Goal: Obtain resource: Download file/media

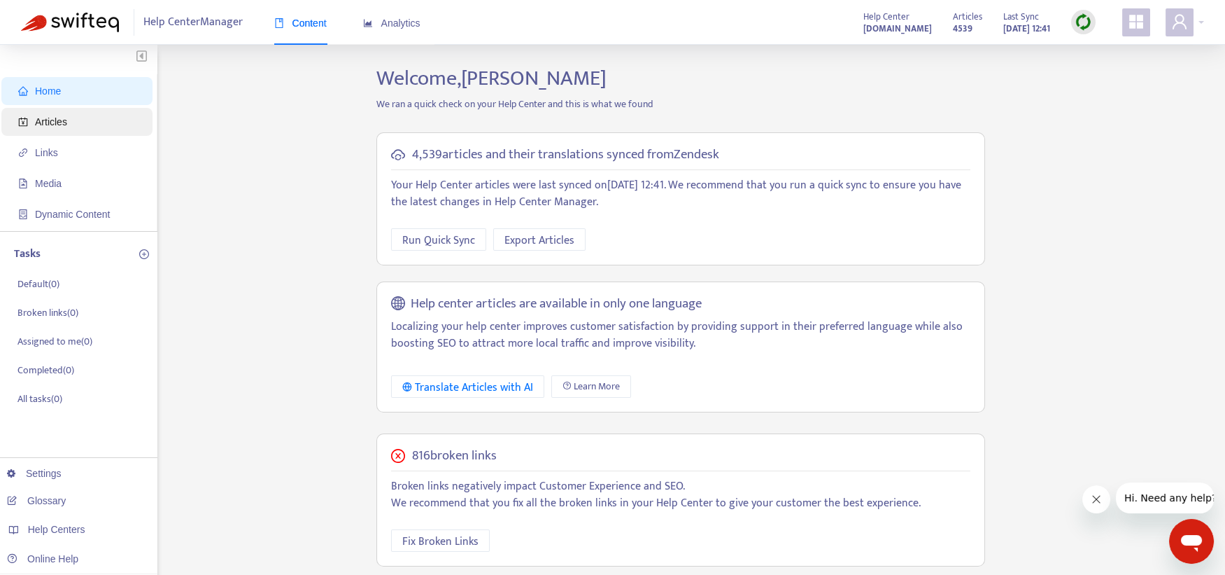
click at [57, 122] on span "Articles" at bounding box center [51, 121] width 32 height 11
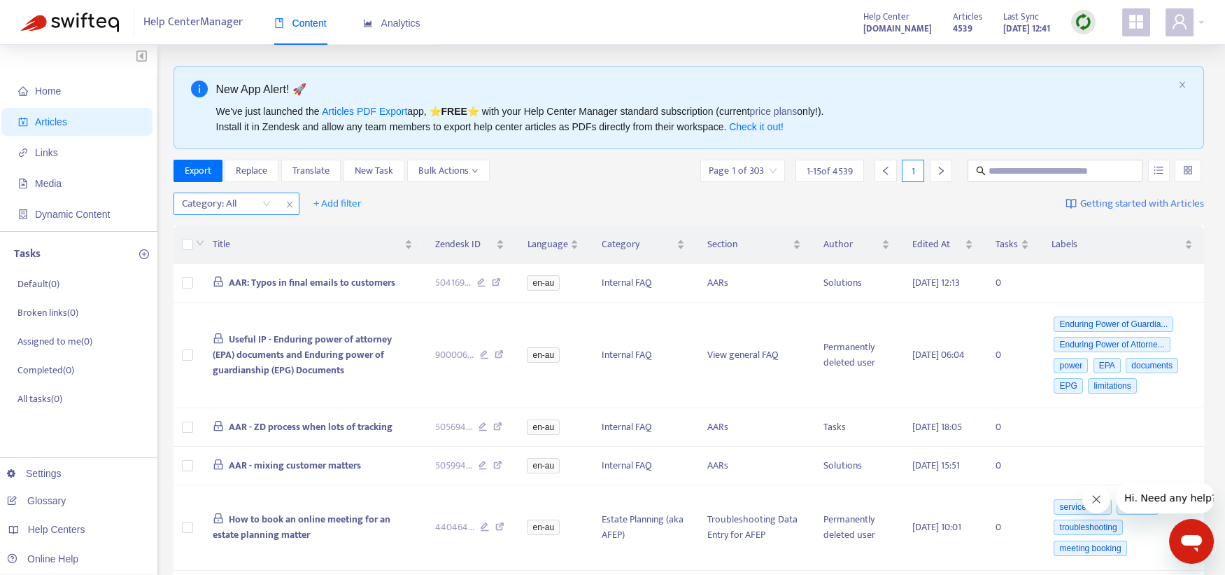
click at [244, 207] on div at bounding box center [219, 203] width 85 height 17
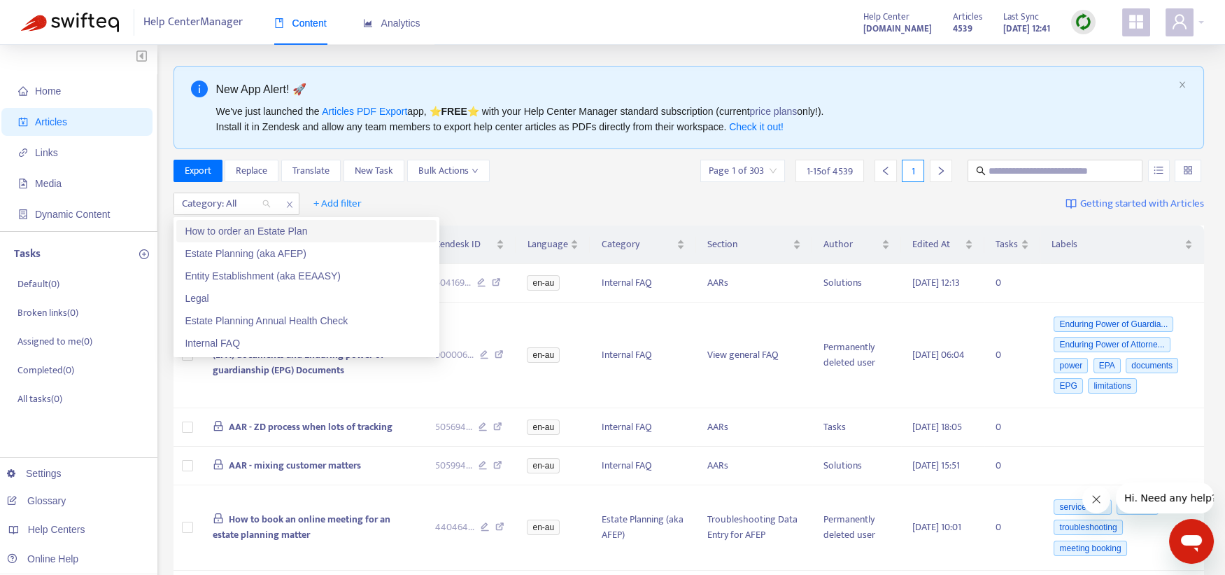
drag, startPoint x: 244, startPoint y: 233, endPoint x: 246, endPoint y: 223, distance: 9.9
click at [244, 234] on div "How to order an Estate Plan" at bounding box center [307, 230] width 244 height 15
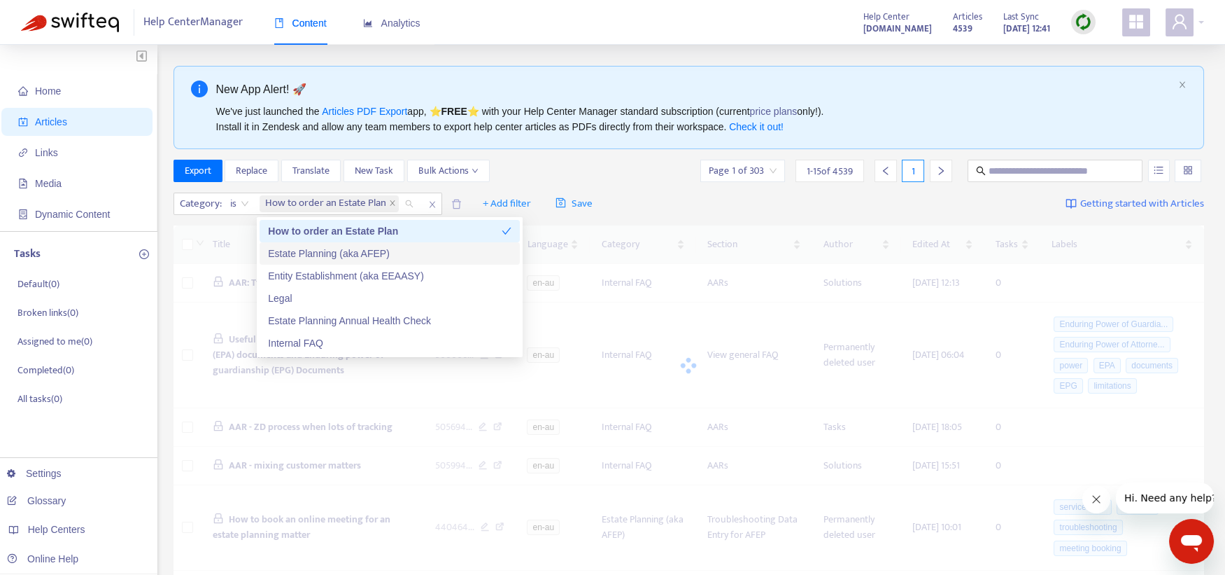
click at [298, 250] on div "Estate Planning (aka AFEP)" at bounding box center [390, 253] width 244 height 15
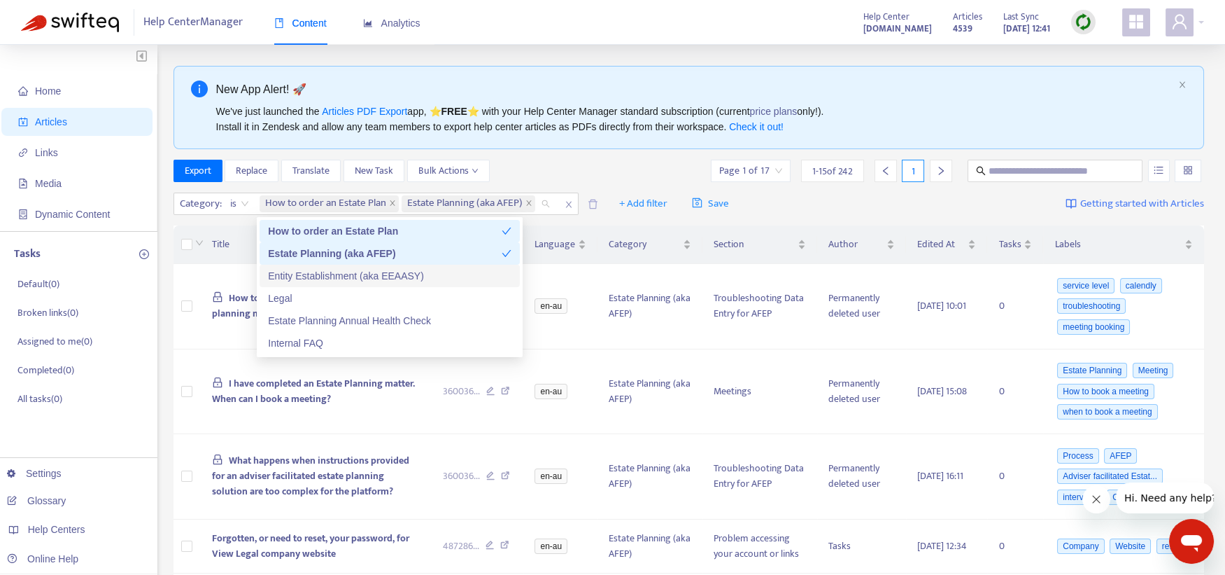
click at [304, 276] on div "Entity Establishment (aka EEAASY)" at bounding box center [390, 275] width 244 height 15
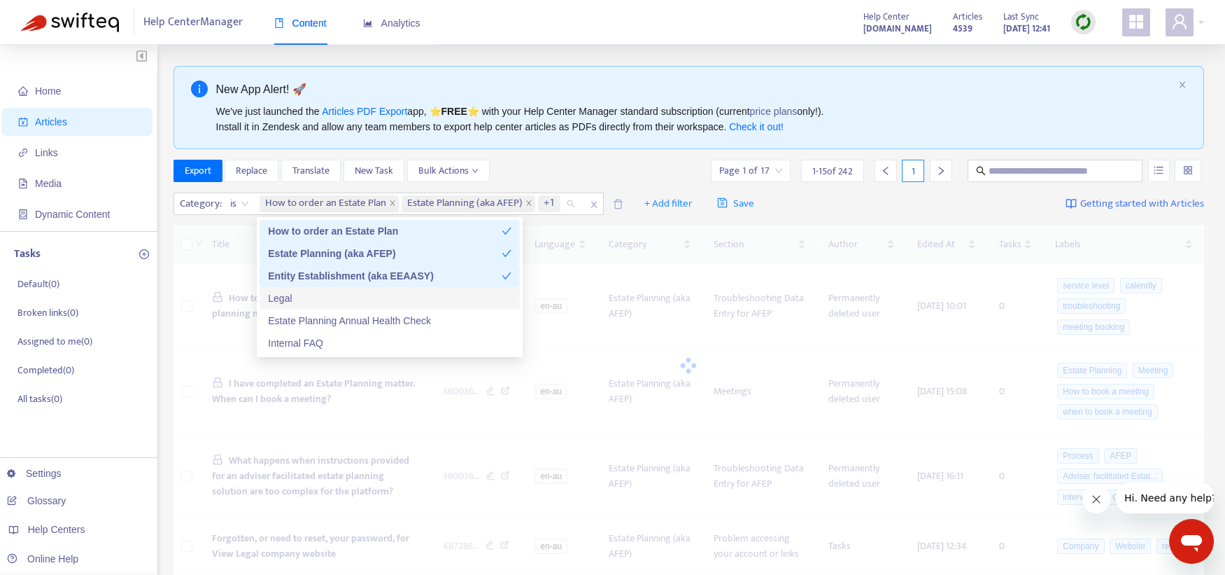
click at [290, 300] on div "Legal" at bounding box center [390, 297] width 244 height 15
click at [309, 316] on div "Estate Planning Annual Health Check" at bounding box center [390, 320] width 244 height 15
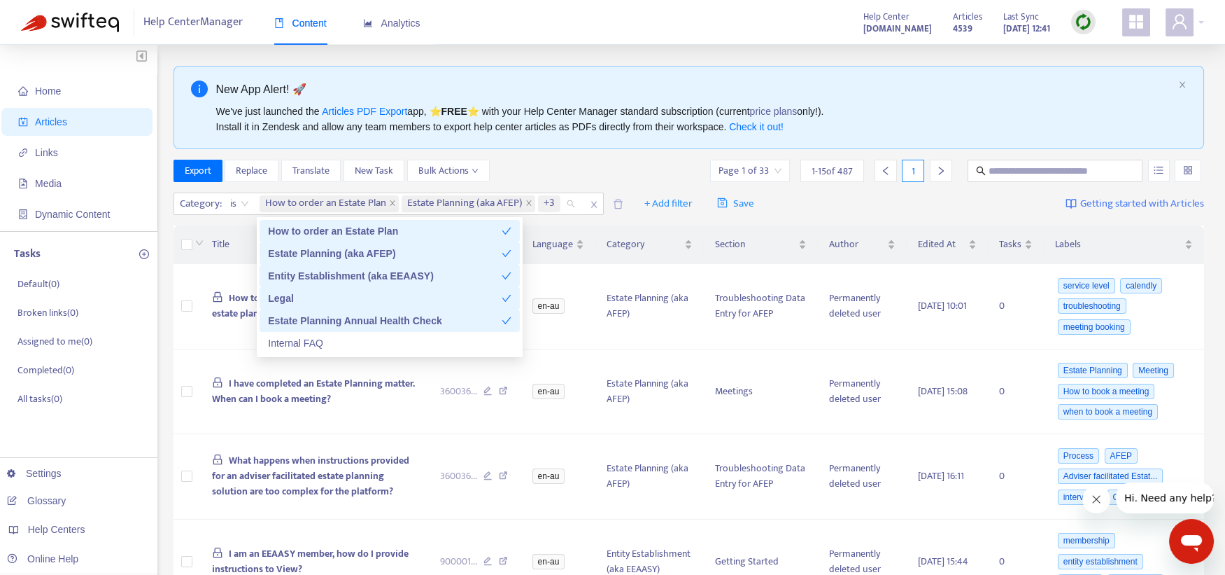
click at [591, 173] on div "Export Replace Translate New Task Bulk Actions Page 1 of 33 1 - 15 of 487 1" at bounding box center [690, 171] width 1032 height 22
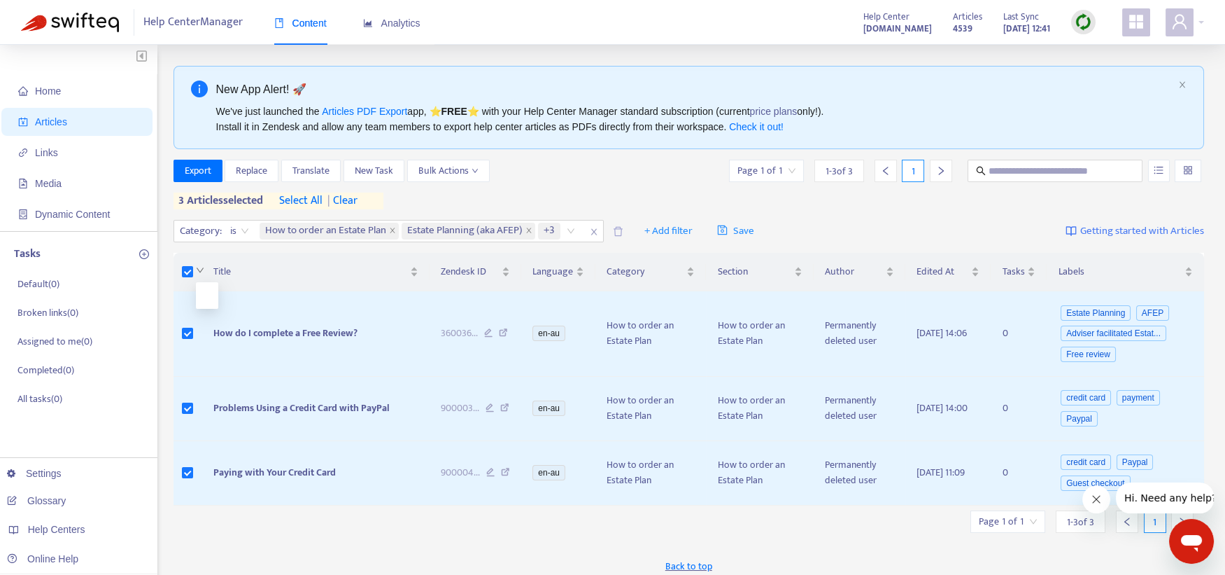
click at [203, 268] on icon "down" at bounding box center [200, 270] width 8 height 8
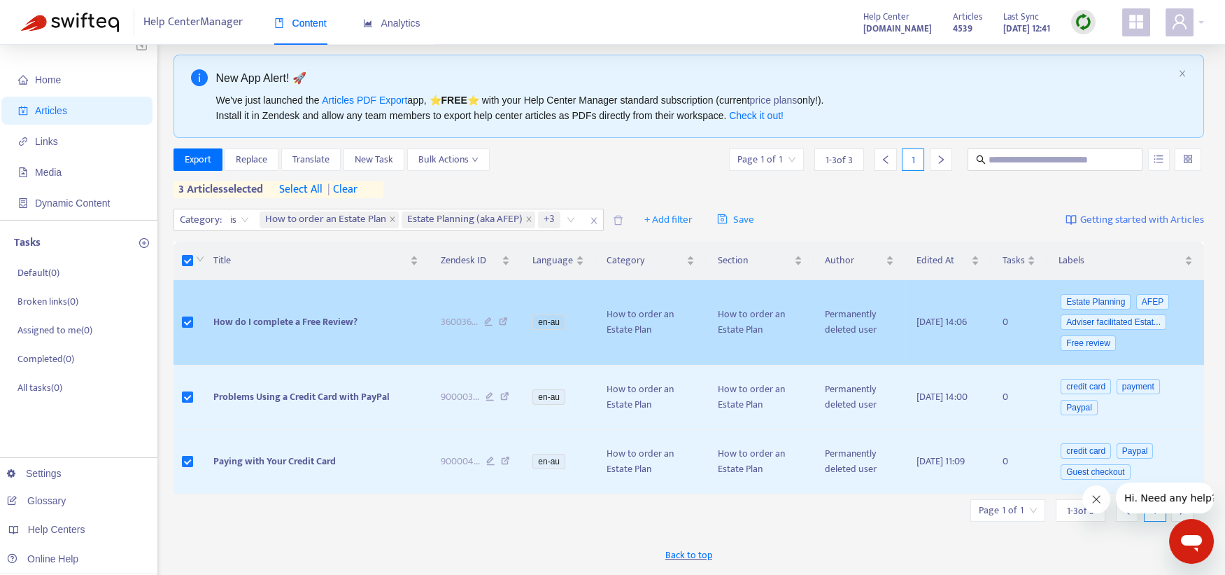
scroll to position [87, 0]
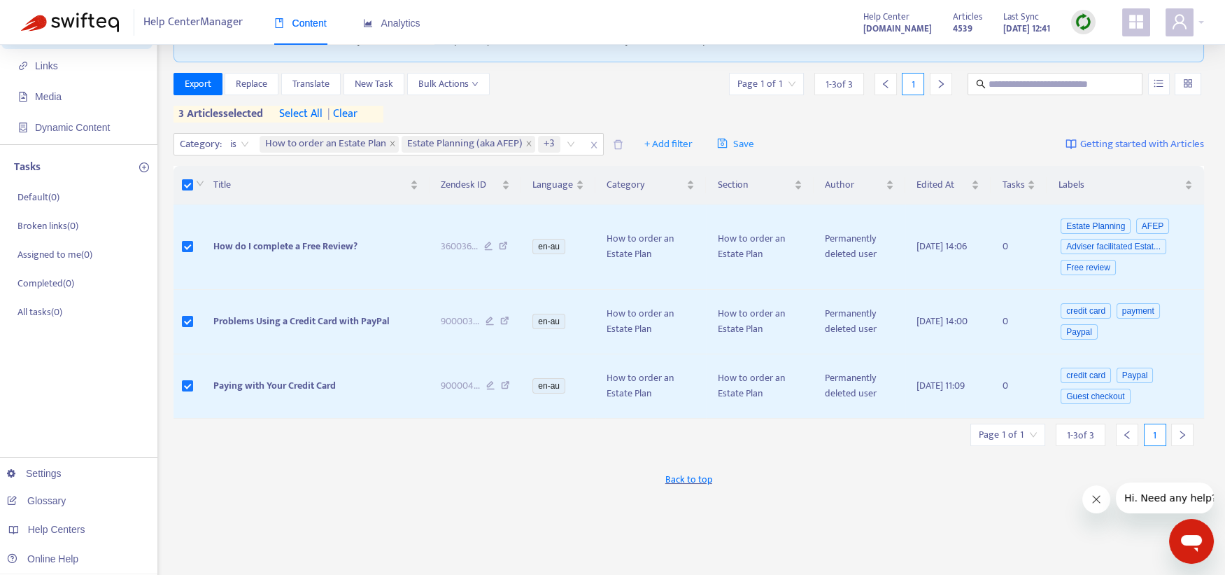
click at [303, 113] on span "select all" at bounding box center [300, 114] width 43 height 17
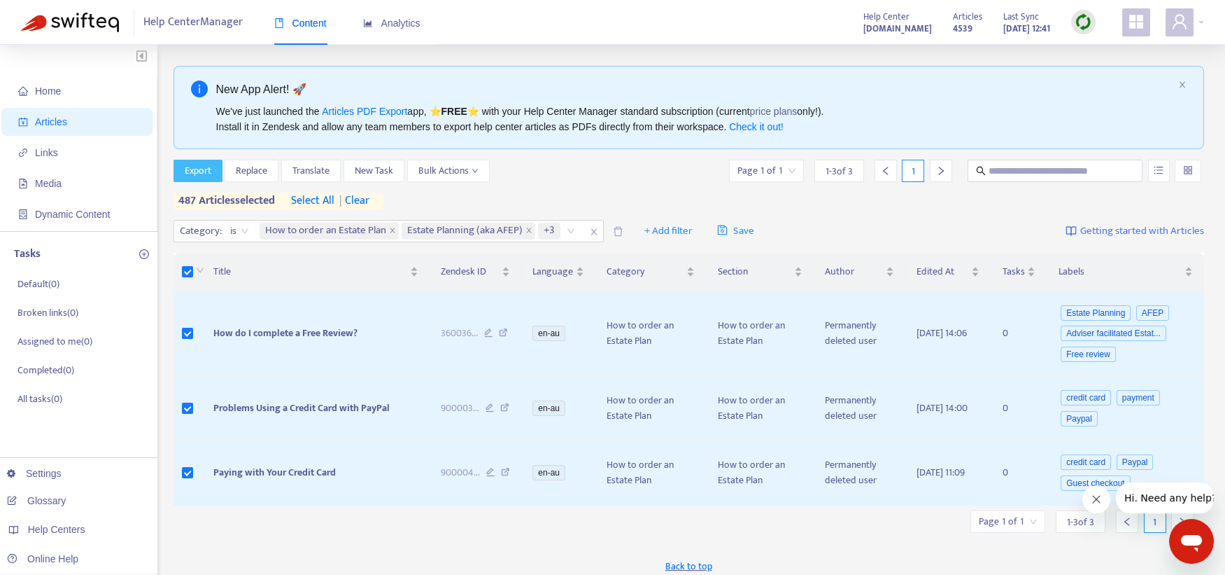
click at [188, 174] on span "Export" at bounding box center [198, 170] width 27 height 15
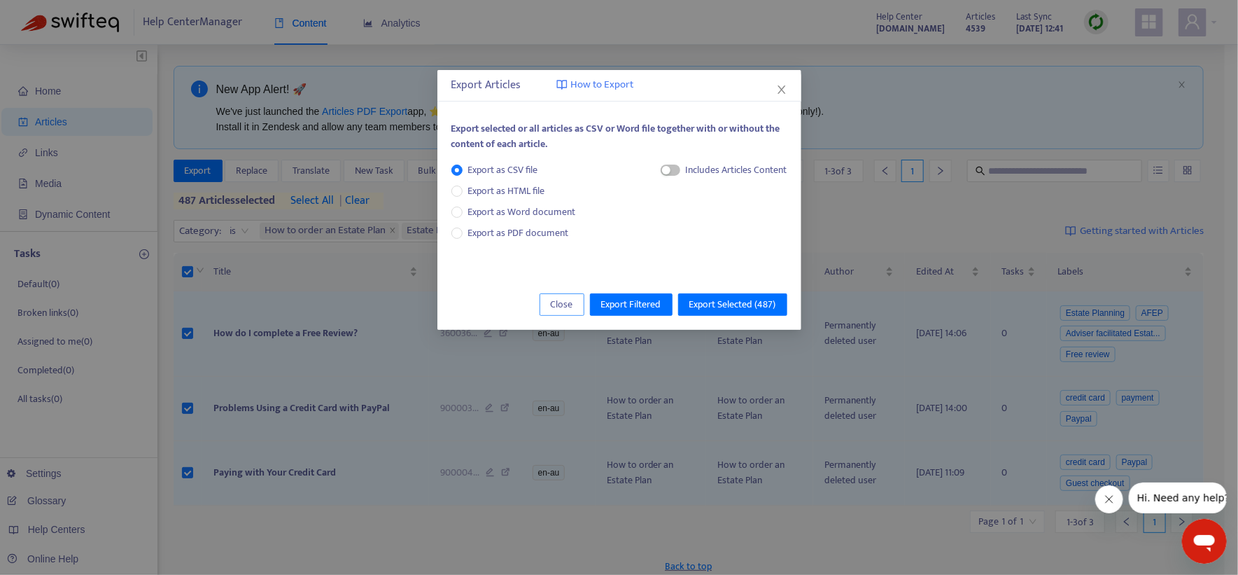
click at [573, 305] on button "Close" at bounding box center [562, 304] width 45 height 22
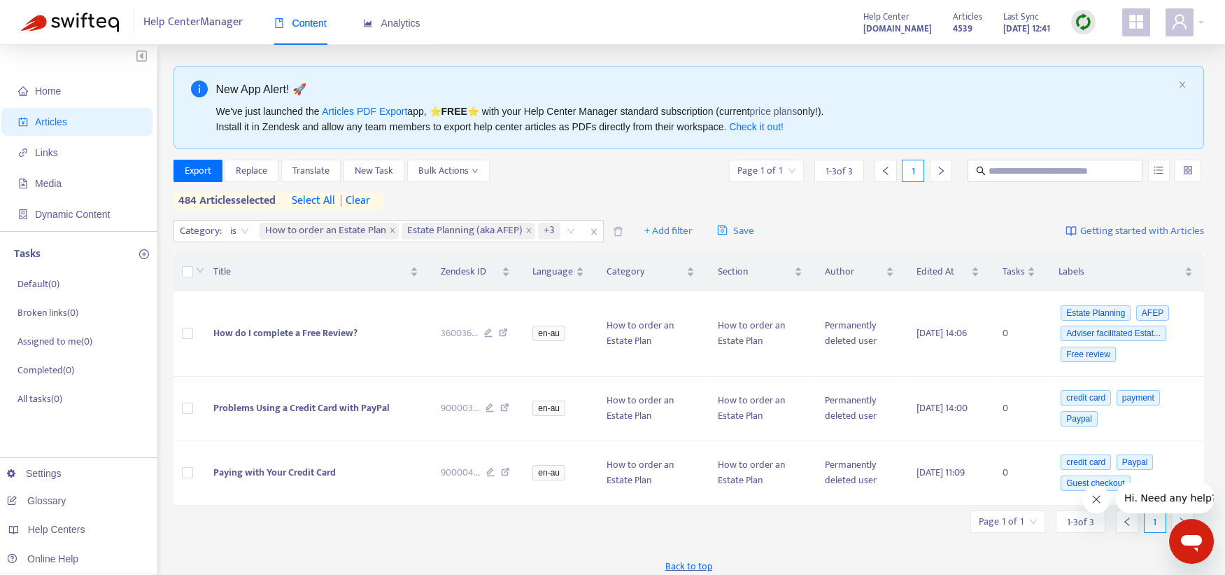
click at [364, 195] on span "| clear" at bounding box center [352, 200] width 35 height 17
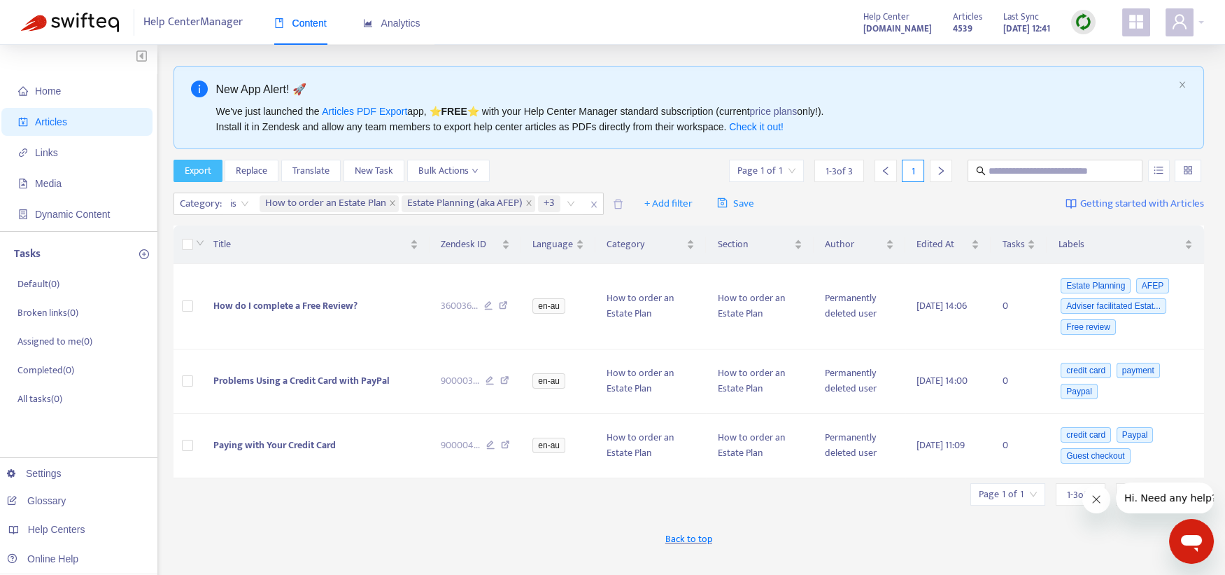
click at [197, 167] on span "Export" at bounding box center [198, 170] width 27 height 15
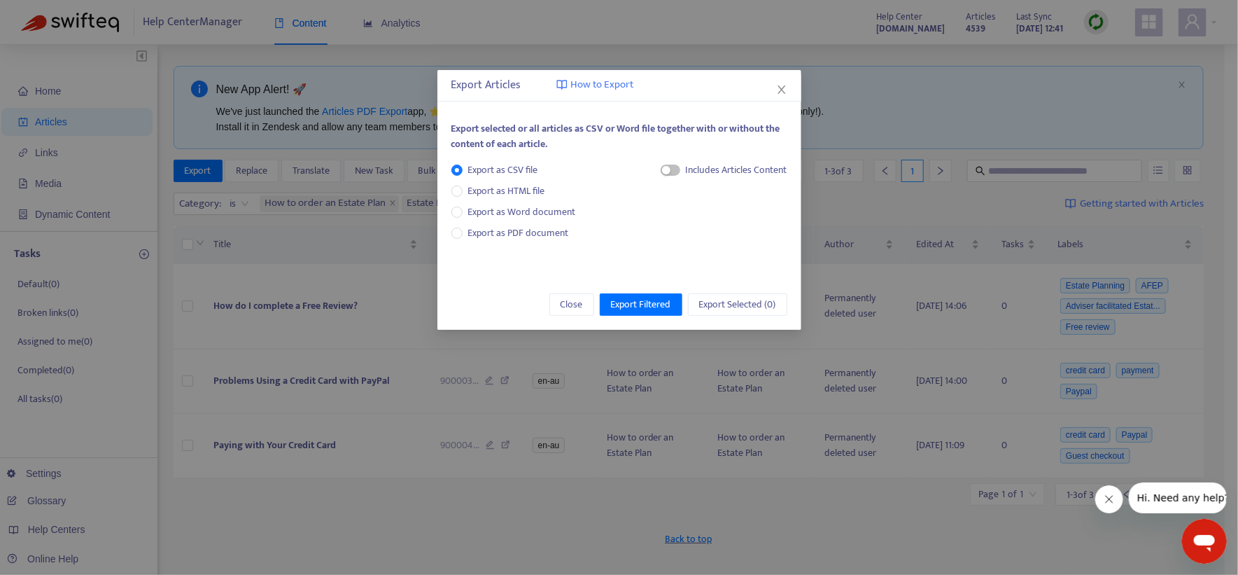
click at [780, 82] on button "Close" at bounding box center [781, 89] width 15 height 15
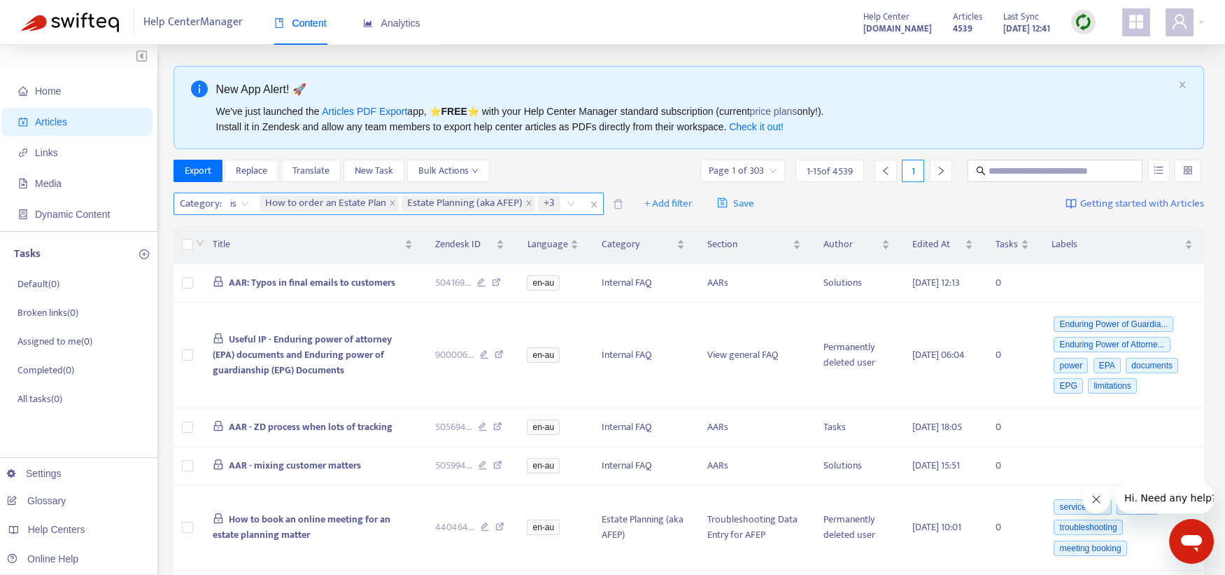
click at [573, 206] on div "How to order an Estate Plan Estate Planning (aka AFEP) +3" at bounding box center [420, 203] width 326 height 21
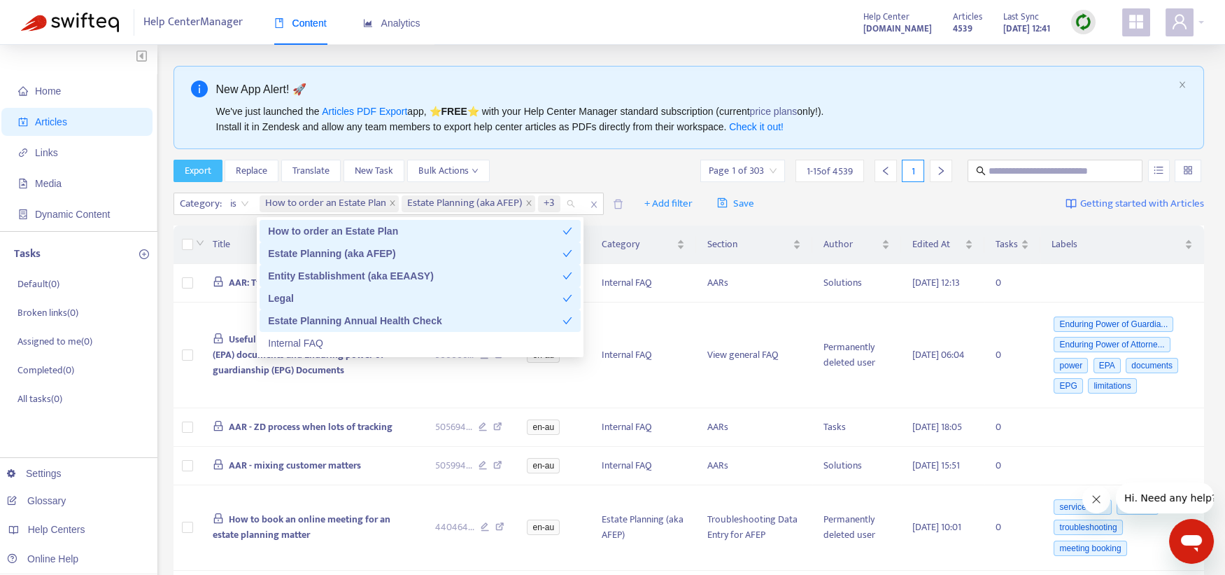
click at [192, 171] on span "Export" at bounding box center [198, 170] width 27 height 15
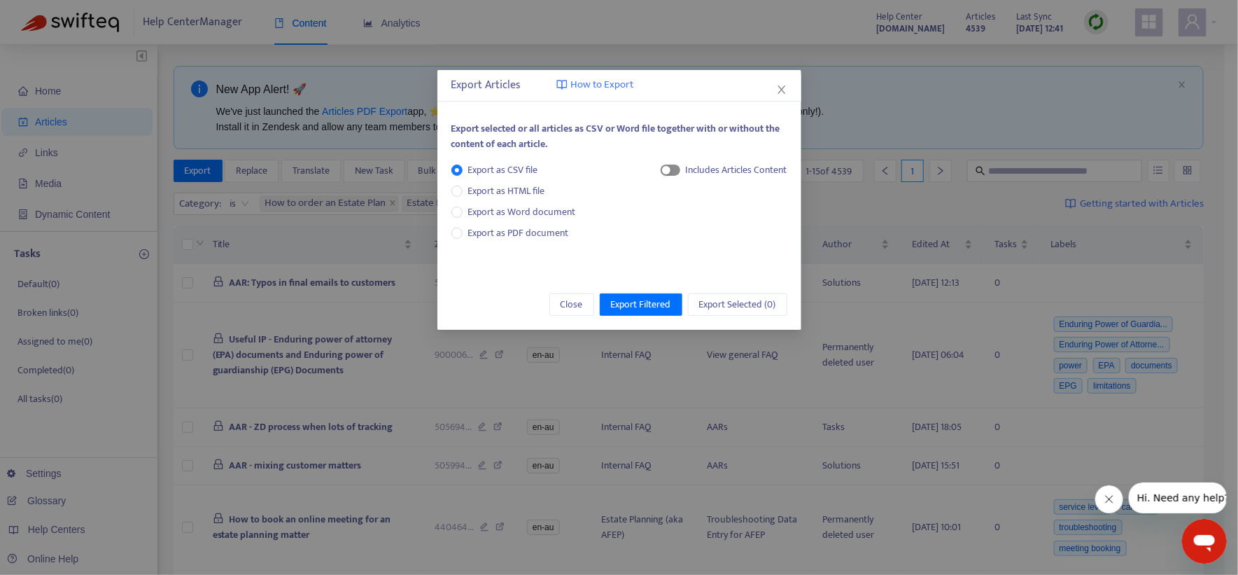
click at [677, 171] on span "button" at bounding box center [671, 169] width 20 height 11
click at [778, 90] on icon "close" at bounding box center [781, 89] width 11 height 11
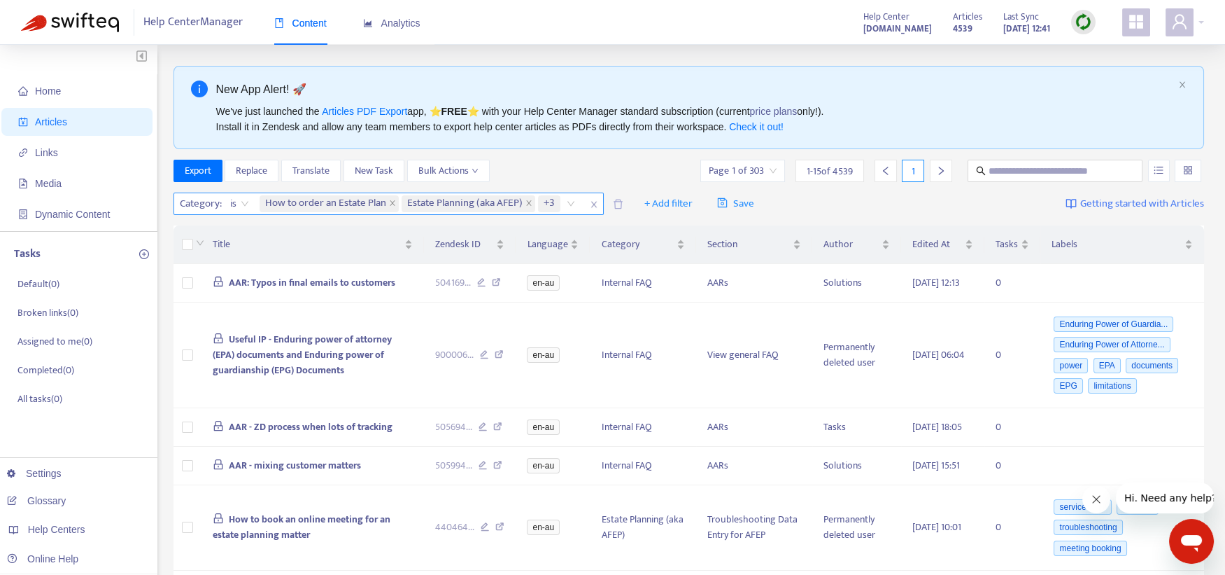
click at [592, 206] on icon "close" at bounding box center [594, 205] width 6 height 6
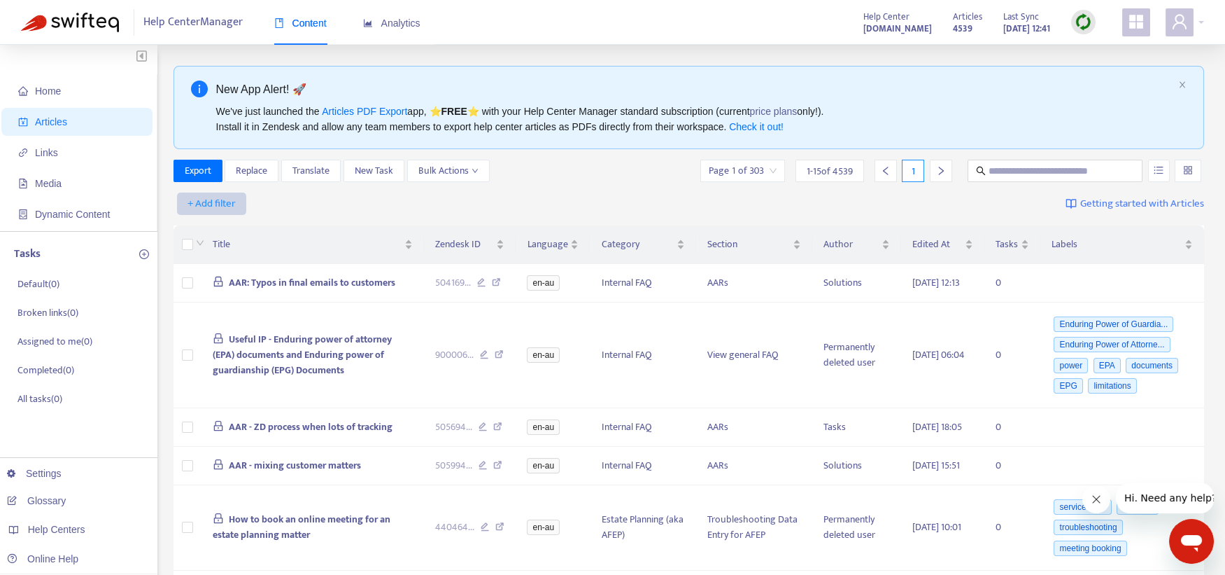
click at [190, 198] on span "+ Add filter" at bounding box center [212, 203] width 48 height 17
click at [87, 85] on span "Home" at bounding box center [79, 91] width 123 height 28
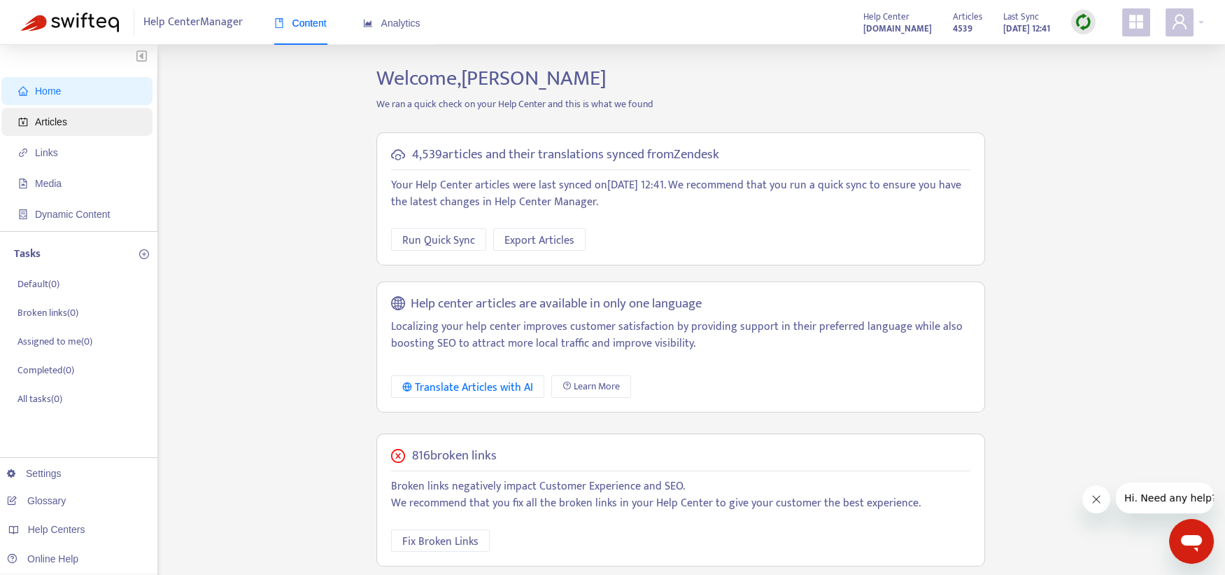
click at [52, 116] on span "Articles" at bounding box center [51, 121] width 32 height 11
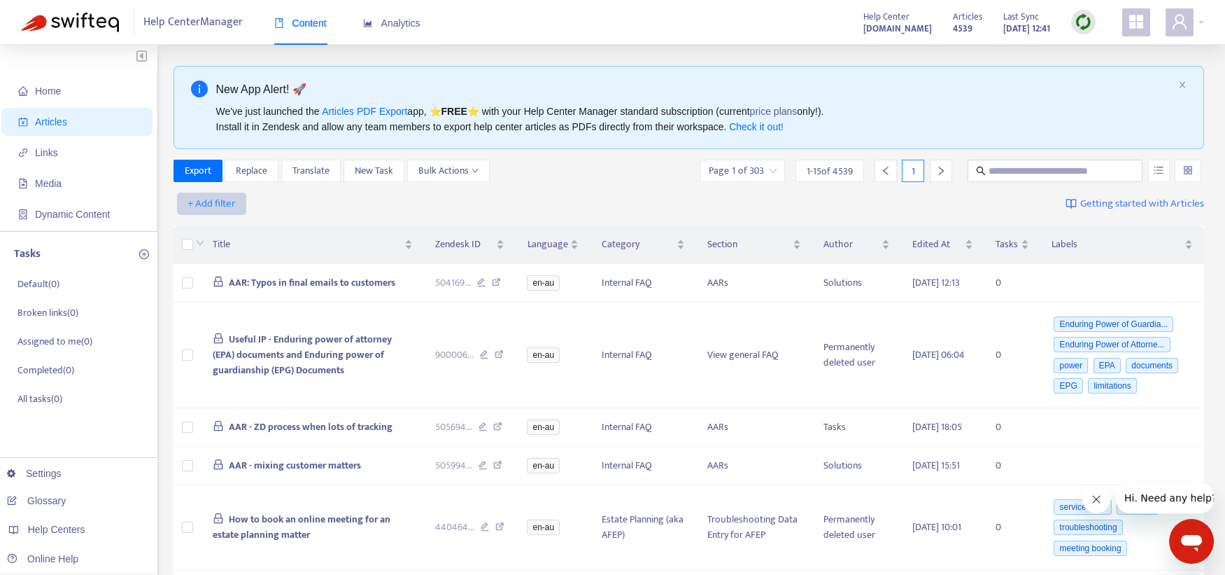
click at [232, 204] on span "+ Add filter" at bounding box center [212, 203] width 48 height 17
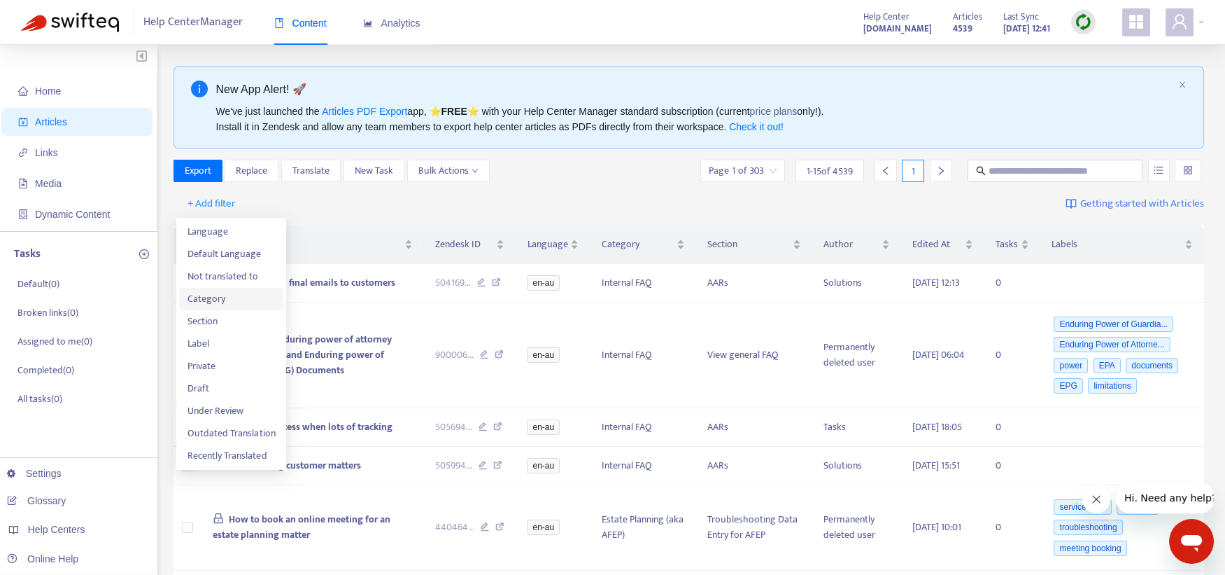
click at [209, 305] on span "Category" at bounding box center [231, 298] width 87 height 15
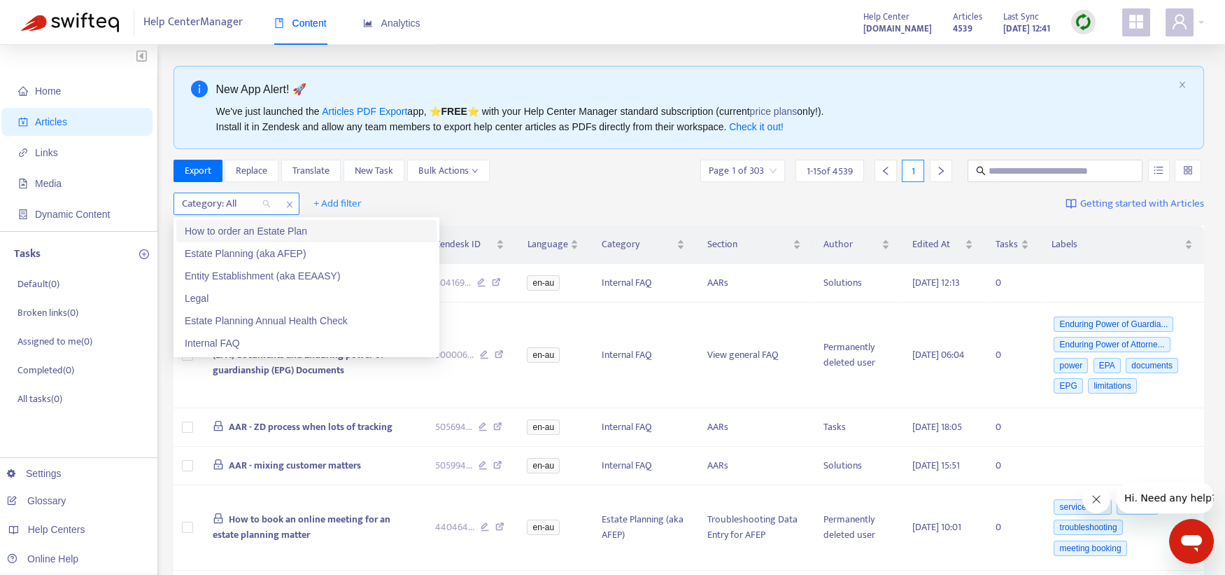
click at [246, 199] on div at bounding box center [219, 203] width 85 height 17
click at [249, 229] on div "How to order an Estate Plan" at bounding box center [307, 230] width 244 height 15
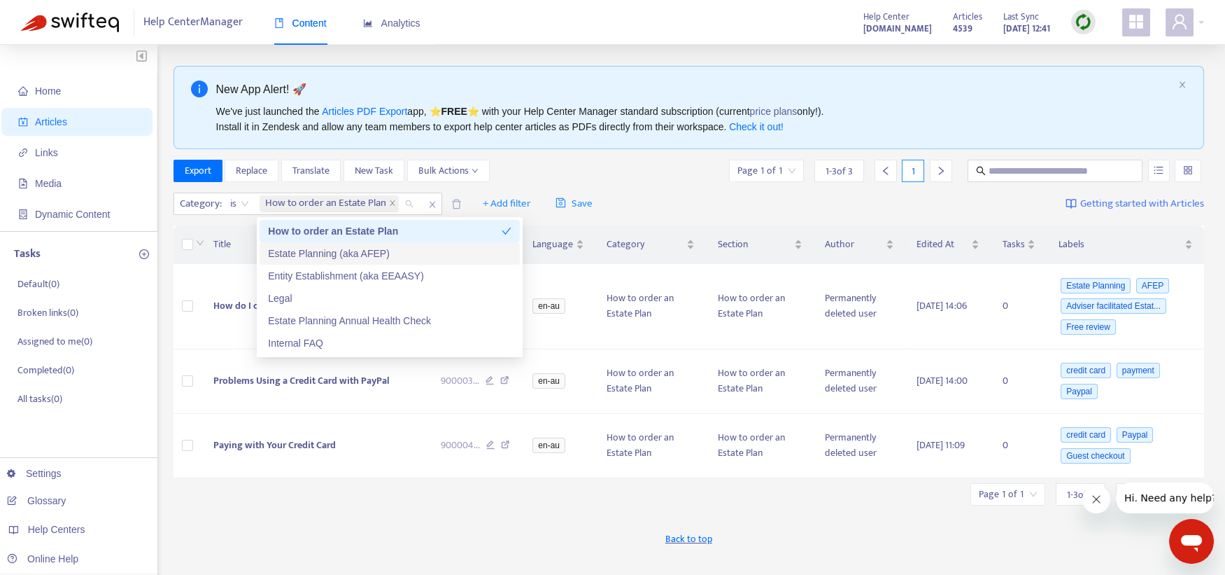
click at [269, 246] on div "Estate Planning (aka AFEP)" at bounding box center [390, 253] width 244 height 15
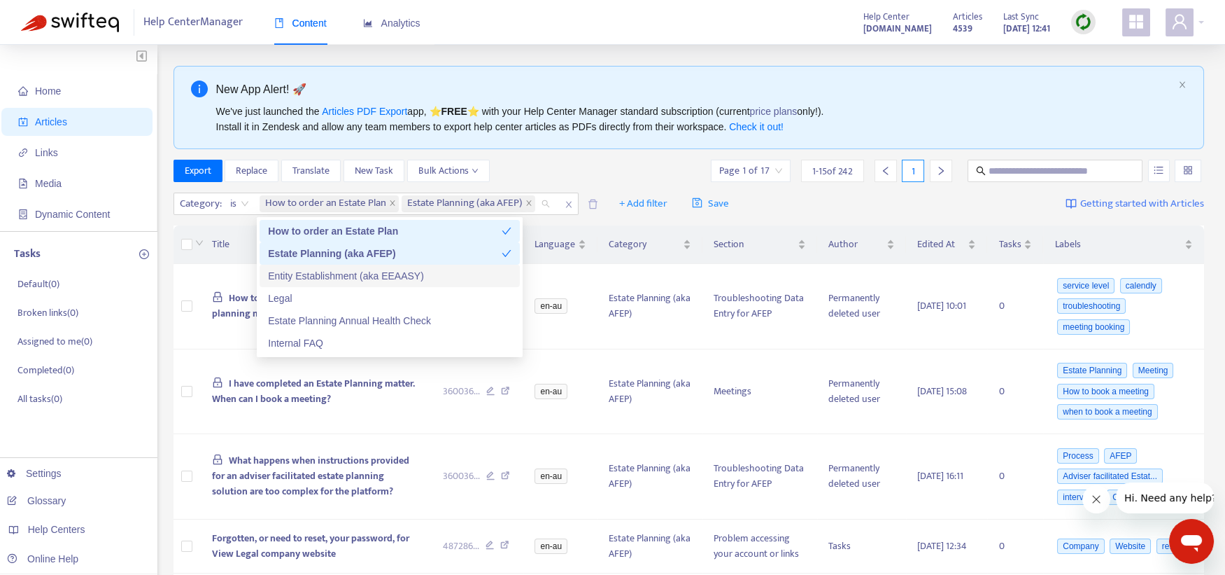
click at [285, 269] on div "Entity Establishment (aka EEAASY)" at bounding box center [390, 275] width 244 height 15
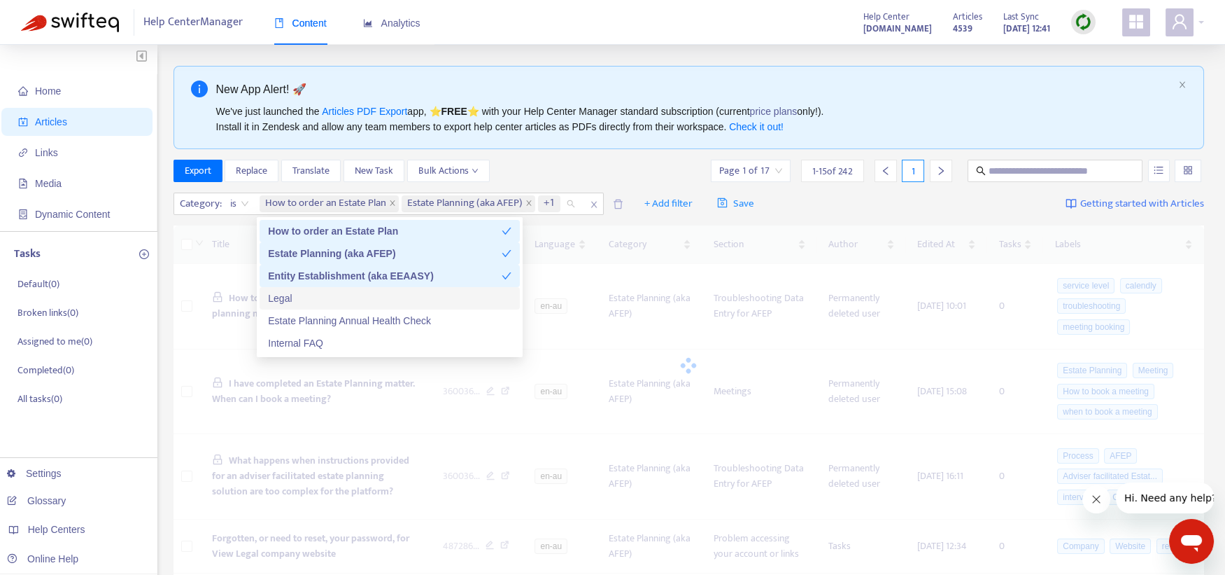
click at [286, 297] on div "Legal" at bounding box center [390, 297] width 244 height 15
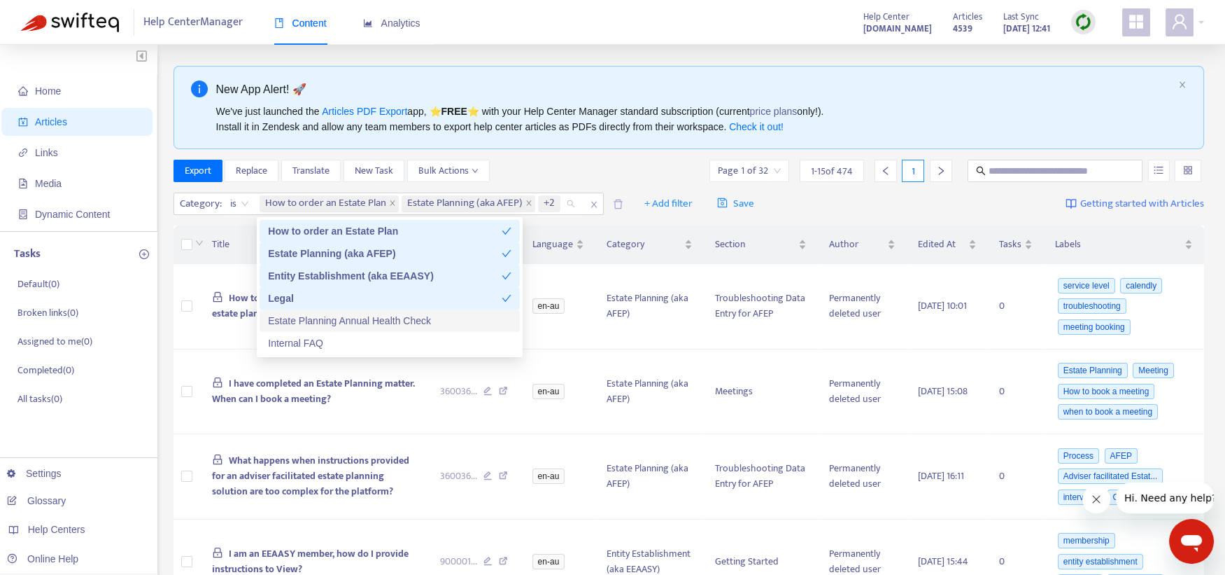
click at [292, 315] on div "Estate Planning Annual Health Check" at bounding box center [390, 320] width 244 height 15
click at [198, 164] on span "Export" at bounding box center [198, 170] width 27 height 15
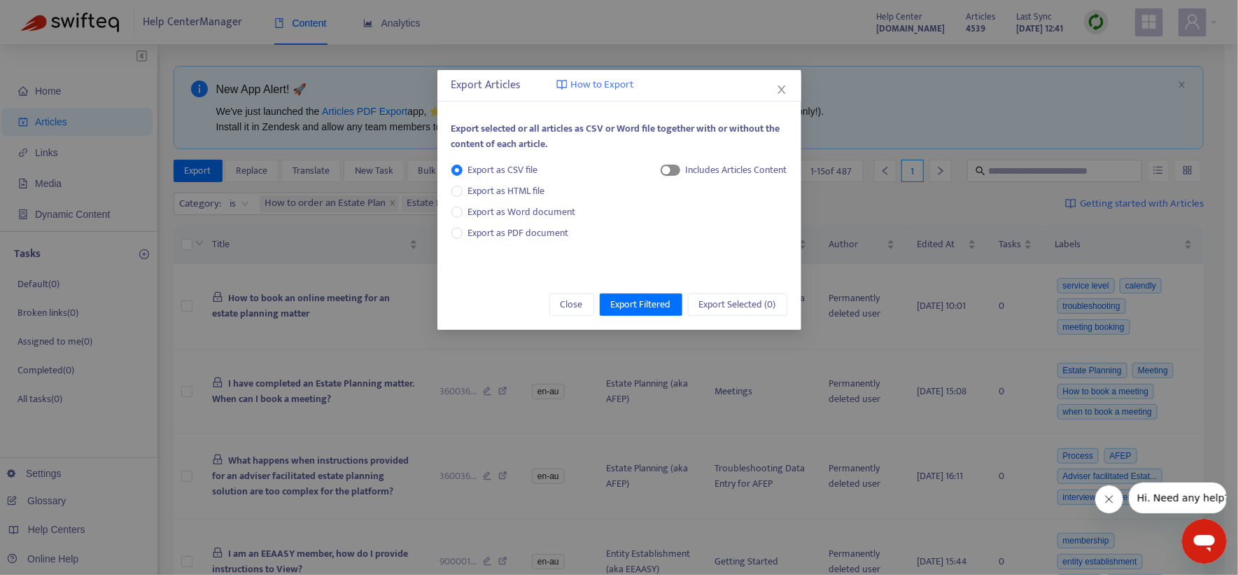
click at [674, 171] on span "button" at bounding box center [671, 169] width 20 height 11
click at [695, 221] on span "HTML Content" at bounding box center [722, 216] width 69 height 15
click at [635, 304] on span "Export Filtered" at bounding box center [641, 304] width 60 height 15
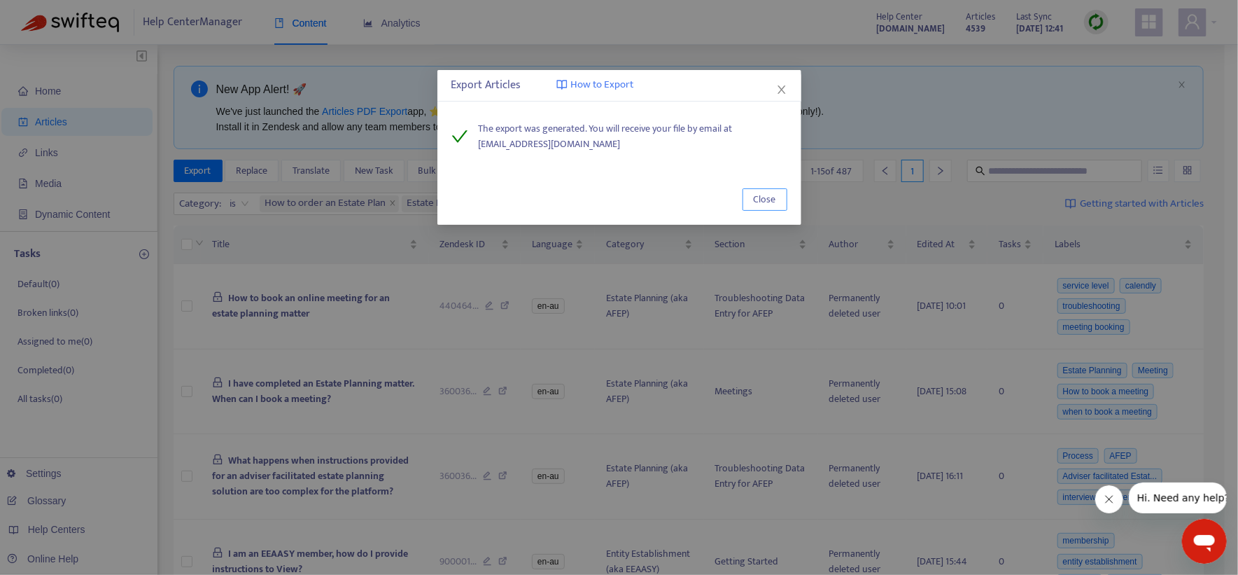
click at [750, 198] on button "Close" at bounding box center [765, 199] width 45 height 22
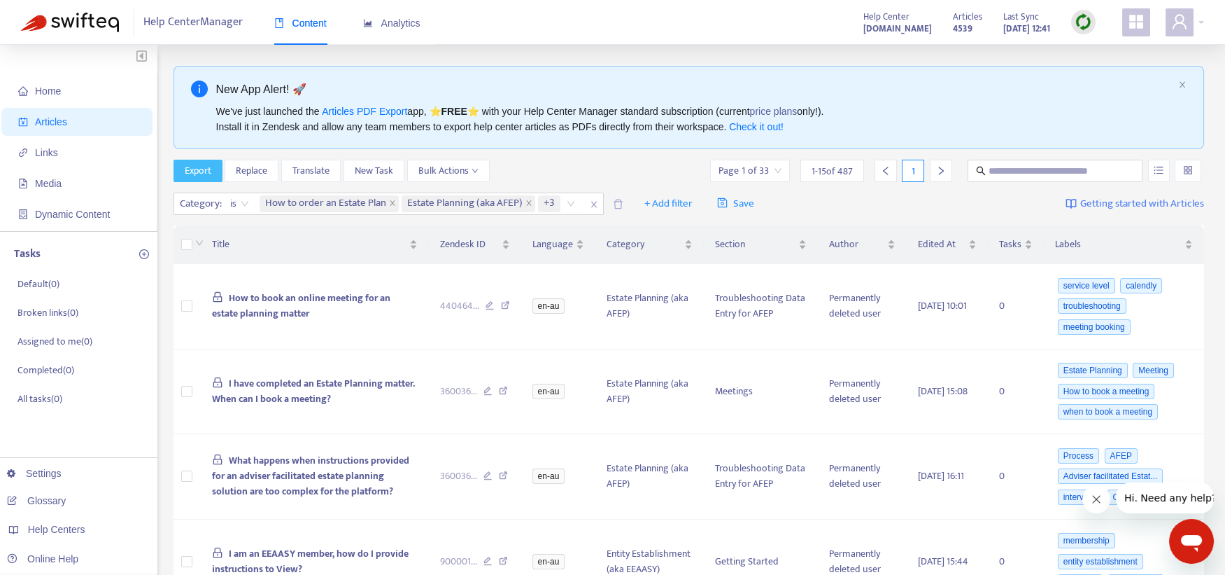
click at [212, 165] on button "Export" at bounding box center [198, 171] width 49 height 22
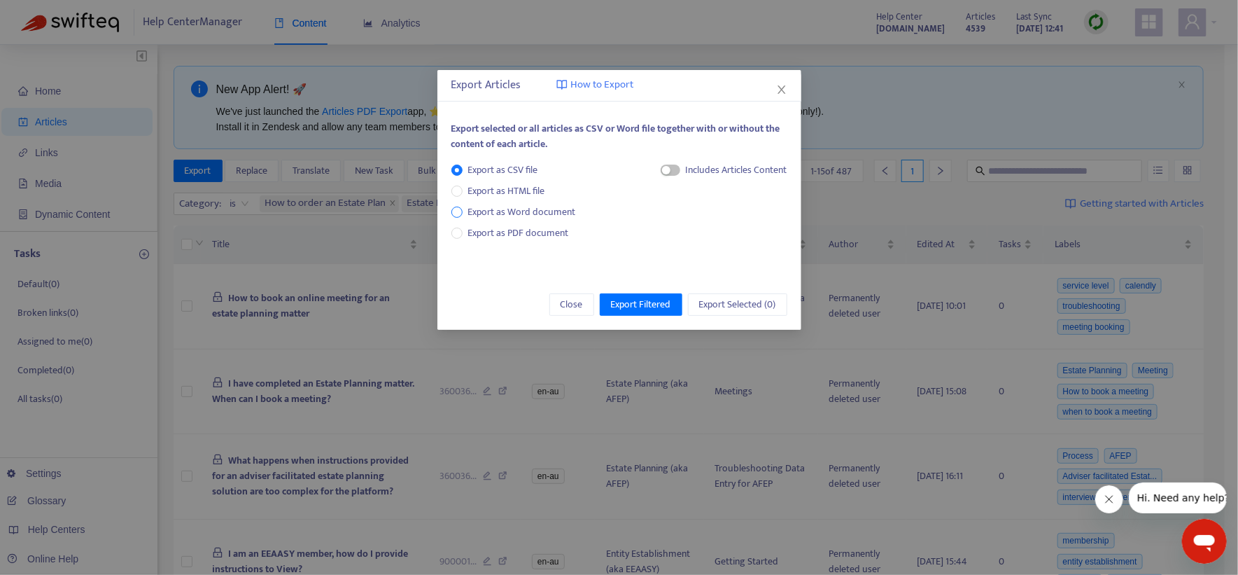
click at [500, 211] on span "Export as Word document" at bounding box center [522, 211] width 119 height 15
click at [633, 304] on span "Export Filtered" at bounding box center [641, 304] width 60 height 15
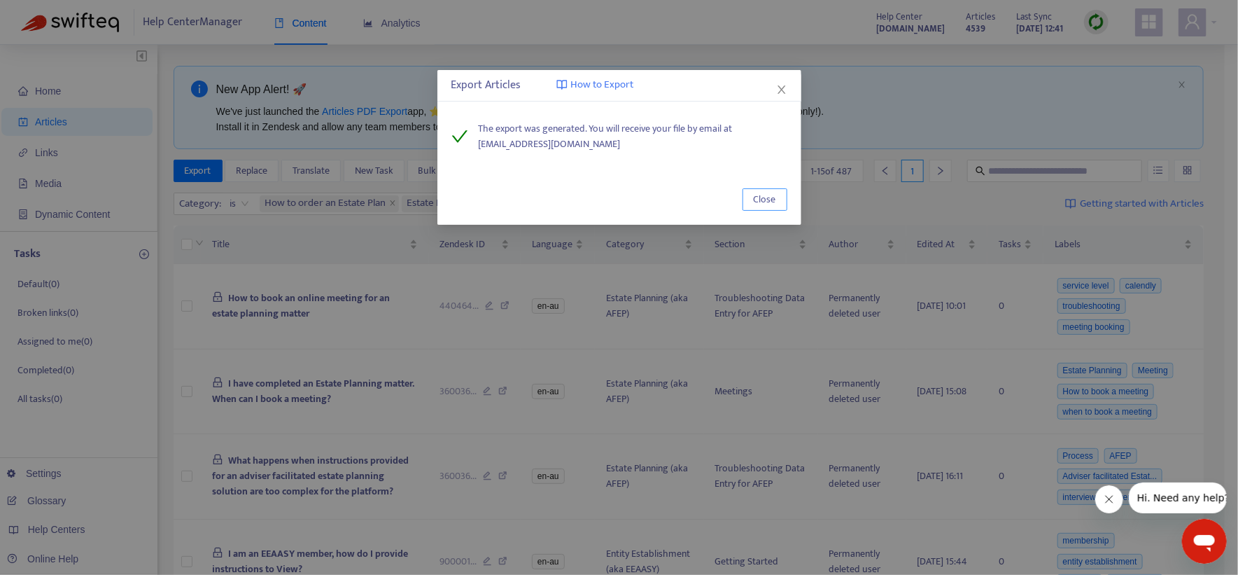
click at [757, 204] on span "Close" at bounding box center [765, 199] width 22 height 15
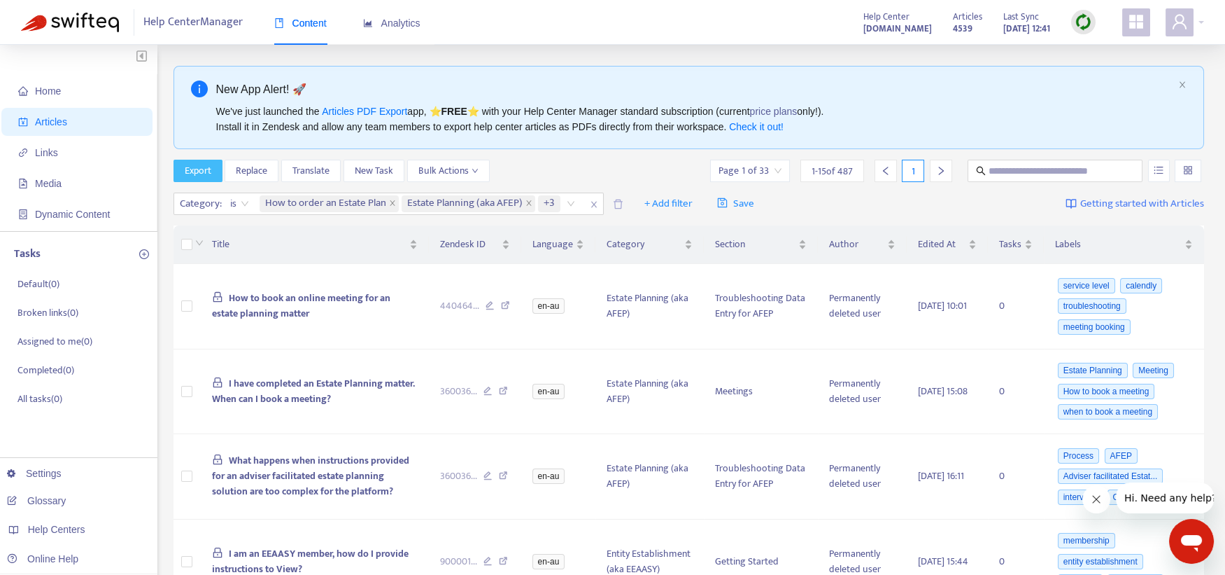
click at [191, 171] on span "Export" at bounding box center [198, 170] width 27 height 15
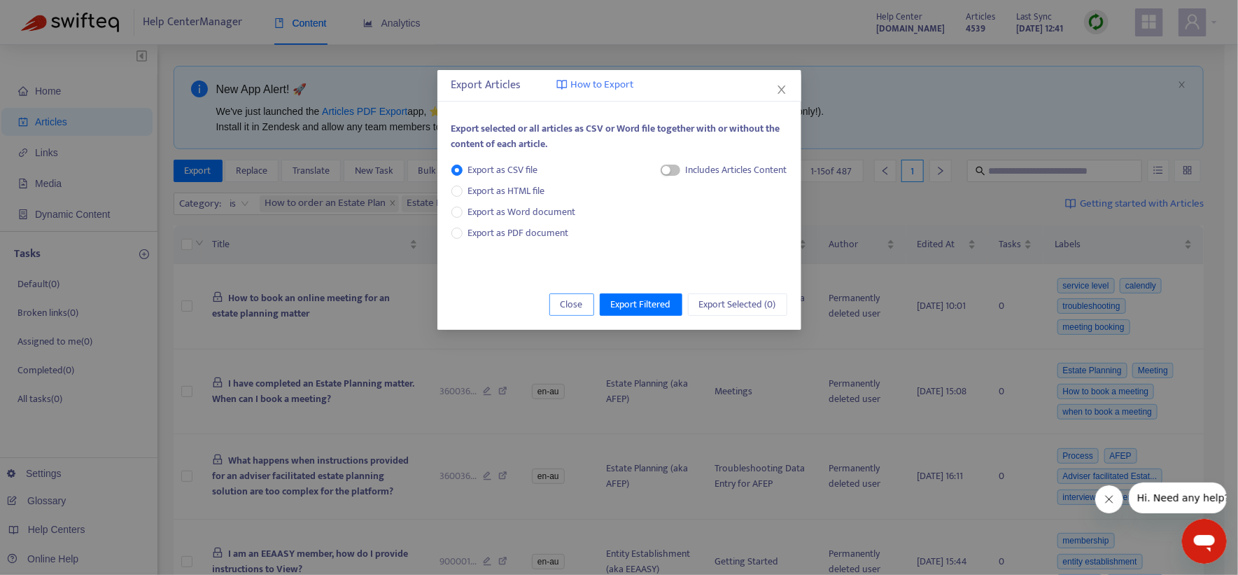
click at [574, 304] on span "Close" at bounding box center [572, 304] width 22 height 15
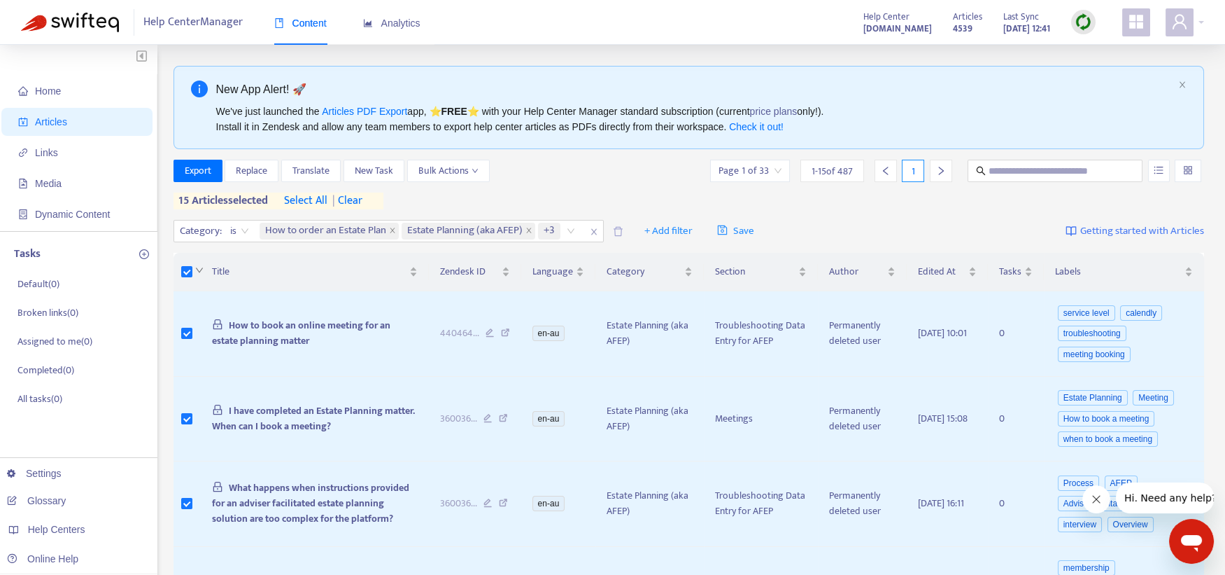
click at [199, 266] on icon "down" at bounding box center [199, 270] width 8 height 8
click at [312, 199] on span "select all" at bounding box center [305, 200] width 43 height 17
click at [211, 171] on span "Export" at bounding box center [198, 170] width 27 height 15
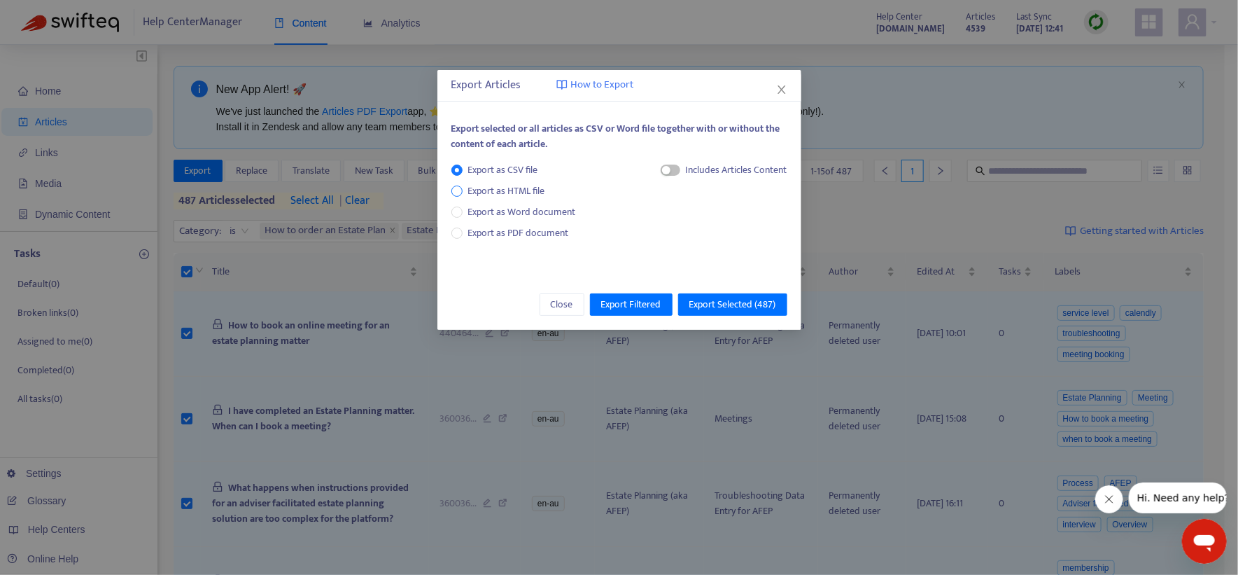
click at [515, 192] on span "Export as HTML file" at bounding box center [507, 190] width 88 height 15
click at [474, 171] on span "Export as CSV file" at bounding box center [503, 169] width 81 height 15
click at [674, 174] on span "button" at bounding box center [671, 169] width 20 height 11
click at [696, 215] on span "HTML Content" at bounding box center [722, 216] width 69 height 15
click at [712, 302] on span "Export Selected ( 487 )" at bounding box center [732, 304] width 87 height 15
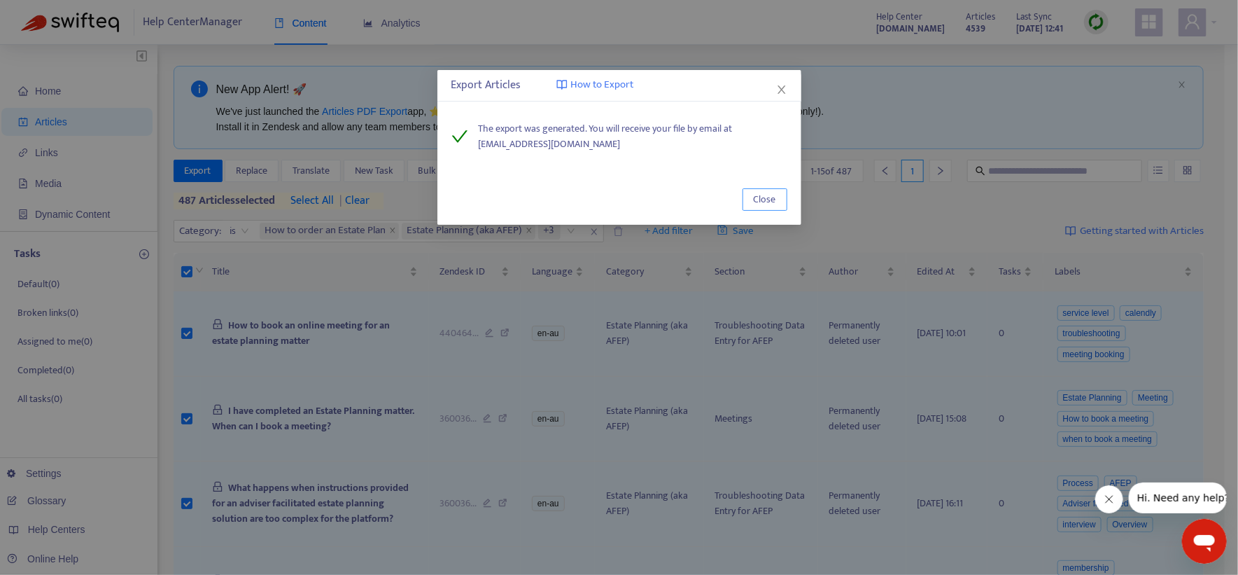
click at [757, 198] on span "Close" at bounding box center [765, 199] width 22 height 15
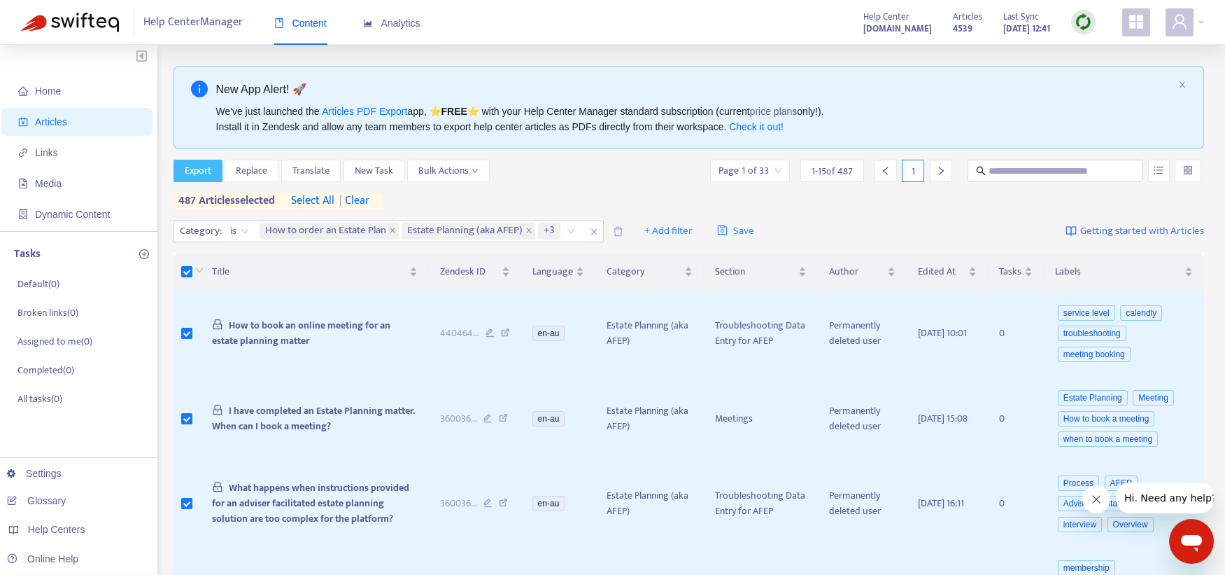
click at [205, 174] on span "Export" at bounding box center [198, 170] width 27 height 15
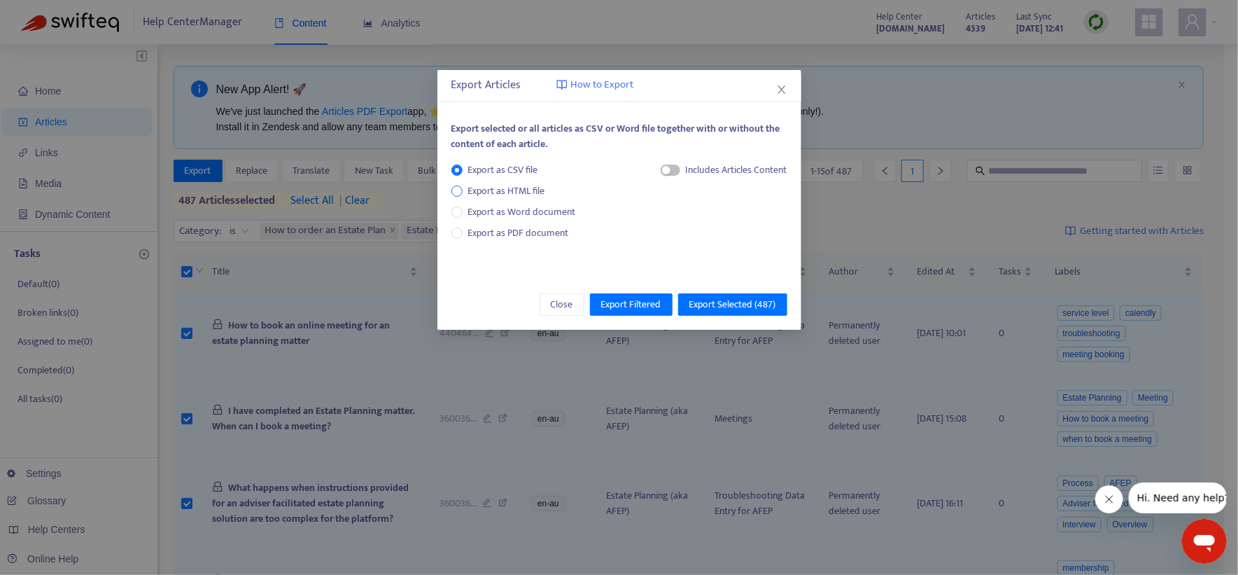
click at [539, 189] on span "Export as HTML file" at bounding box center [507, 190] width 88 height 15
click at [731, 307] on span "Export Selected ( 487 )" at bounding box center [732, 304] width 87 height 15
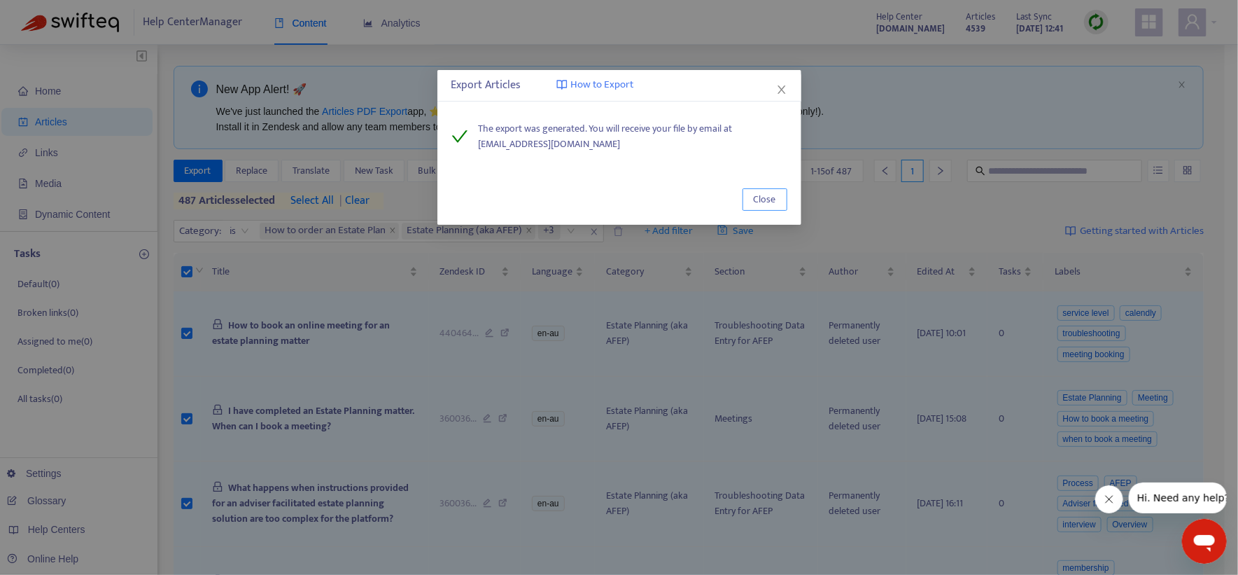
click at [770, 192] on span "Close" at bounding box center [765, 199] width 22 height 15
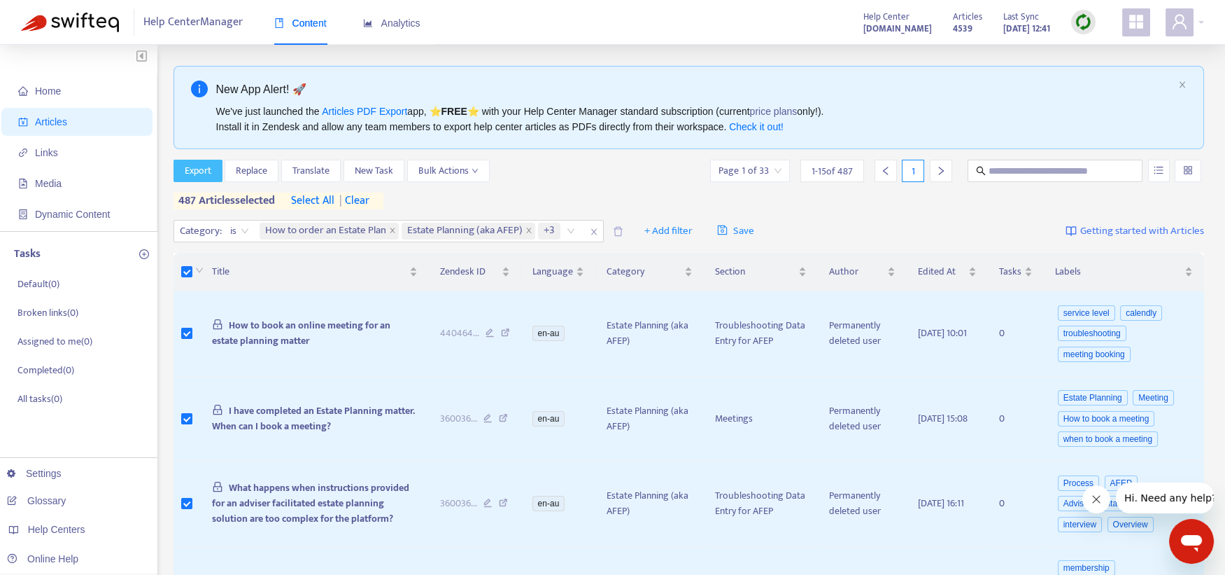
click at [190, 169] on span "Export" at bounding box center [198, 170] width 27 height 15
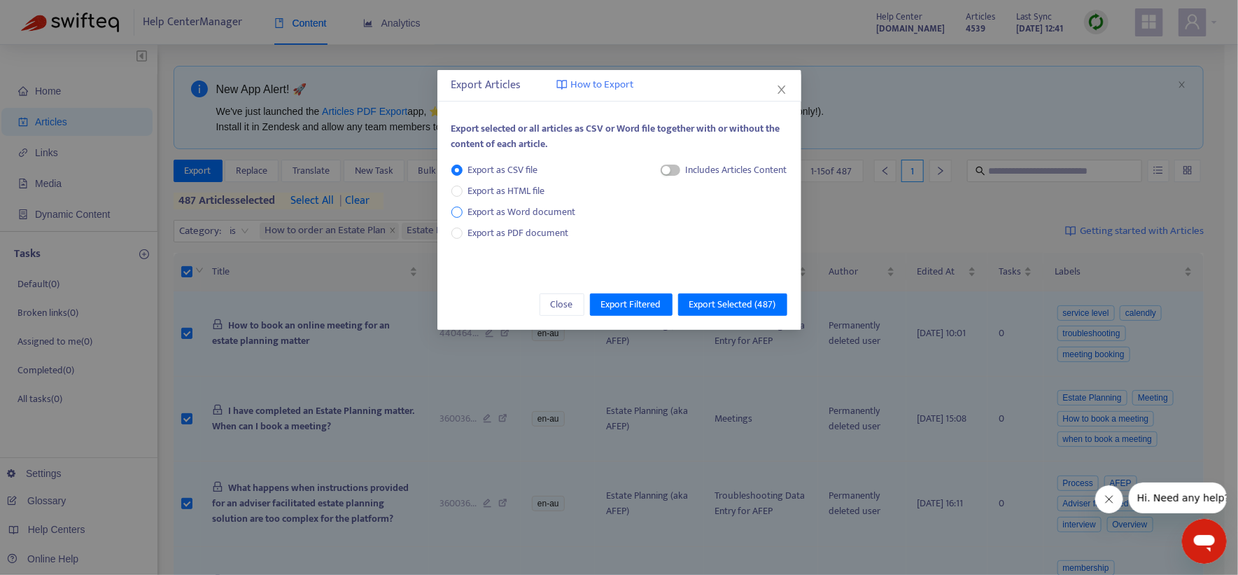
click at [521, 209] on span "Export as Word document" at bounding box center [522, 211] width 119 height 15
click at [681, 241] on span "Plain Text Content" at bounding box center [714, 242] width 84 height 15
click at [677, 218] on span "Formatted Text Content" at bounding box center [726, 221] width 99 height 16
click at [703, 302] on span "Export Selected ( 487 )" at bounding box center [732, 304] width 87 height 15
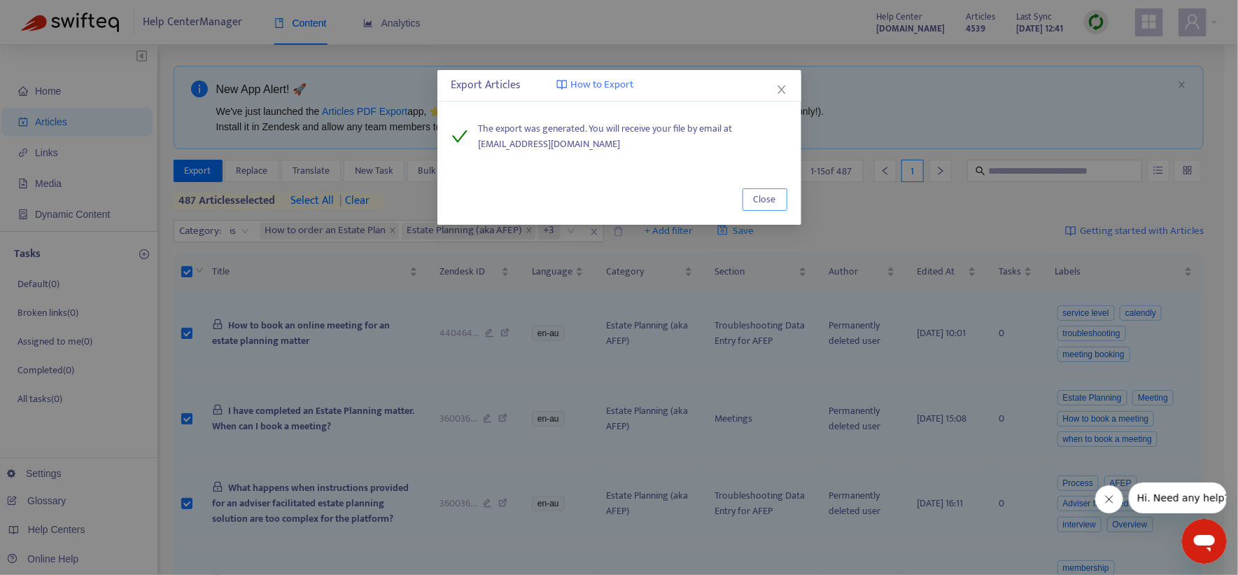
click at [769, 197] on span "Close" at bounding box center [765, 199] width 22 height 15
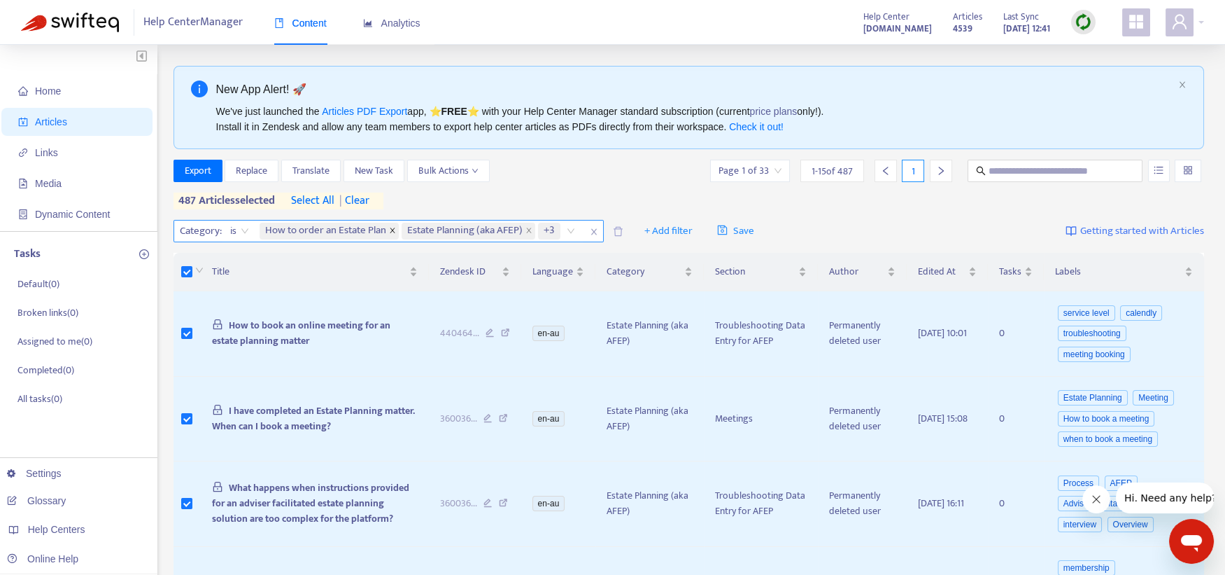
click at [395, 230] on icon "close" at bounding box center [392, 230] width 7 height 7
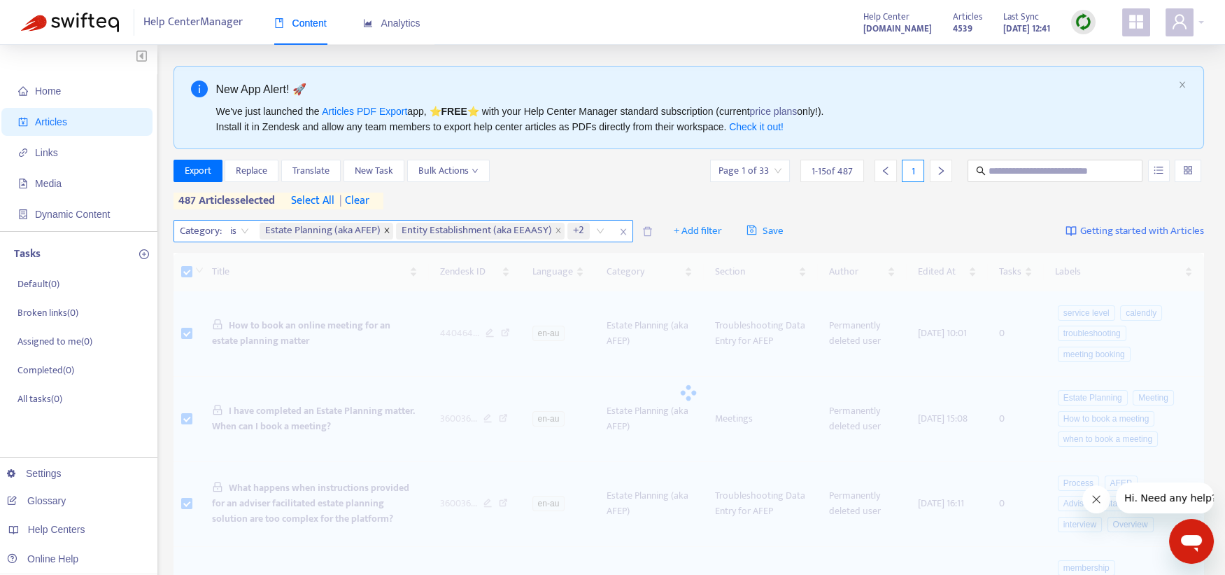
click at [388, 232] on icon "close" at bounding box center [387, 230] width 7 height 7
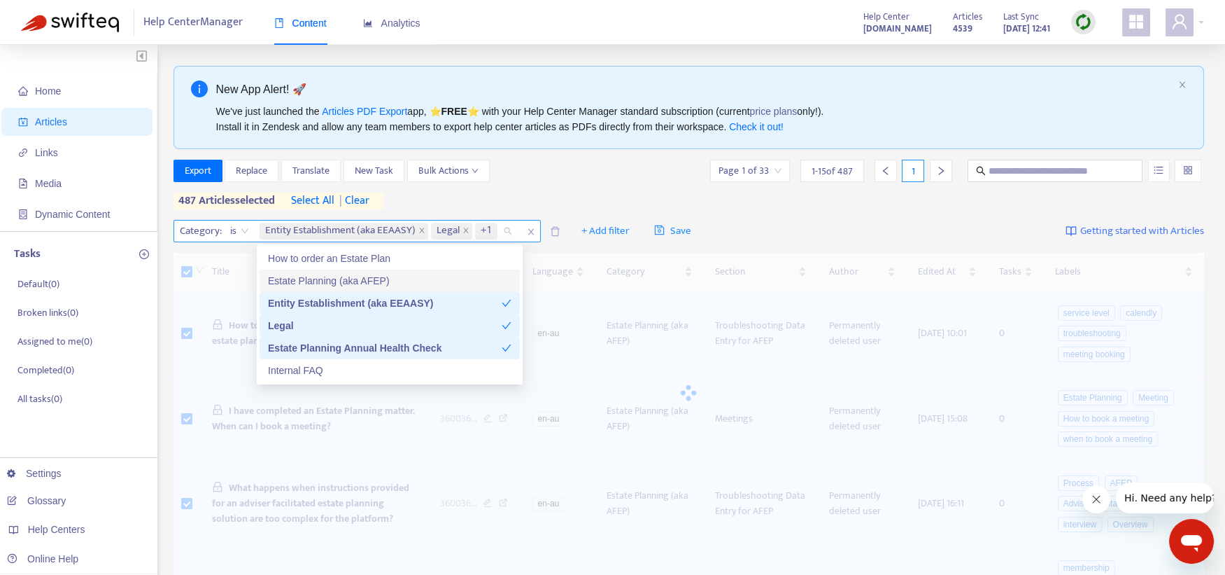
click at [388, 232] on span "Entity Establishment (aka EEAASY)" at bounding box center [340, 231] width 150 height 17
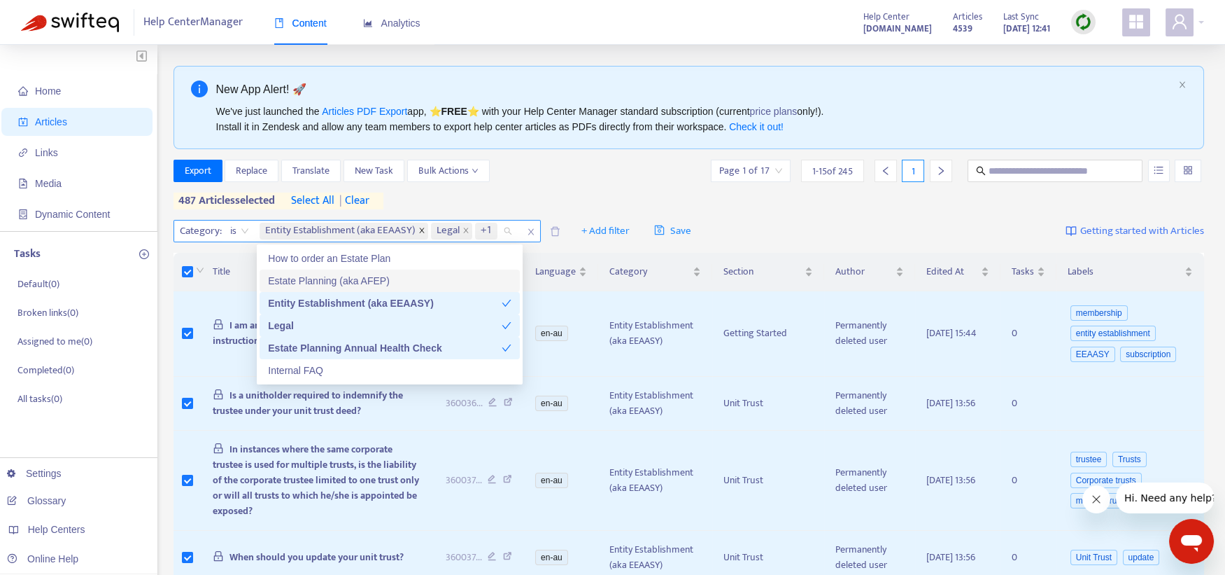
click at [423, 232] on icon "close" at bounding box center [421, 230] width 7 height 7
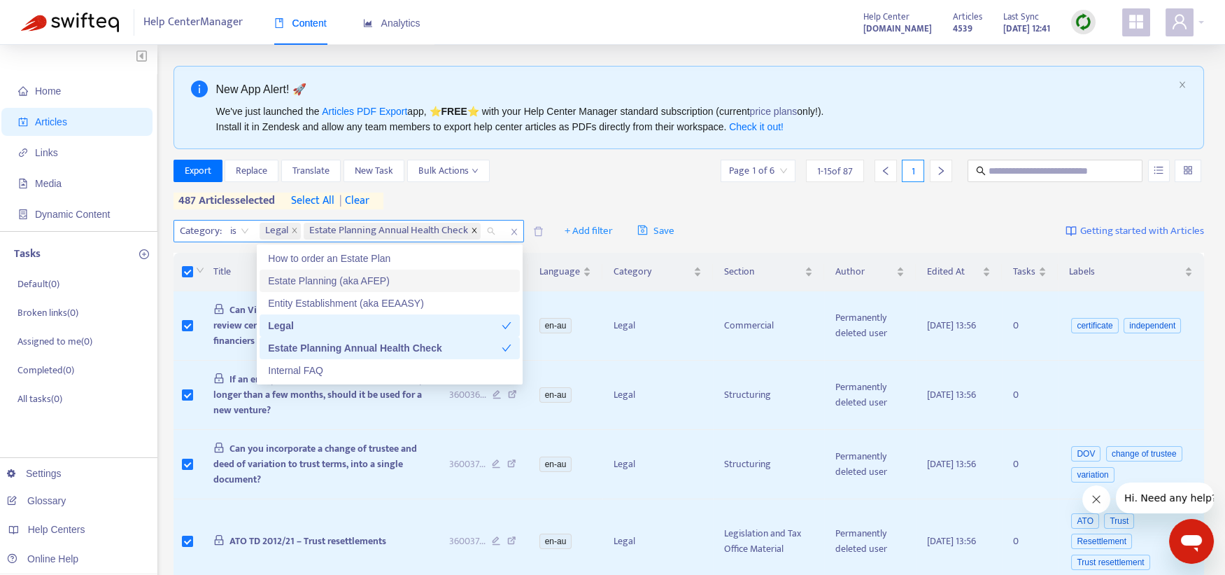
click at [474, 227] on icon "close" at bounding box center [474, 230] width 7 height 7
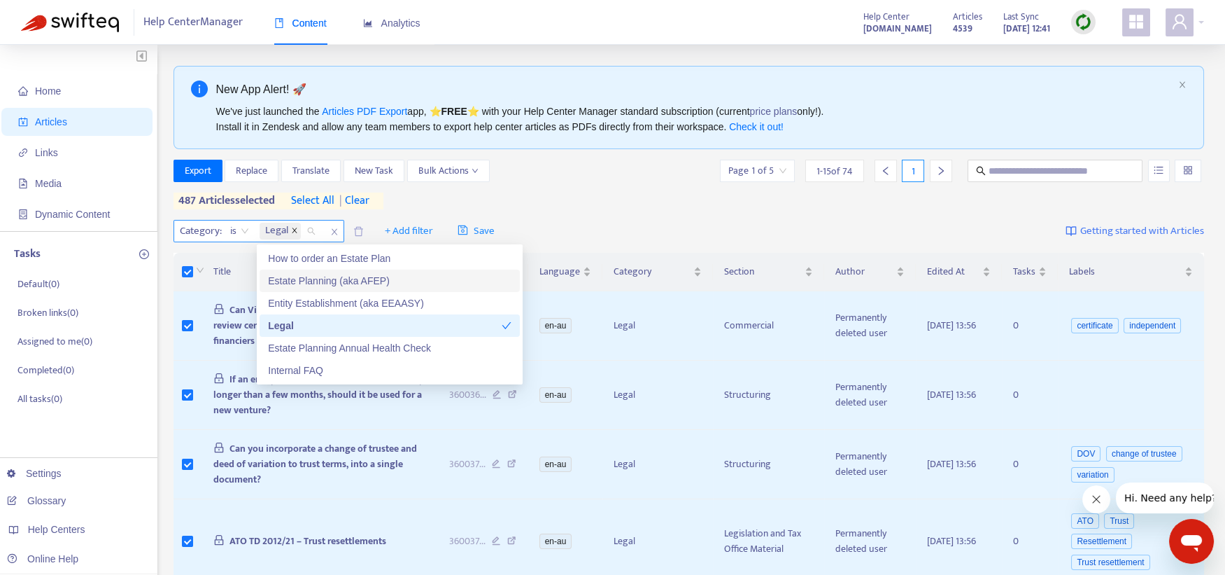
click at [293, 227] on icon "close" at bounding box center [294, 230] width 7 height 7
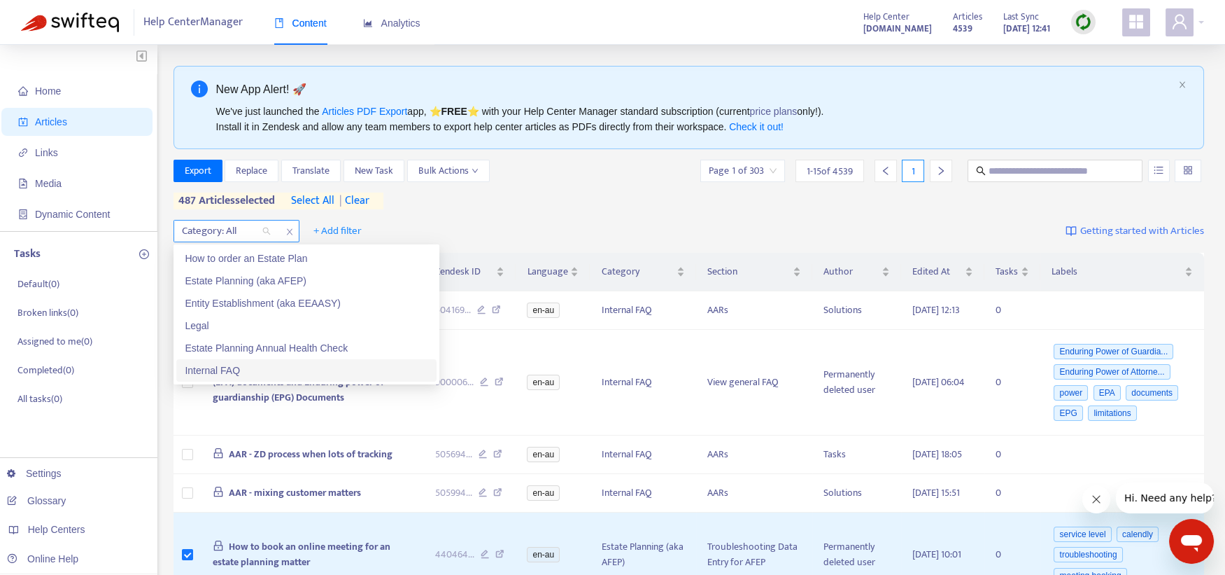
click at [216, 364] on div "Internal FAQ" at bounding box center [307, 370] width 244 height 15
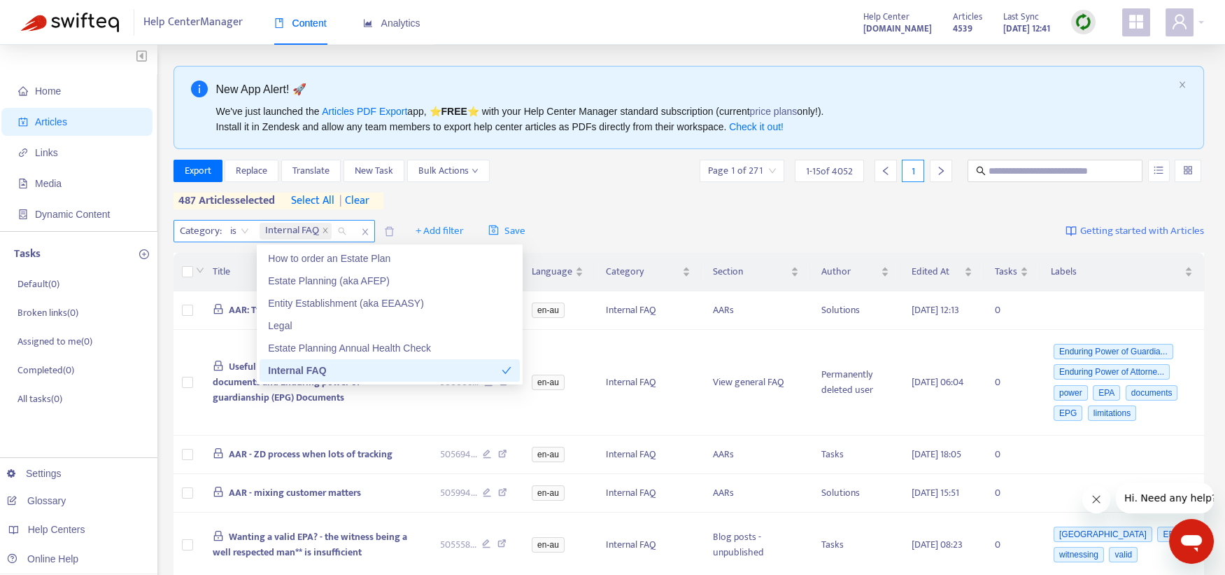
click at [525, 191] on div "Export Replace Translate New Task Bulk Actions Page 1 of 271 1 - 15 of 4052 1 4…" at bounding box center [690, 185] width 1032 height 50
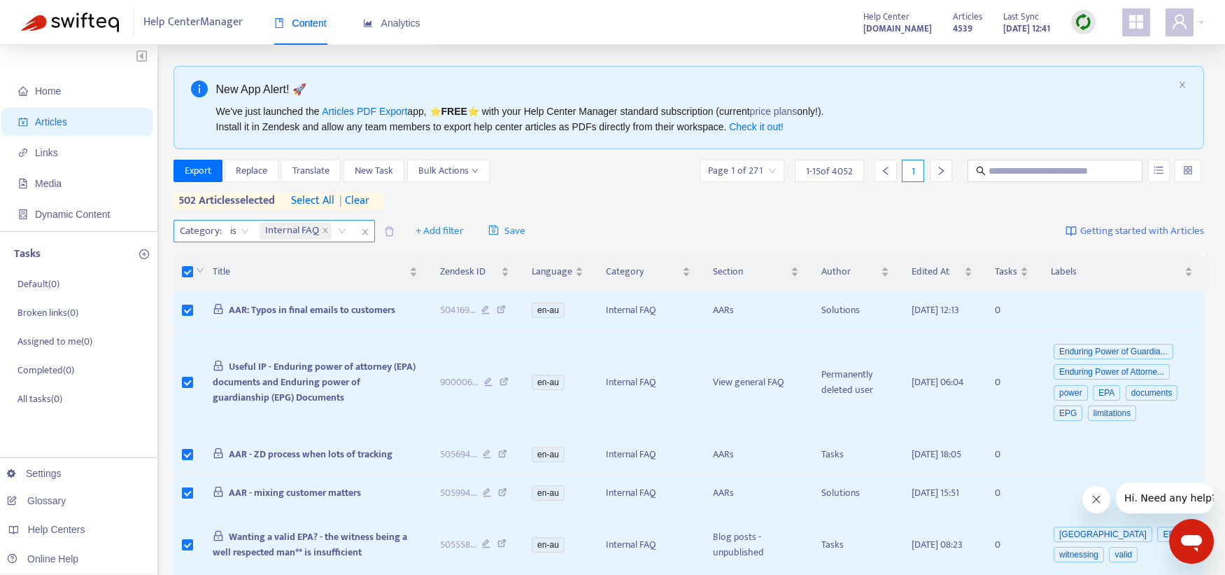
click at [322, 200] on span "select all" at bounding box center [312, 200] width 43 height 17
click at [196, 171] on span "Export" at bounding box center [198, 170] width 27 height 15
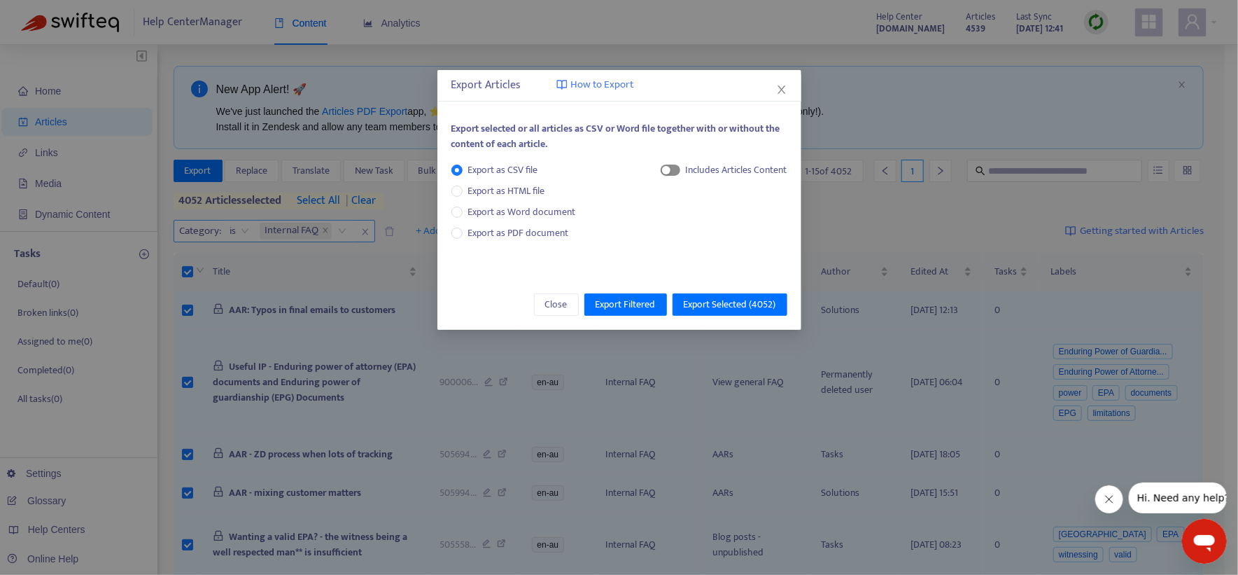
click at [675, 169] on span "button" at bounding box center [671, 169] width 20 height 11
click at [689, 216] on span "HTML Content" at bounding box center [722, 216] width 69 height 15
click at [699, 302] on span "Export Selected ( 4052 )" at bounding box center [730, 304] width 92 height 15
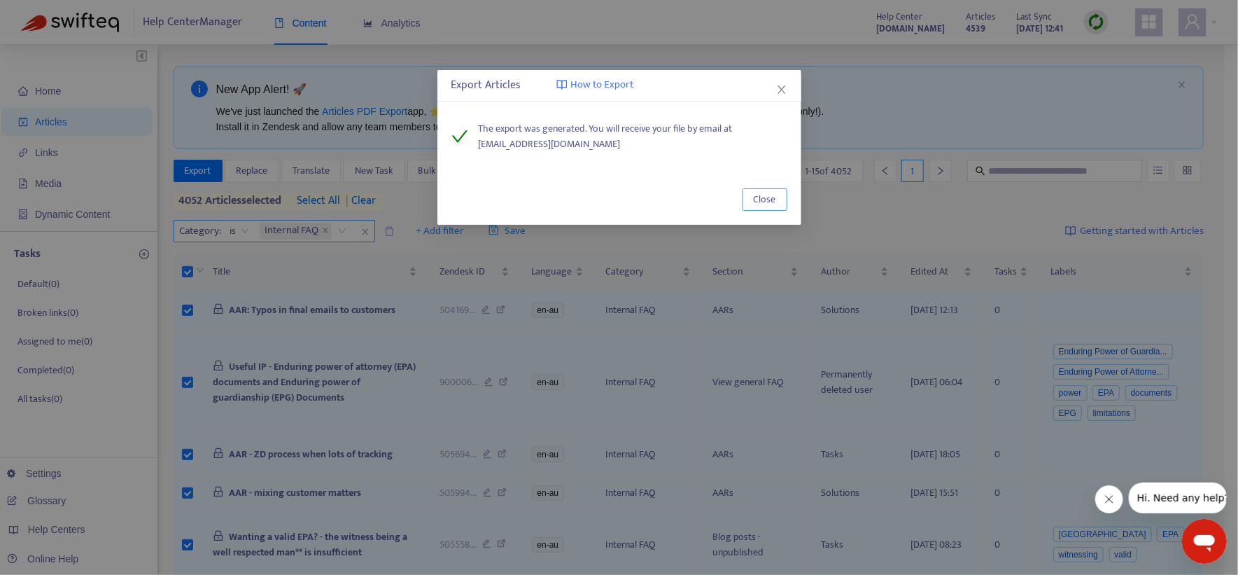
click at [761, 199] on span "Close" at bounding box center [765, 199] width 22 height 15
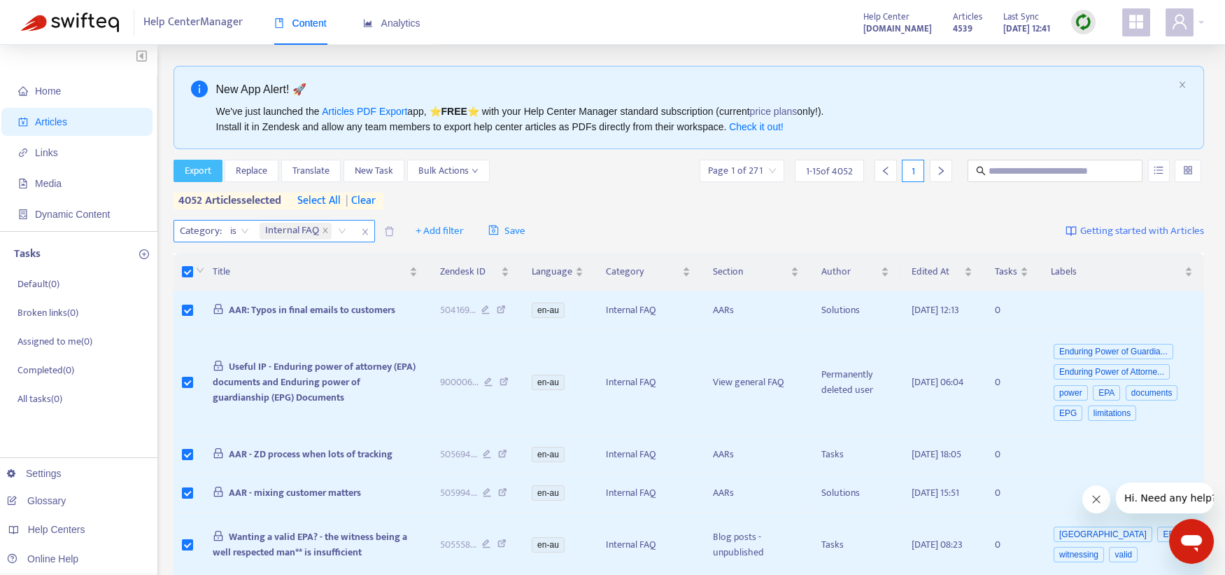
click at [210, 167] on span "Export" at bounding box center [198, 170] width 27 height 15
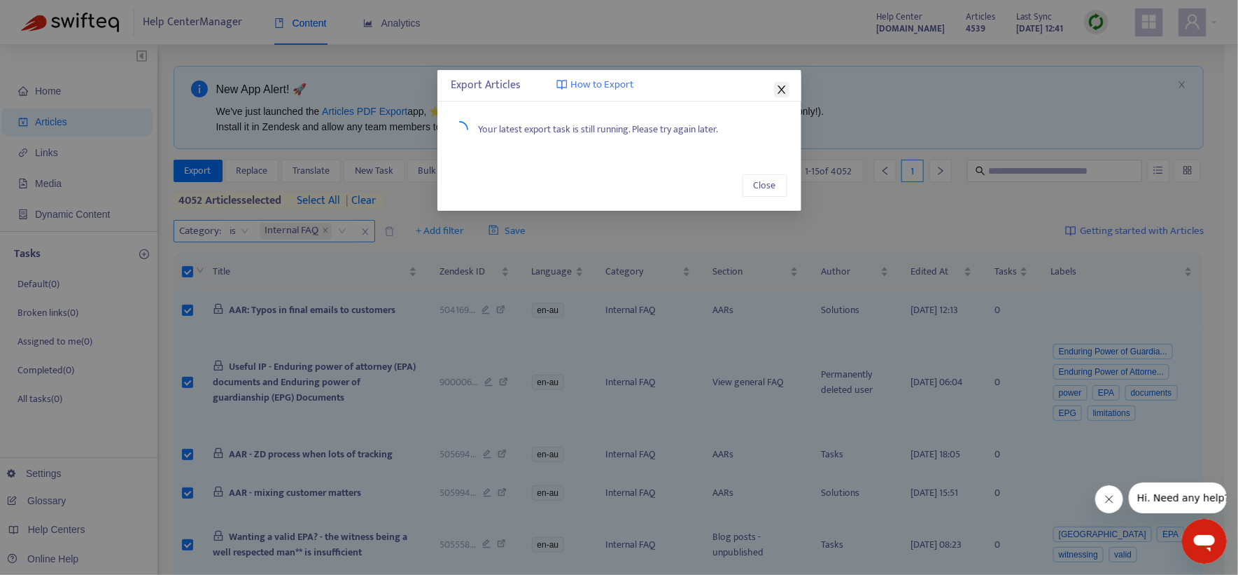
click at [782, 85] on icon "close" at bounding box center [781, 89] width 11 height 11
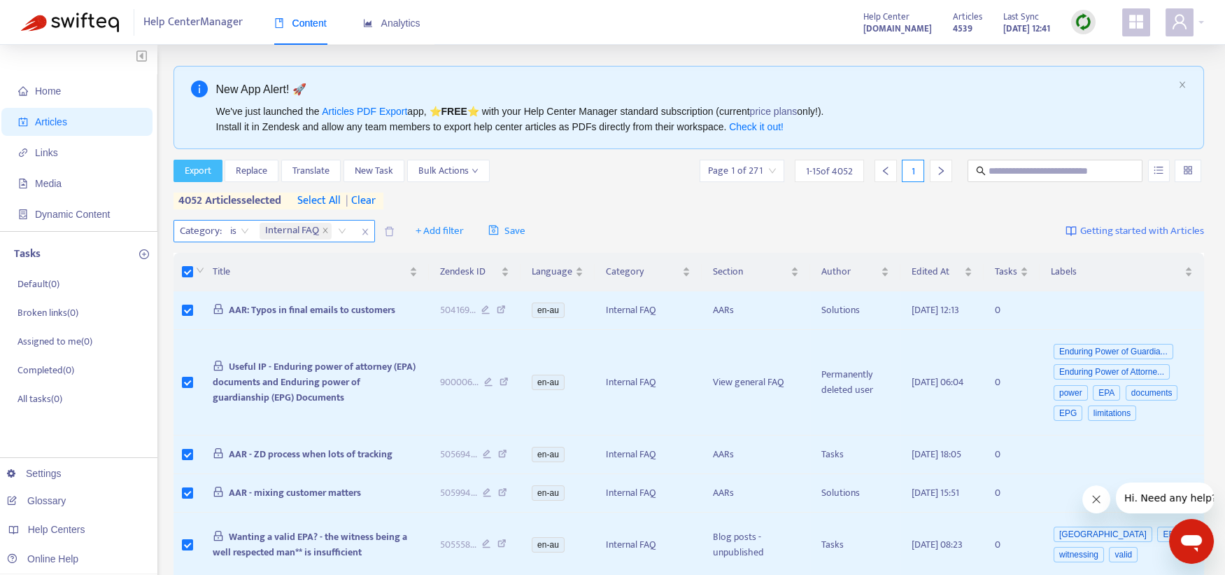
click at [211, 166] on button "Export" at bounding box center [198, 171] width 49 height 22
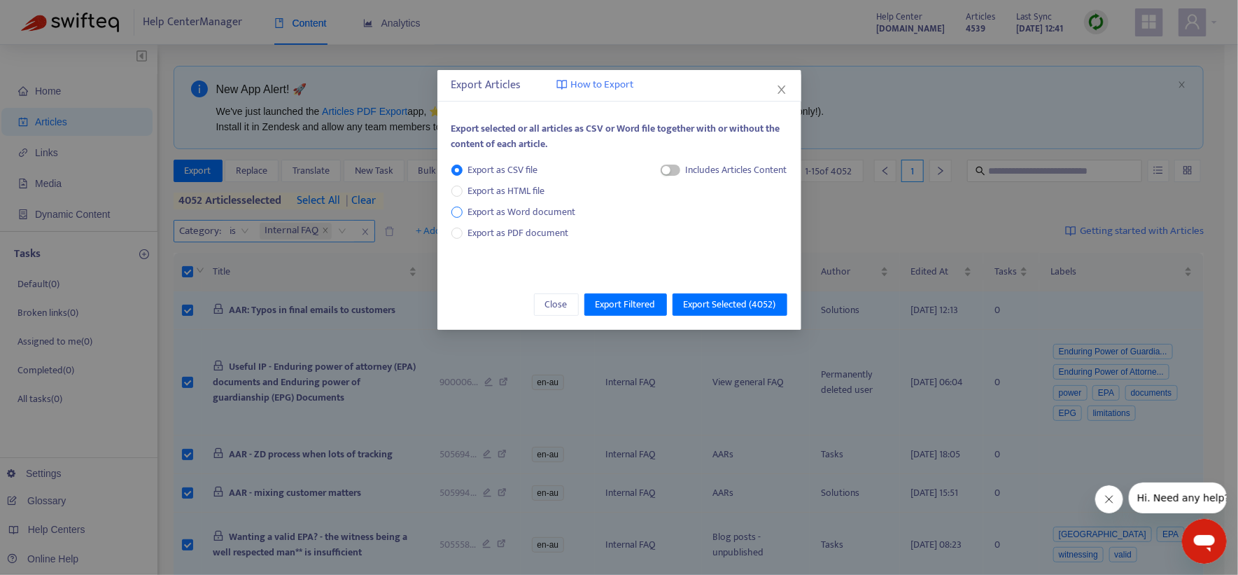
click at [525, 209] on span "Export as Word document" at bounding box center [522, 211] width 119 height 15
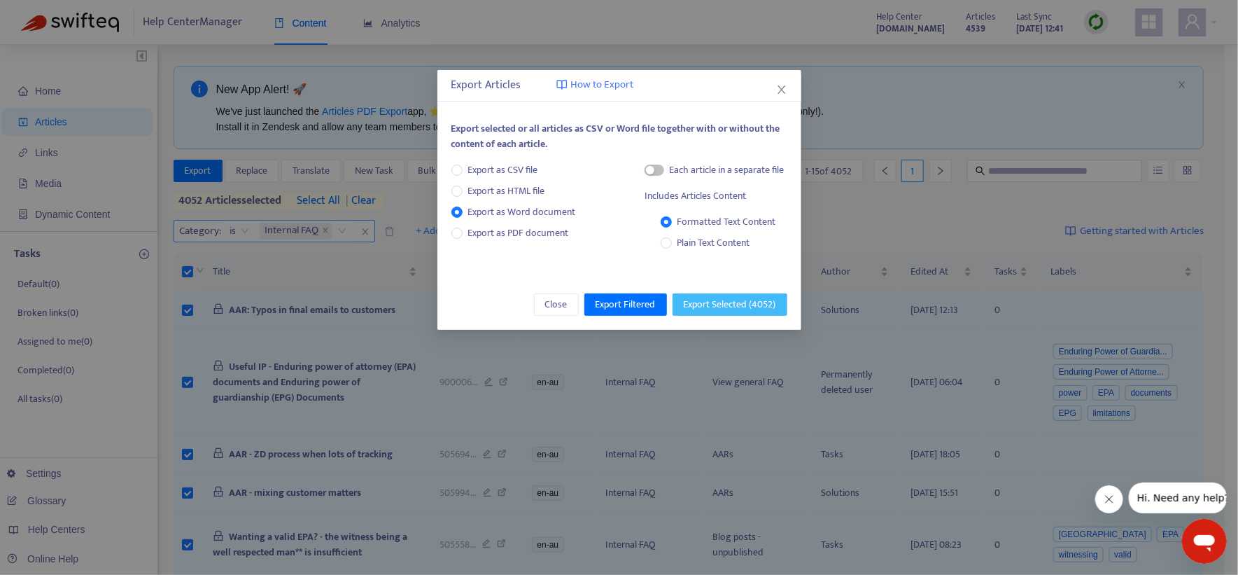
click at [694, 308] on span "Export Selected ( 4052 )" at bounding box center [730, 304] width 92 height 15
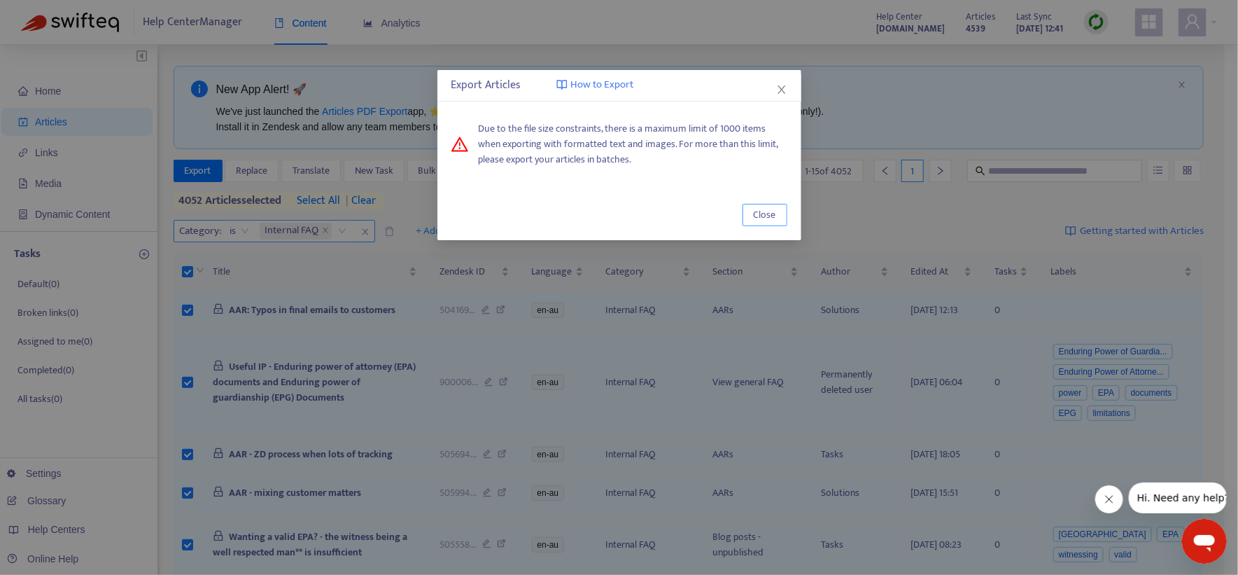
click at [767, 223] on button "Close" at bounding box center [765, 215] width 45 height 22
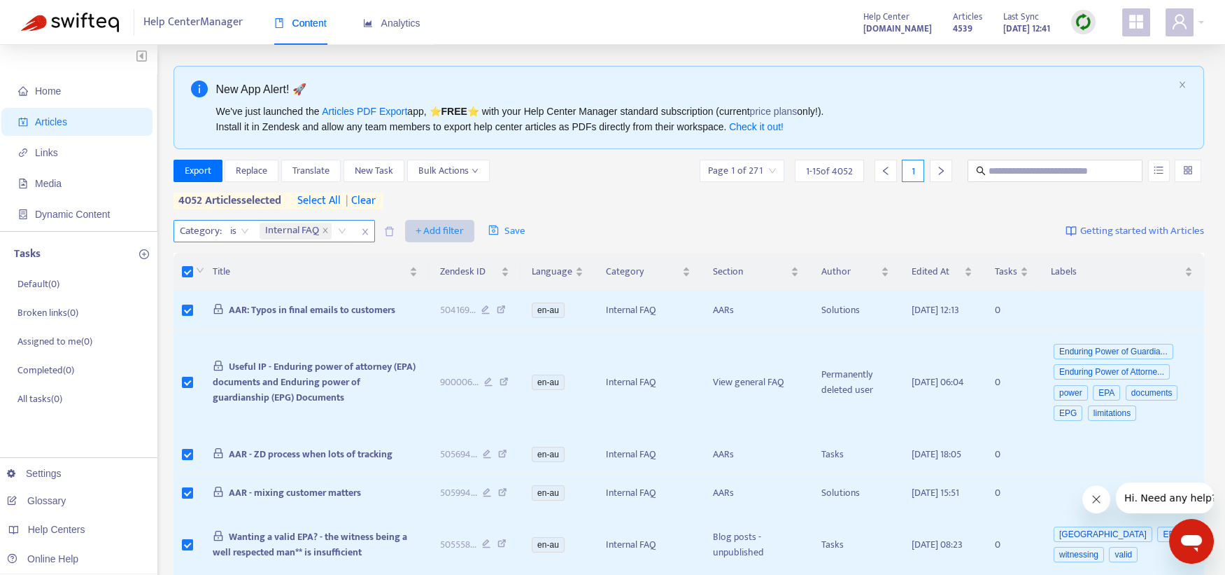
click at [411, 242] on button "+ Add filter" at bounding box center [439, 231] width 69 height 22
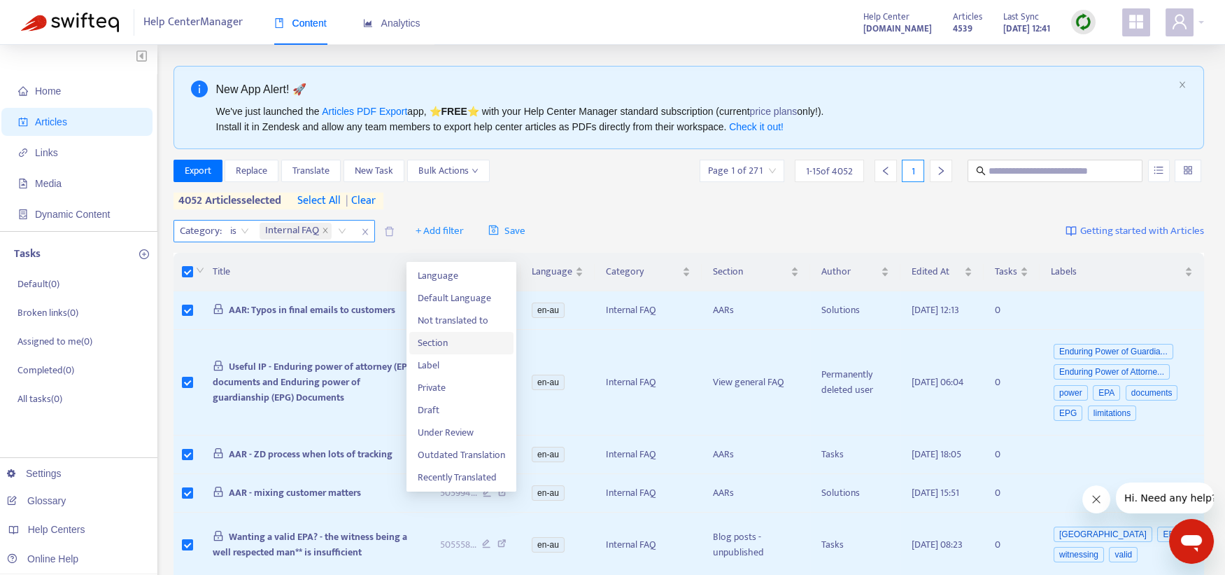
click at [437, 344] on span "Section" at bounding box center [461, 342] width 87 height 15
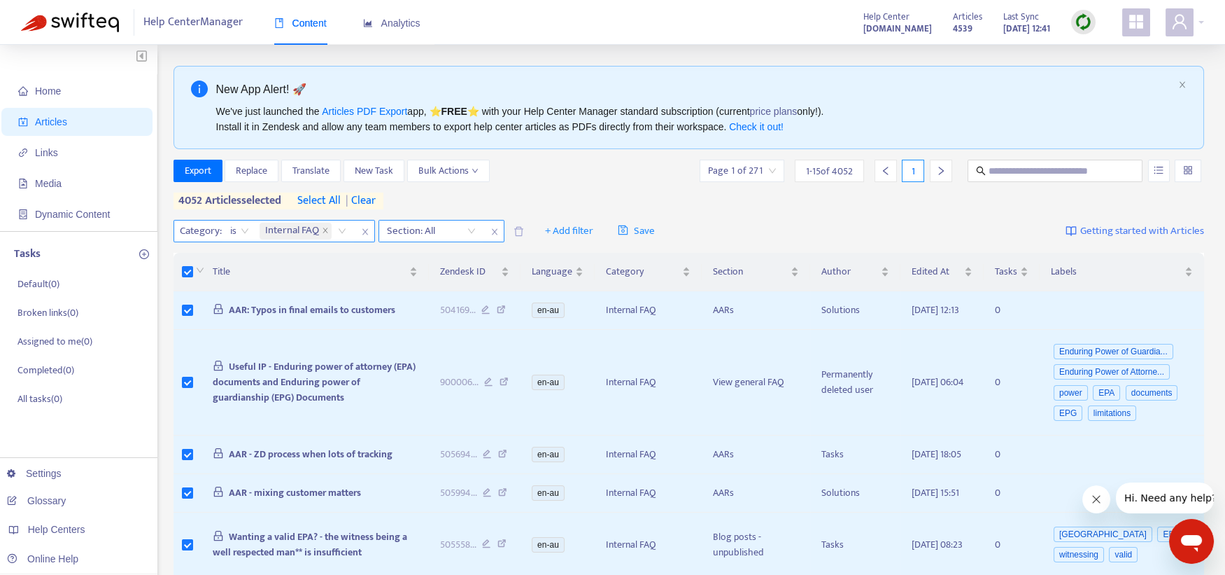
click at [423, 239] on div at bounding box center [424, 231] width 85 height 17
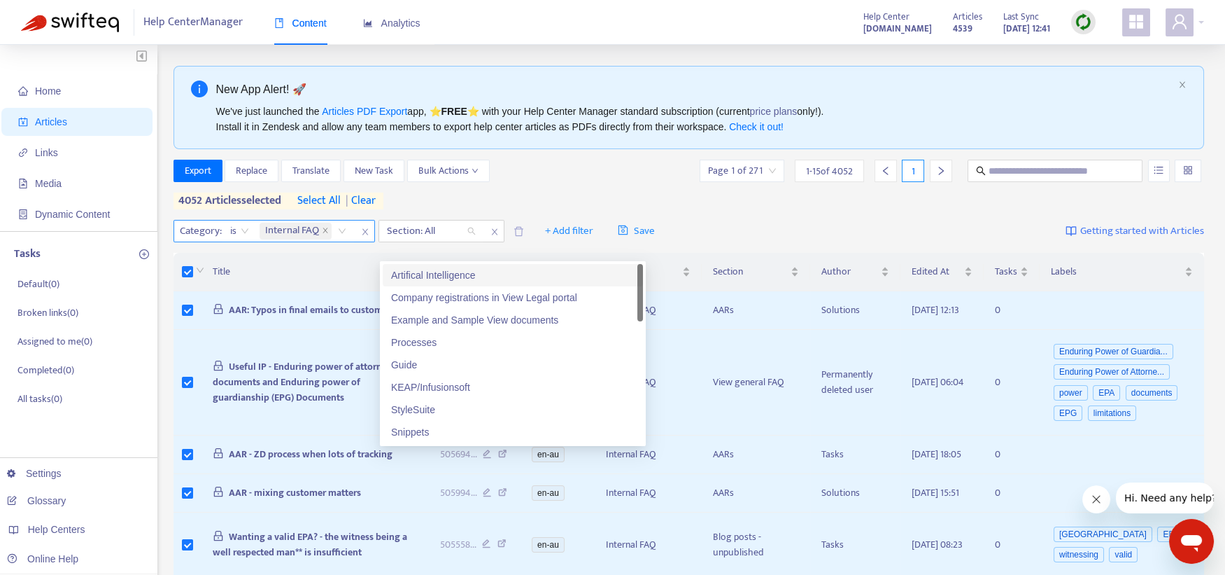
click at [425, 271] on div "Artifical Intelligence" at bounding box center [513, 274] width 244 height 15
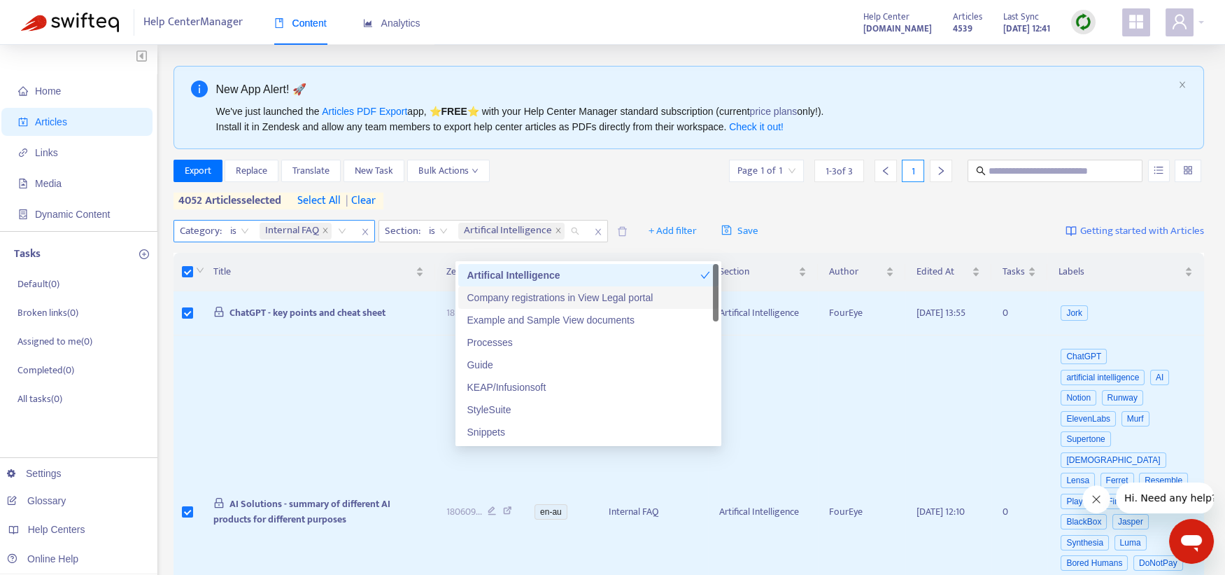
click at [478, 295] on div "Company registrations in View Legal portal" at bounding box center [589, 297] width 244 height 15
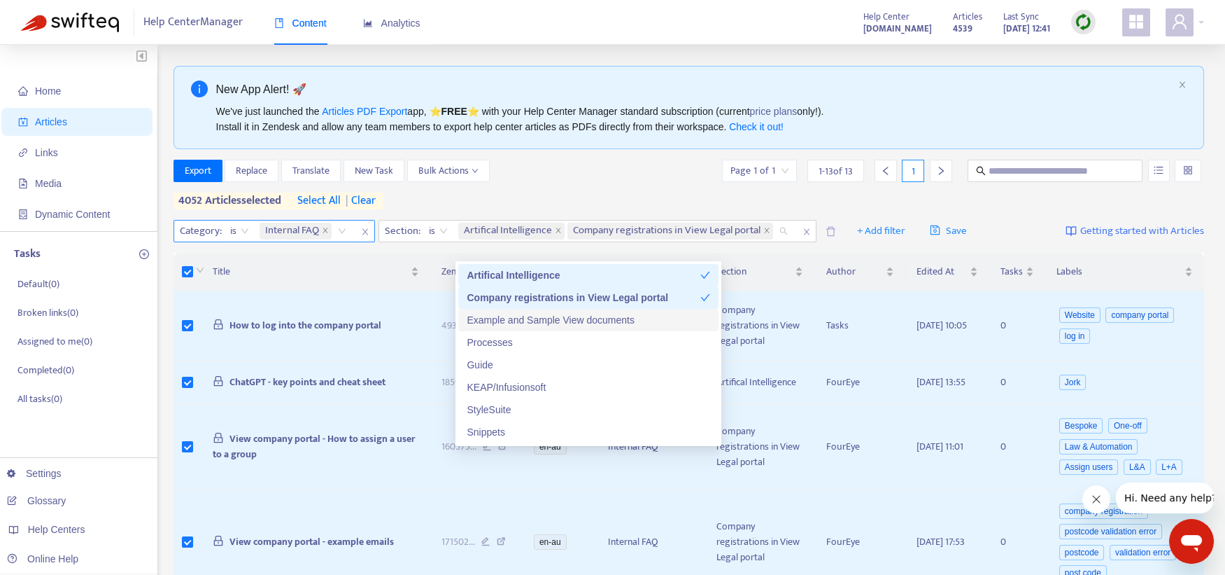
click at [487, 317] on div "Example and Sample View documents" at bounding box center [589, 319] width 244 height 15
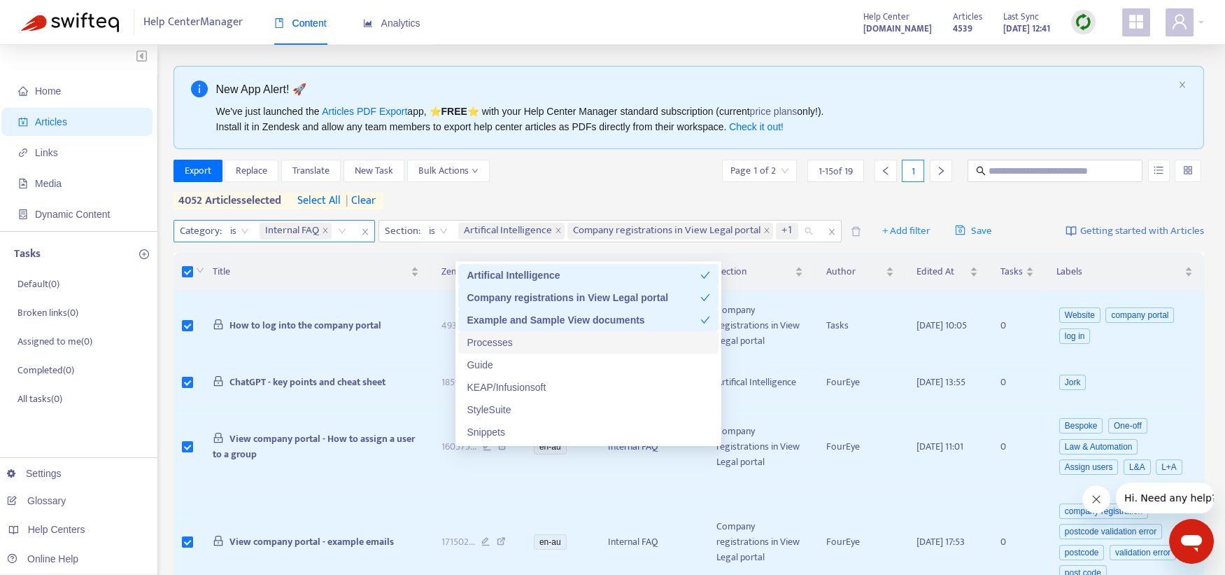
click at [487, 339] on div "Processes" at bounding box center [589, 342] width 244 height 15
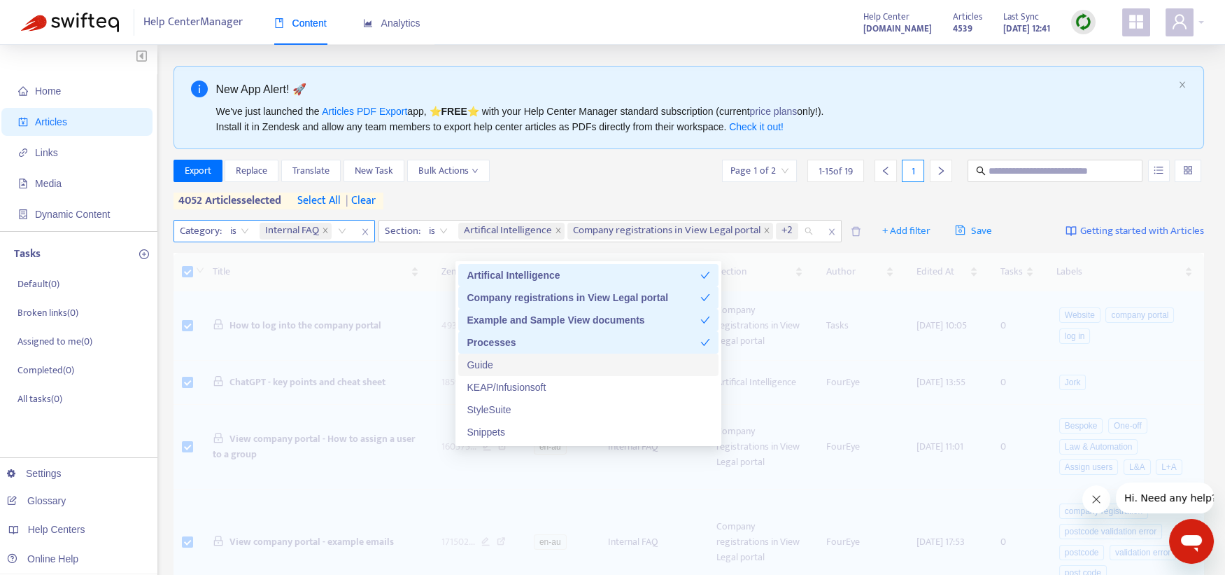
click at [484, 360] on div "Guide" at bounding box center [589, 364] width 244 height 15
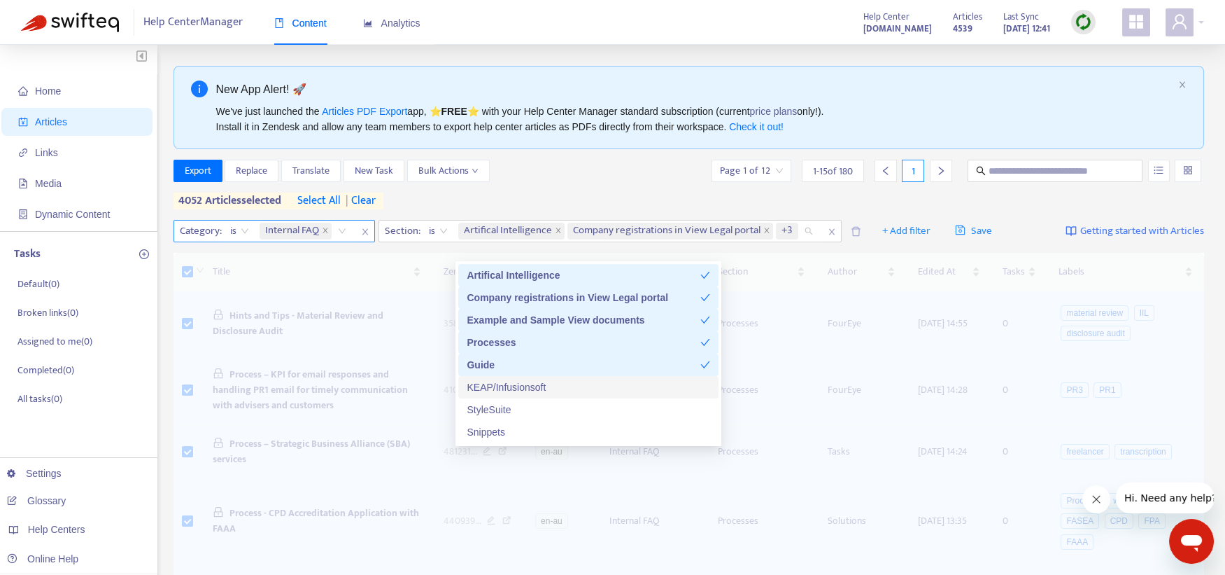
click at [484, 385] on div "KEAP/Infusionsoft" at bounding box center [589, 386] width 244 height 15
click at [486, 407] on div "StyleSuite" at bounding box center [589, 409] width 244 height 15
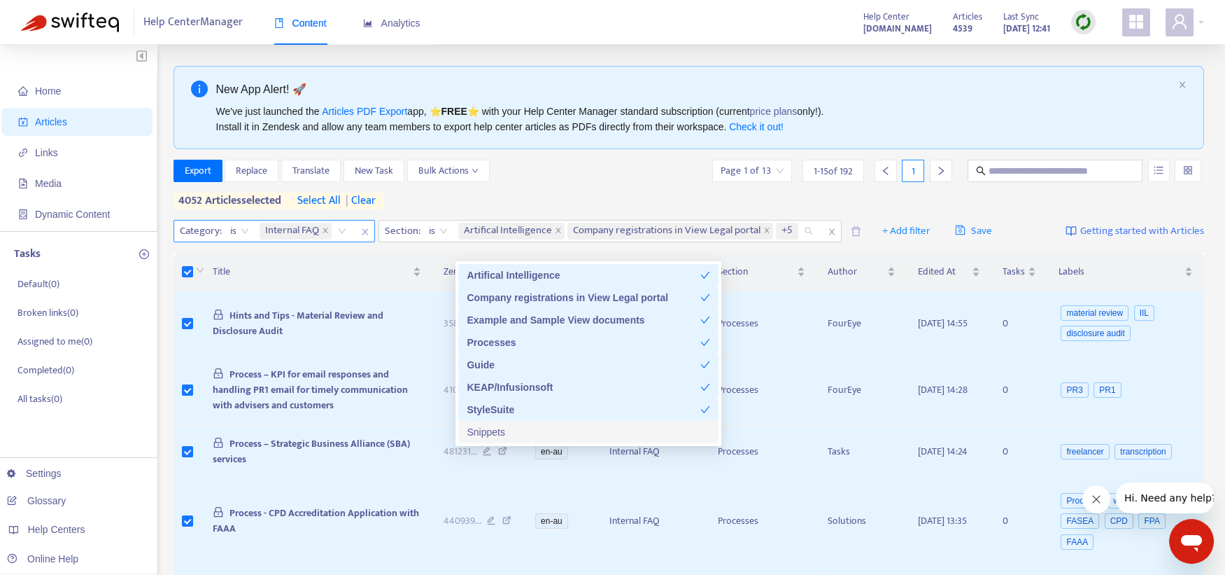
click at [486, 433] on div "Snippets" at bounding box center [589, 431] width 244 height 15
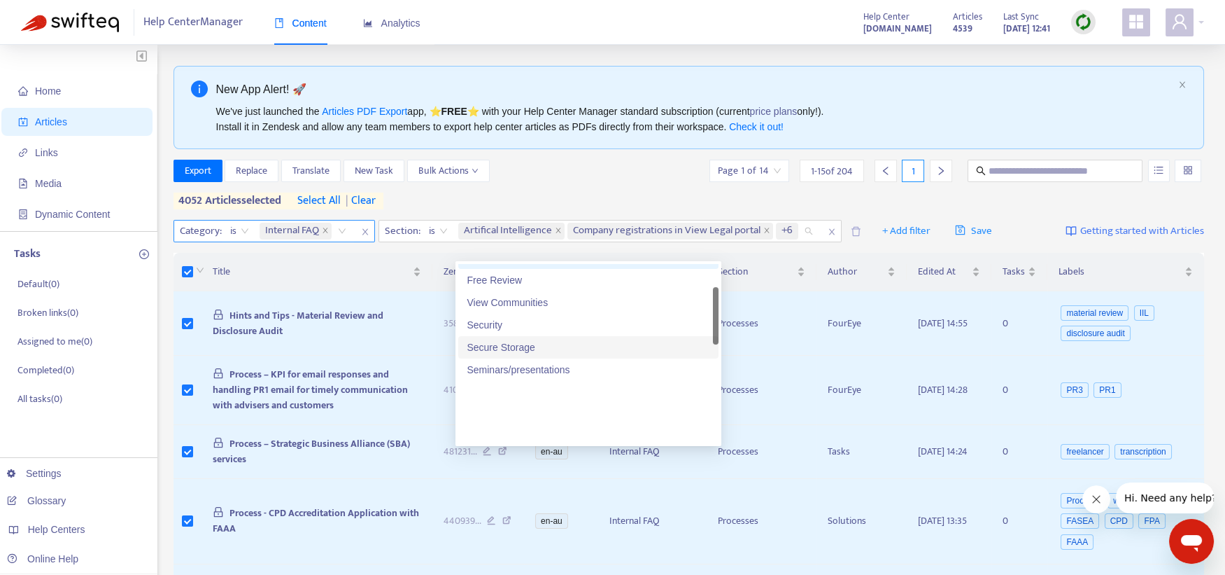
scroll to position [87, 0]
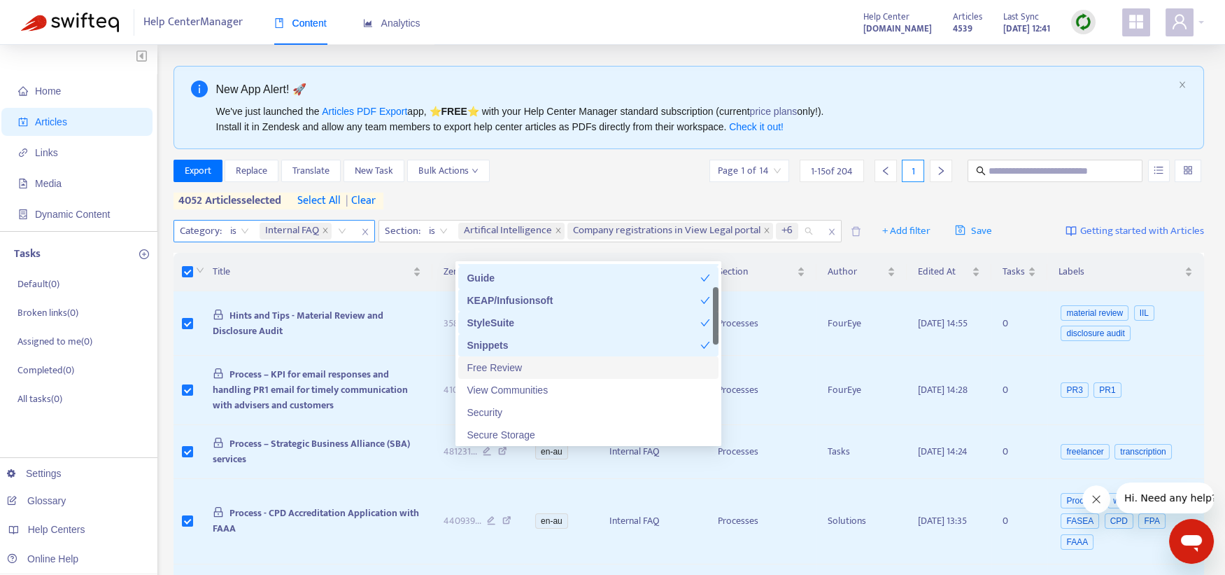
click at [512, 361] on div "Free Review" at bounding box center [589, 367] width 244 height 15
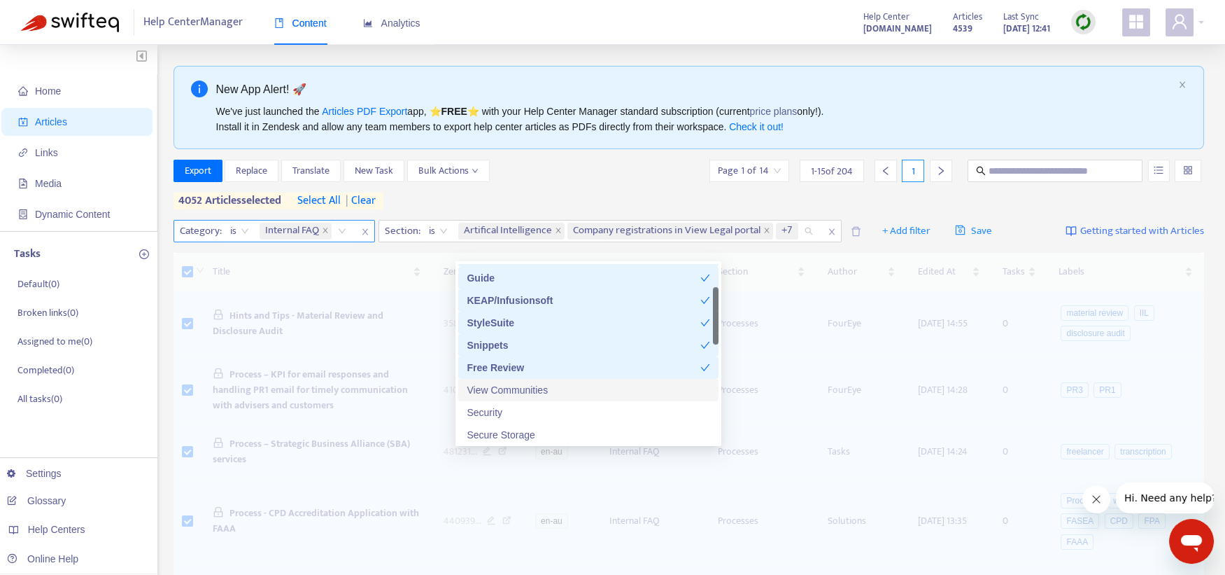
click at [512, 382] on div "View Communities" at bounding box center [589, 389] width 244 height 15
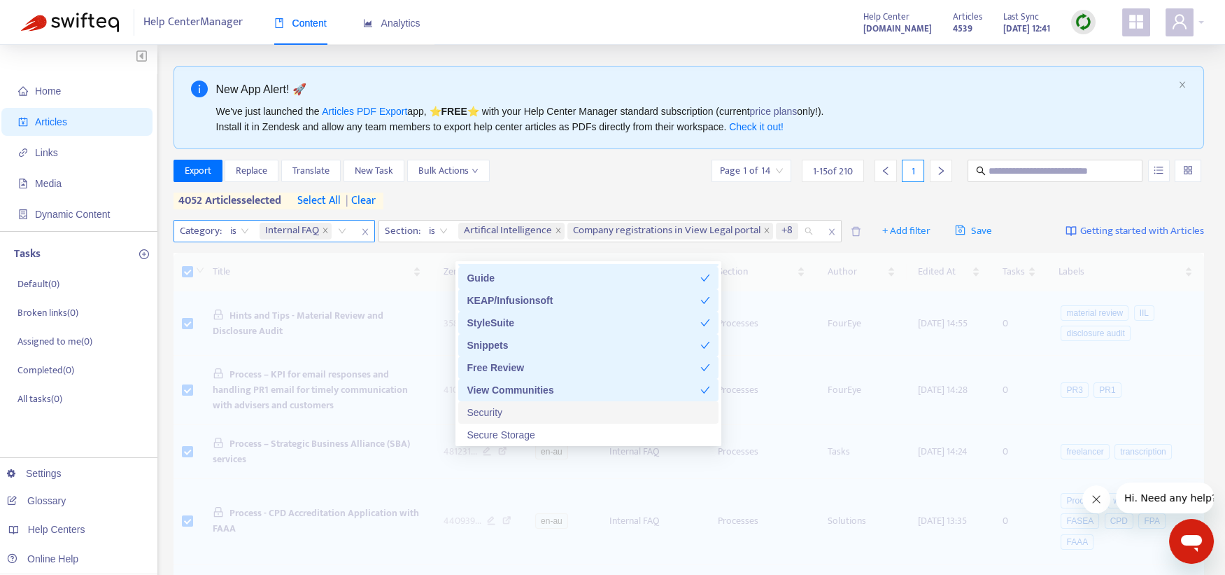
click at [497, 408] on div "Security" at bounding box center [589, 411] width 244 height 15
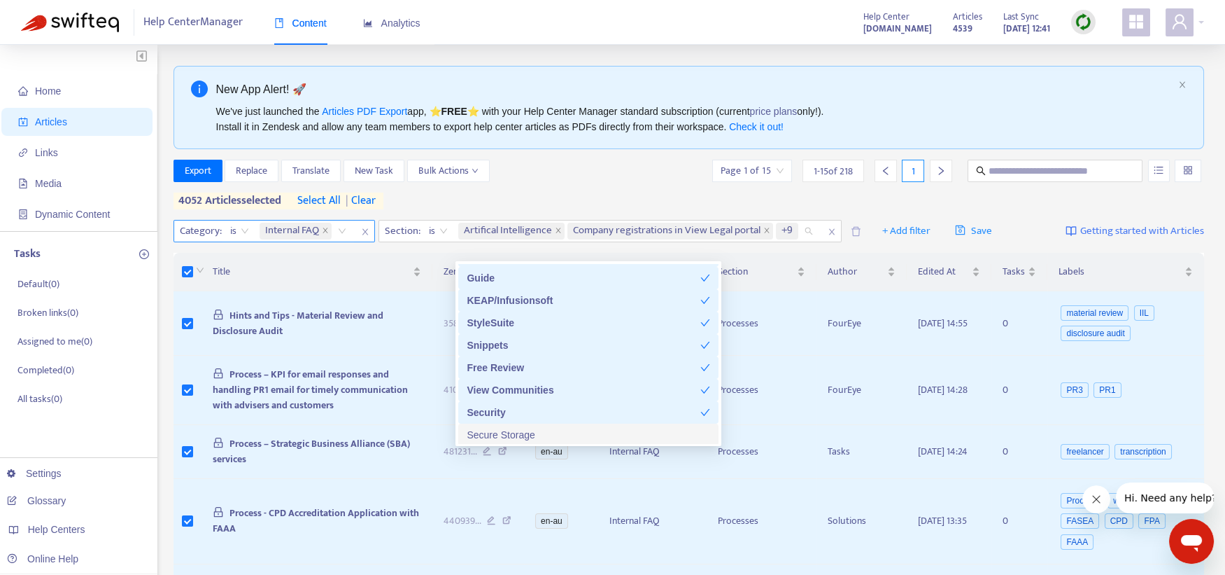
click at [499, 431] on div "Secure Storage" at bounding box center [589, 434] width 244 height 15
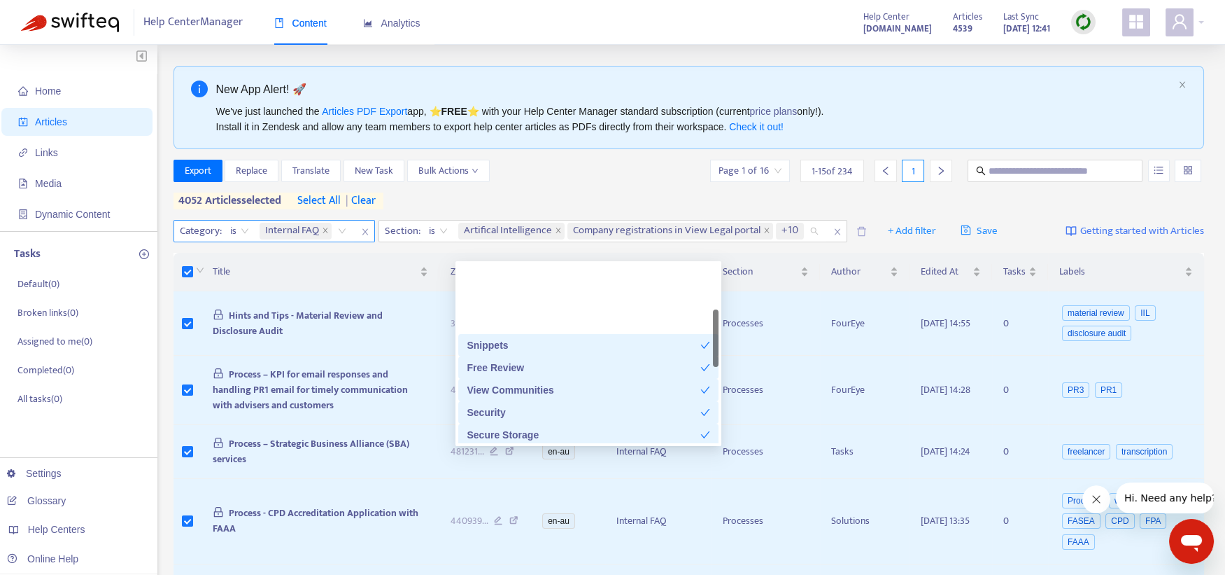
scroll to position [174, 0]
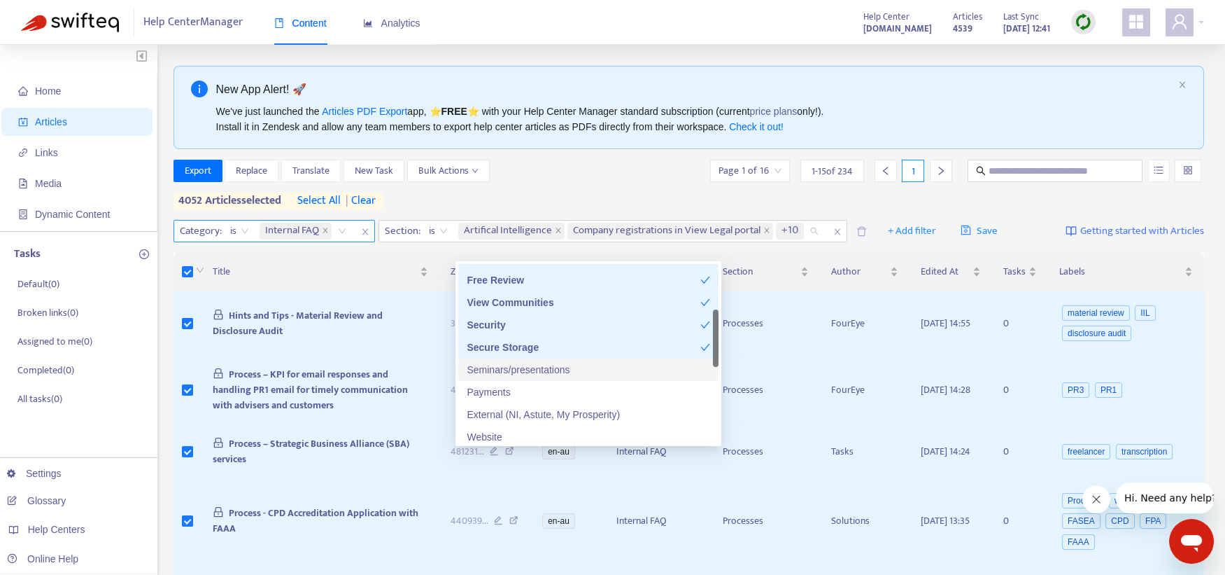
click at [529, 367] on div "Seminars/presentations" at bounding box center [589, 369] width 244 height 15
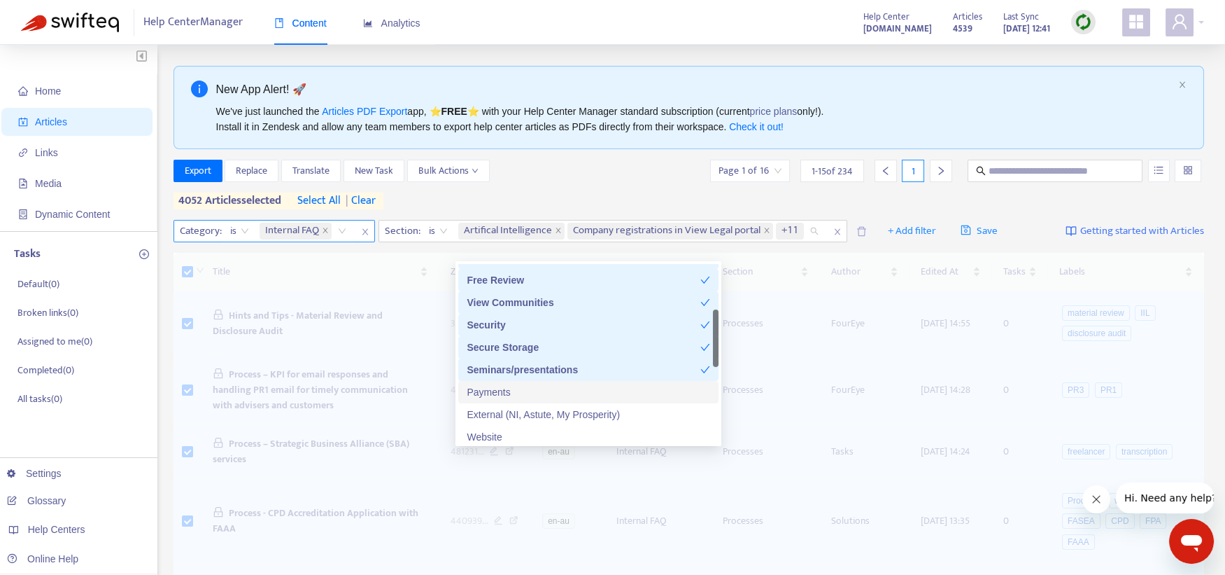
click at [491, 393] on div "Payments" at bounding box center [589, 391] width 244 height 15
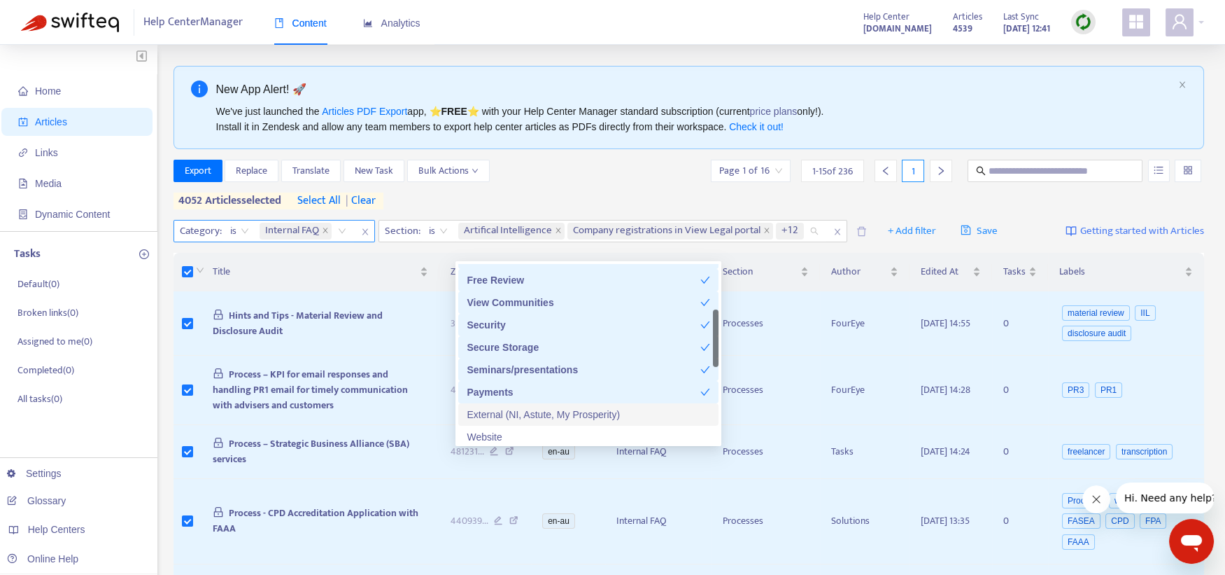
click at [491, 414] on div "External (NI, Astute, My Prosperity)" at bounding box center [589, 414] width 244 height 15
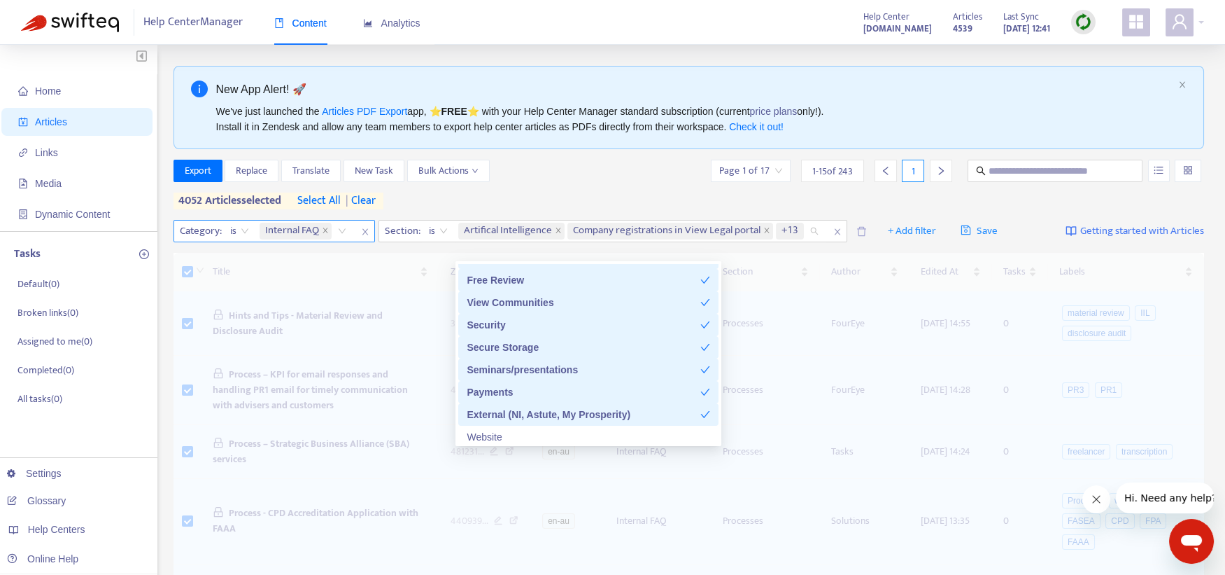
click at [493, 434] on div "Website" at bounding box center [589, 436] width 244 height 15
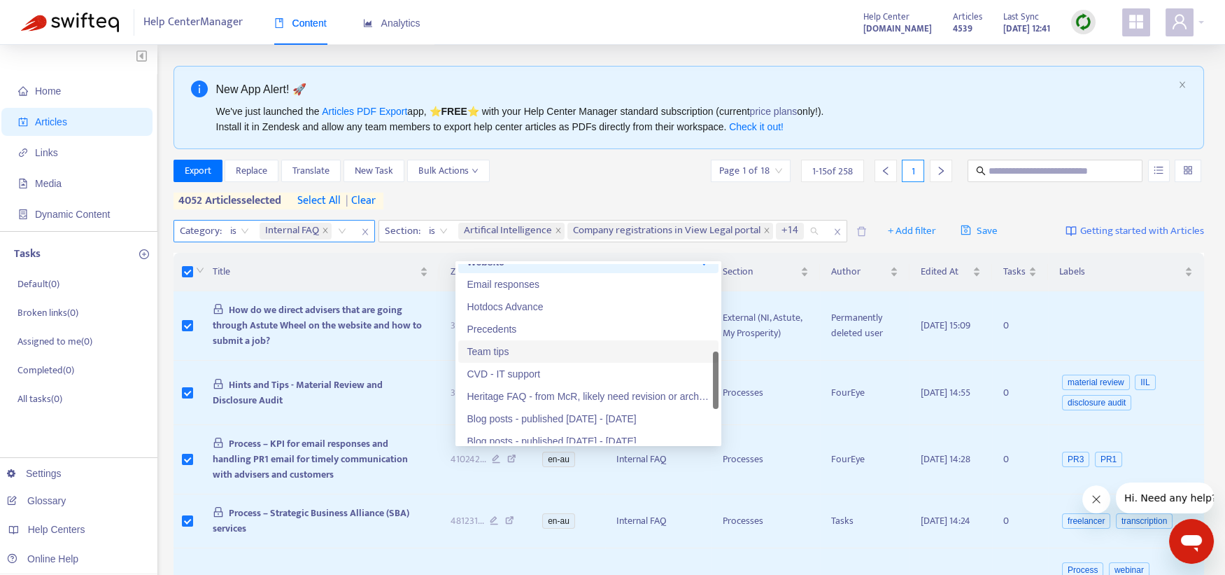
scroll to position [262, 0]
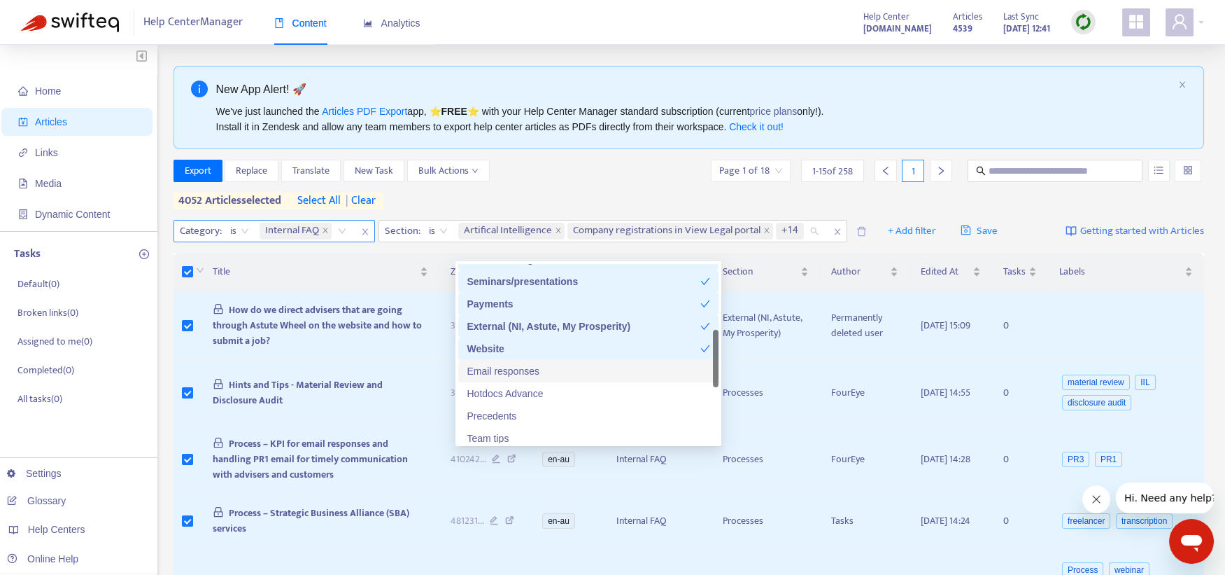
click at [491, 369] on div "Email responses" at bounding box center [589, 370] width 244 height 15
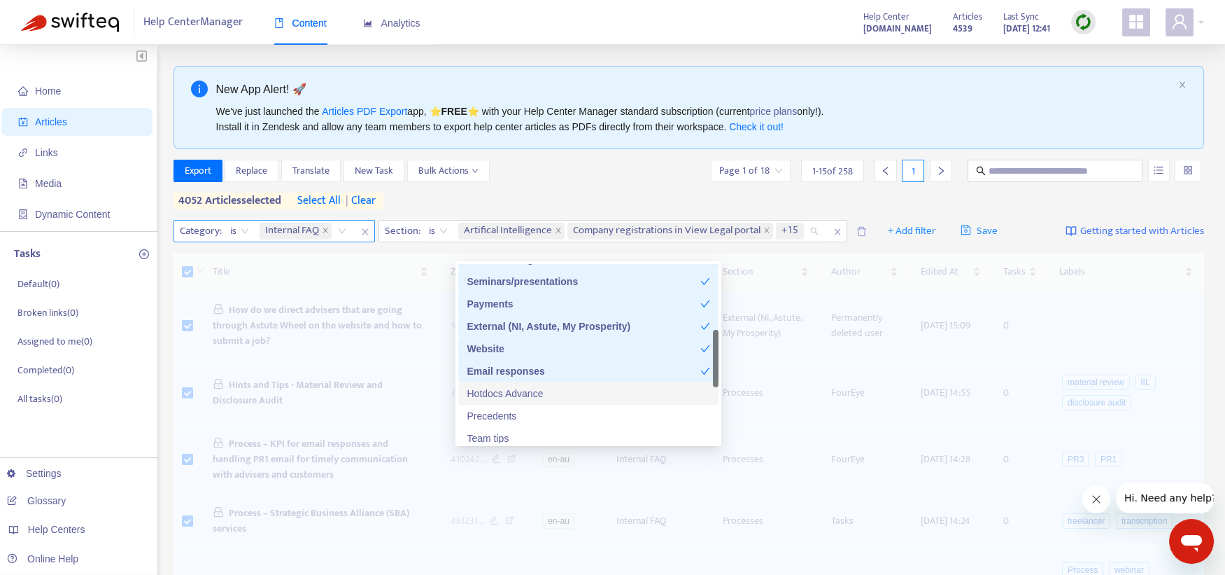
click at [492, 391] on div "Hotdocs Advance" at bounding box center [589, 393] width 244 height 15
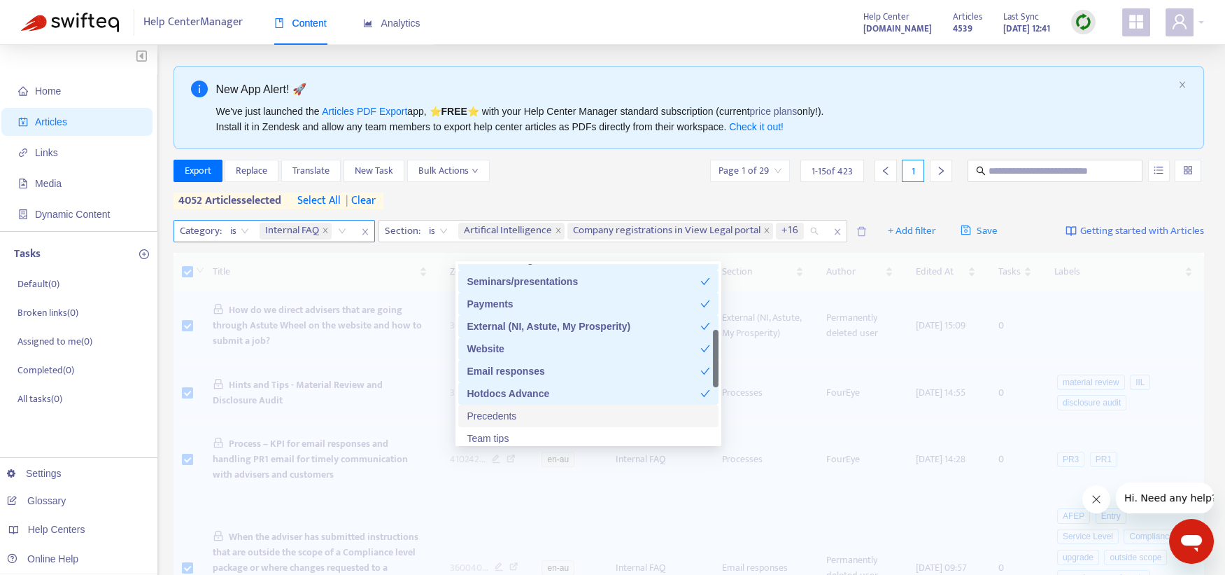
click at [492, 416] on div "Precedents" at bounding box center [589, 415] width 244 height 15
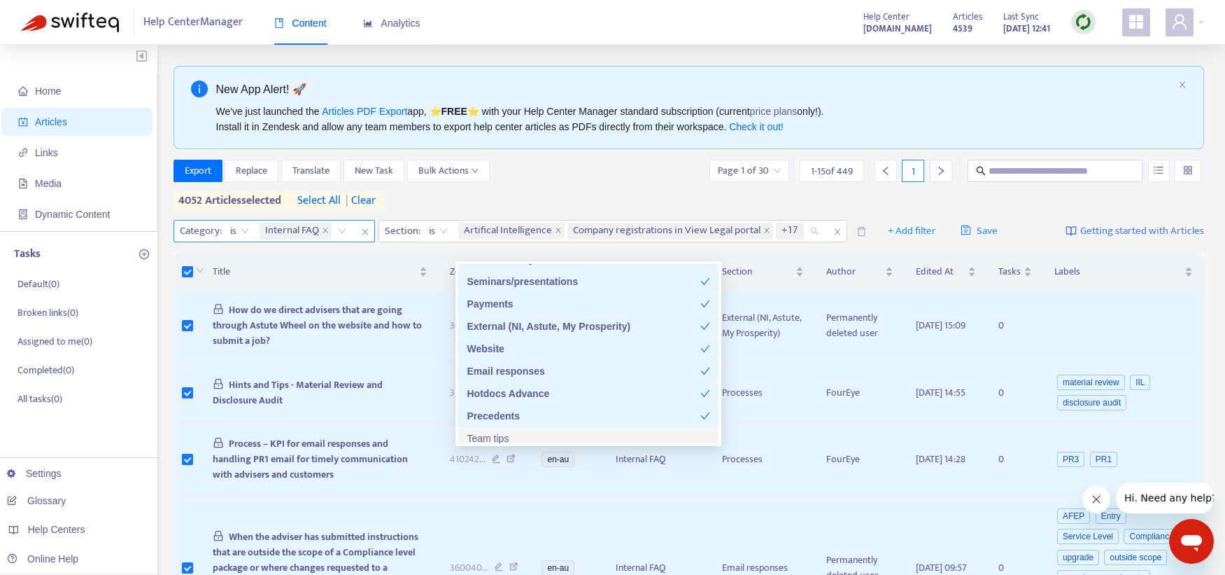
click at [488, 437] on div "Team tips" at bounding box center [589, 437] width 244 height 15
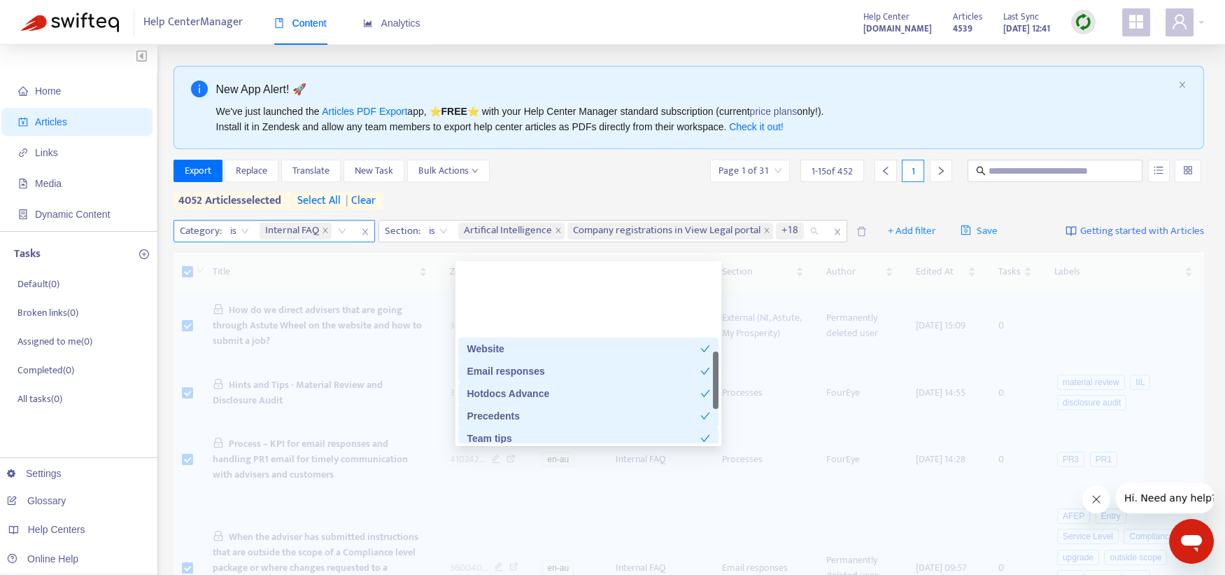
scroll to position [349, 0]
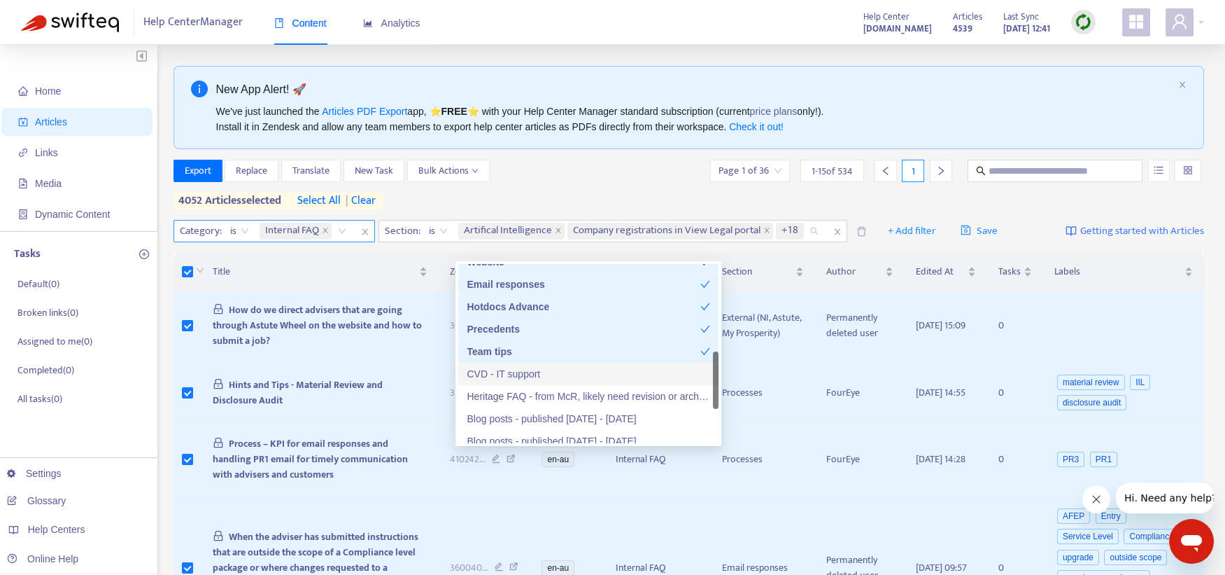
click at [513, 363] on div "CVD - IT support" at bounding box center [588, 374] width 260 height 22
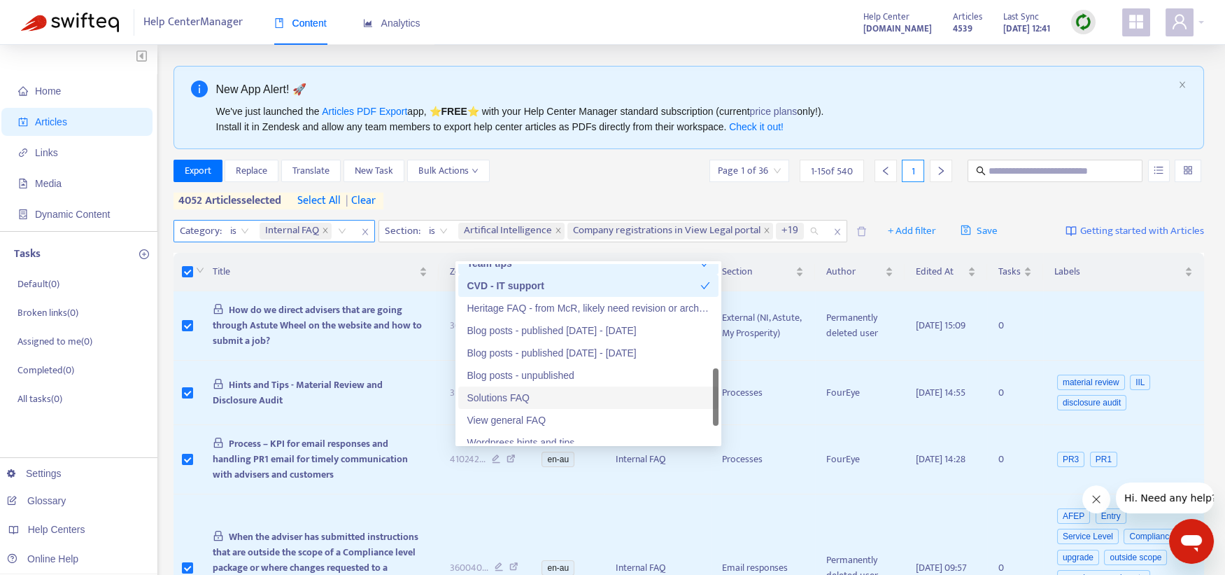
scroll to position [509, 0]
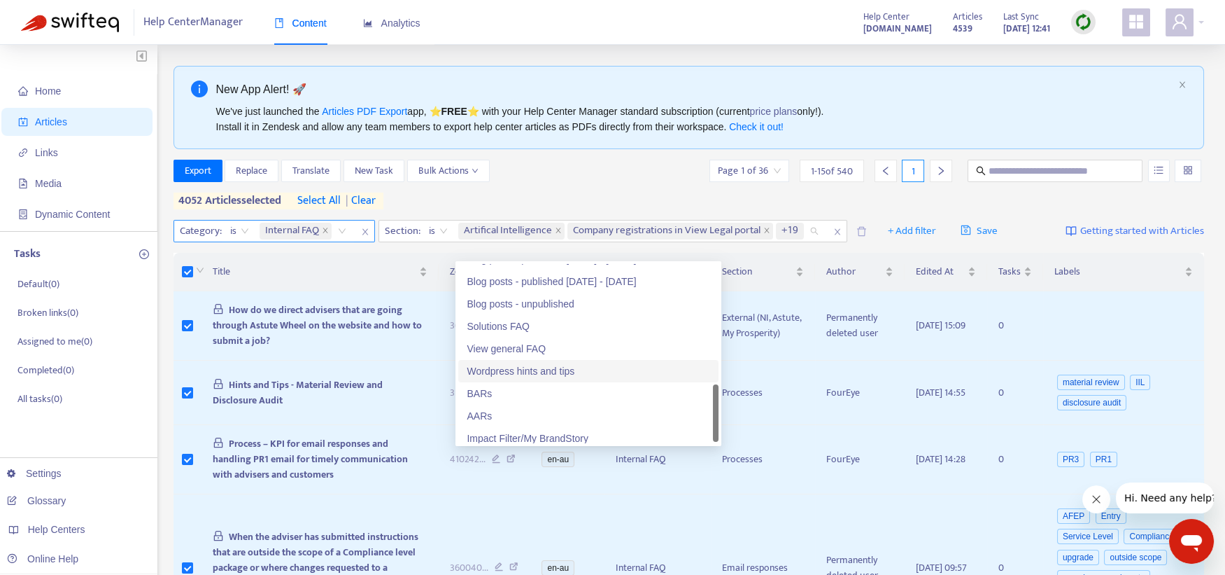
click at [512, 372] on div "Wordpress hints and tips" at bounding box center [589, 370] width 244 height 15
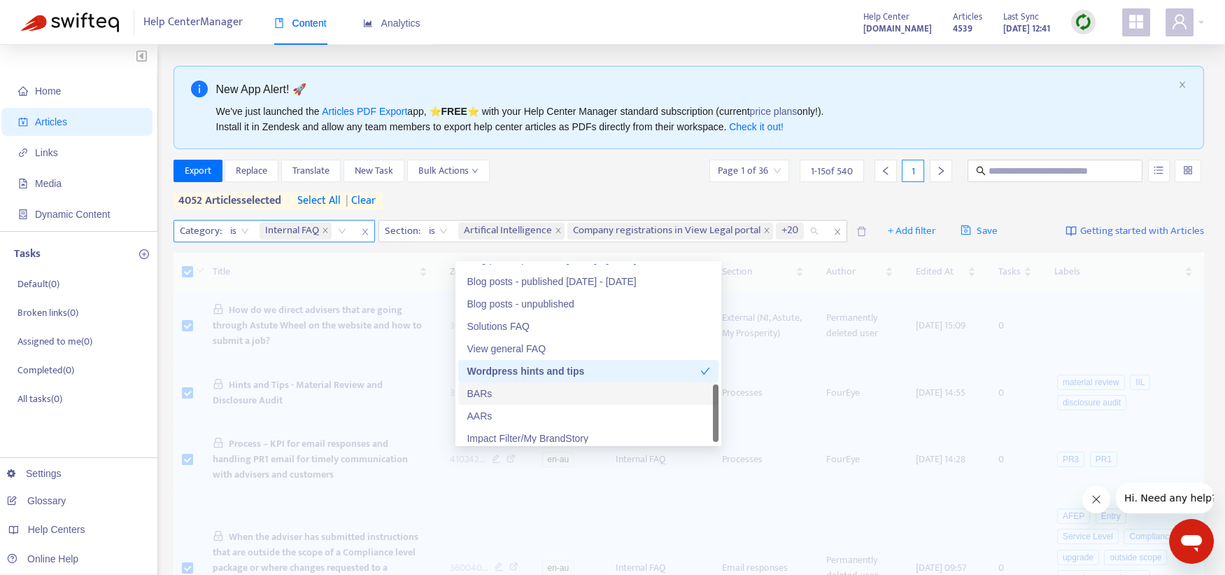
click at [486, 395] on div "BARs" at bounding box center [589, 393] width 244 height 15
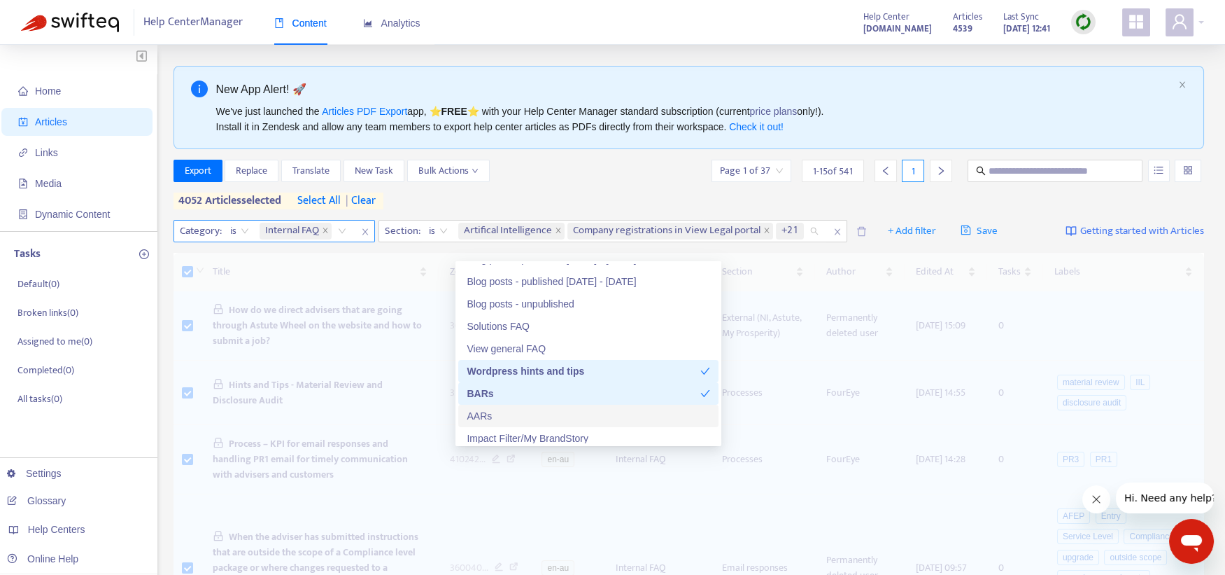
click at [482, 414] on div "AARs" at bounding box center [589, 415] width 244 height 15
click at [493, 437] on div "Impact Filter/My BrandStory" at bounding box center [589, 437] width 244 height 15
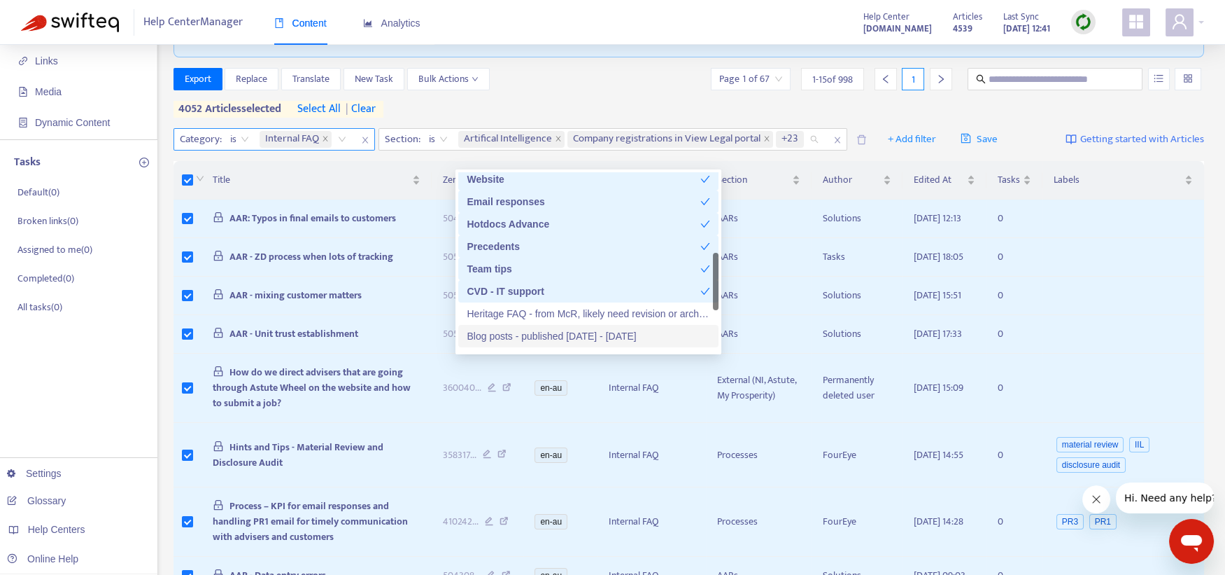
scroll to position [0, 0]
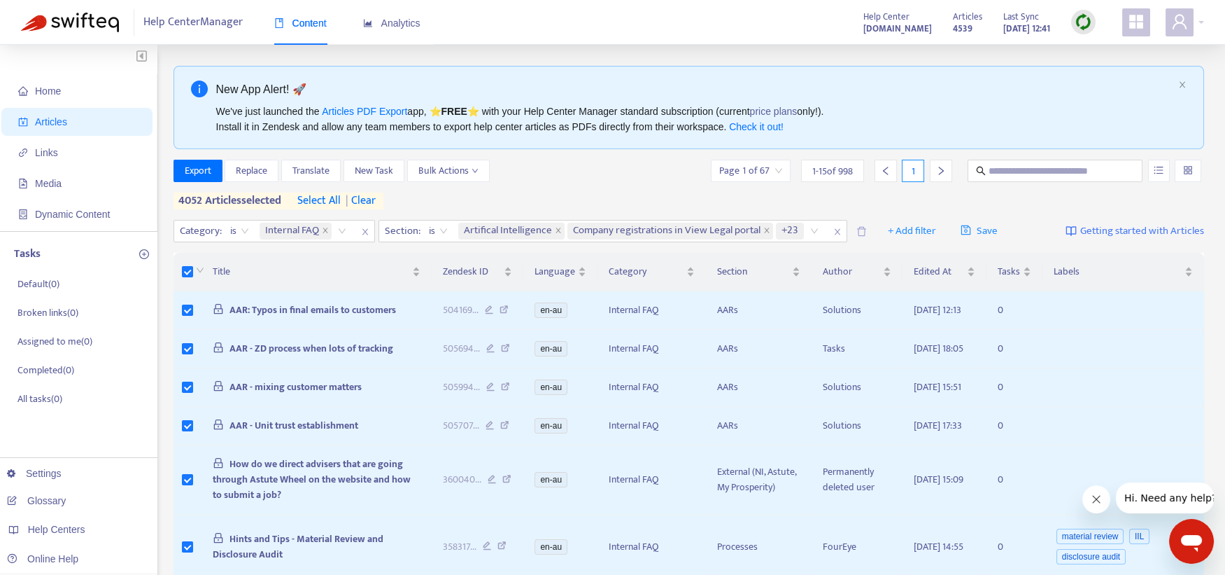
click at [362, 209] on span "| clear" at bounding box center [358, 200] width 35 height 17
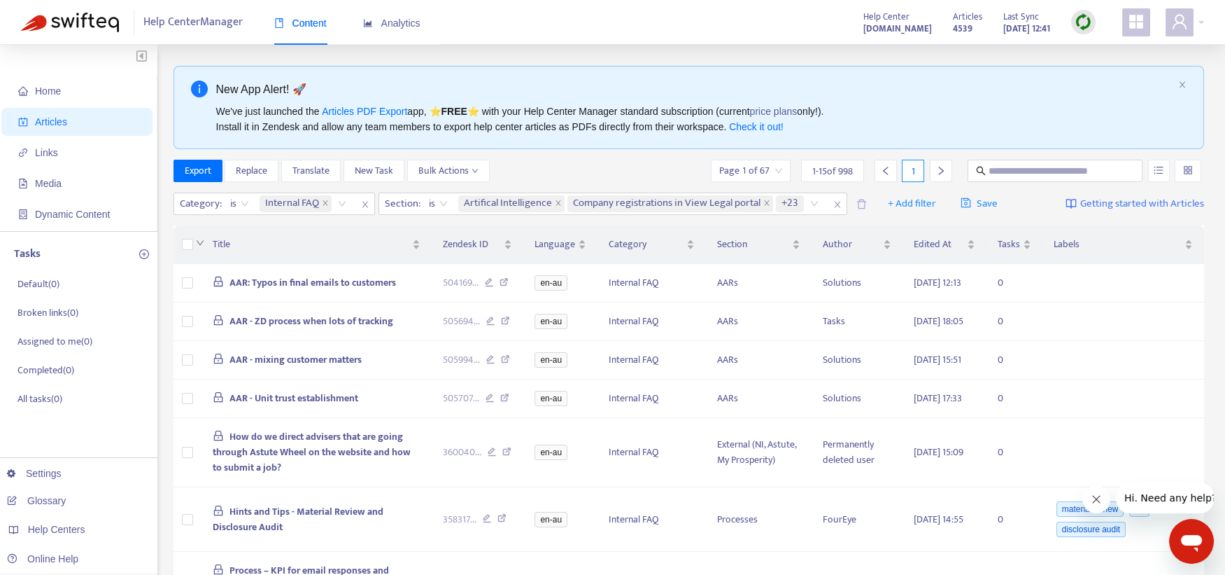
click at [198, 243] on icon "down" at bounding box center [200, 243] width 8 height 8
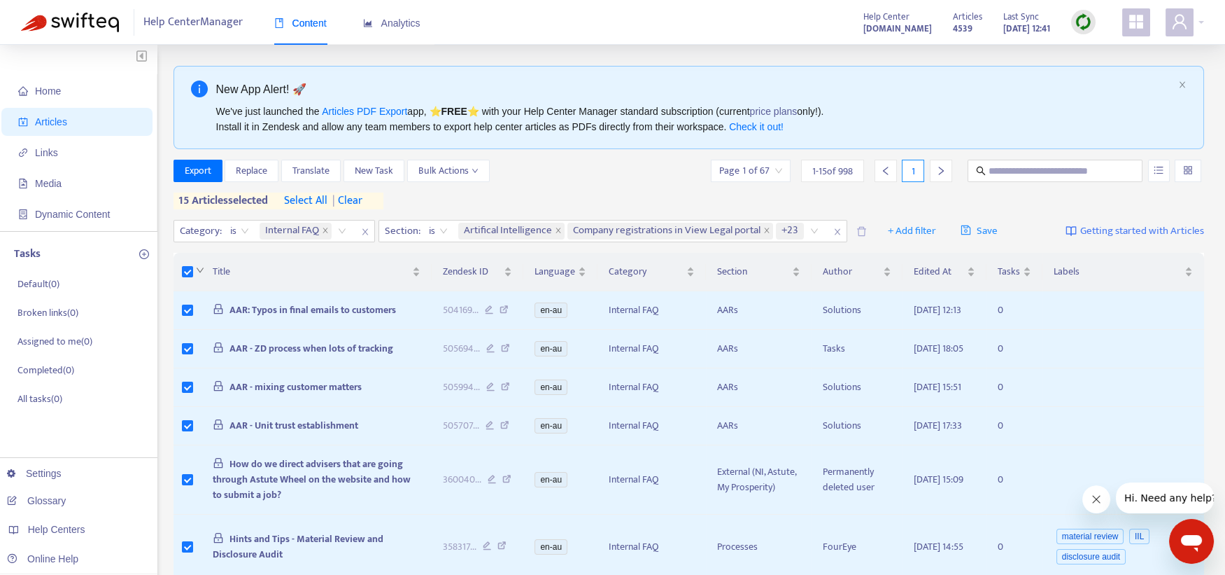
click at [197, 268] on icon "down" at bounding box center [200, 270] width 7 height 5
click at [311, 199] on span "select all" at bounding box center [305, 200] width 43 height 17
click at [203, 176] on span "Export" at bounding box center [198, 170] width 27 height 15
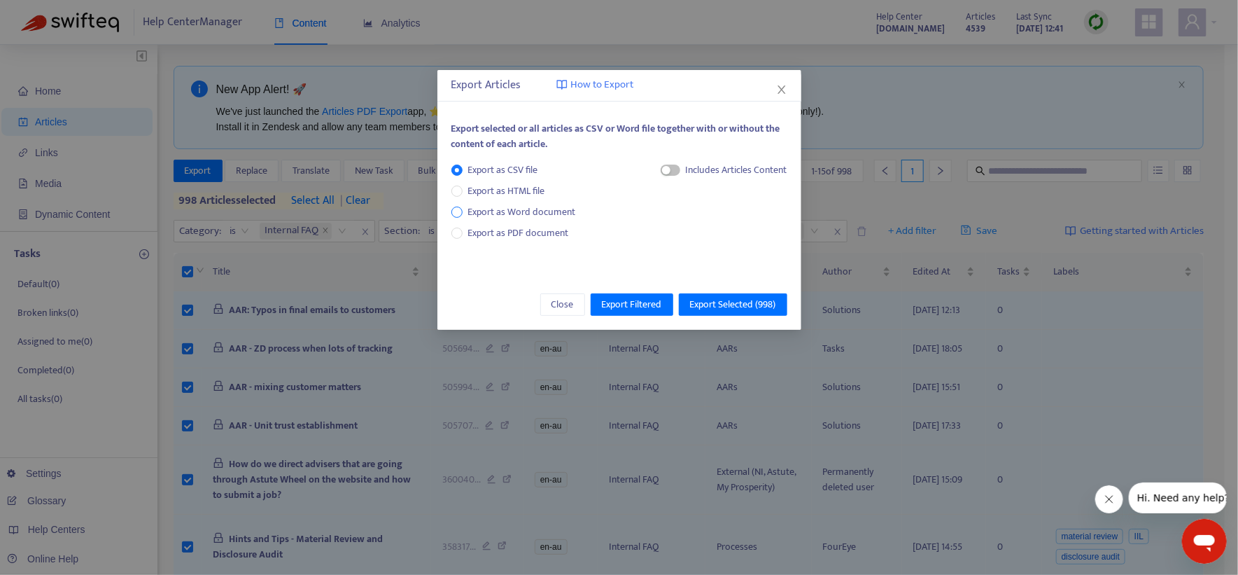
click at [512, 206] on span "Export as Word document" at bounding box center [522, 211] width 119 height 15
click at [725, 306] on span "Export Selected ( 998 )" at bounding box center [733, 304] width 86 height 15
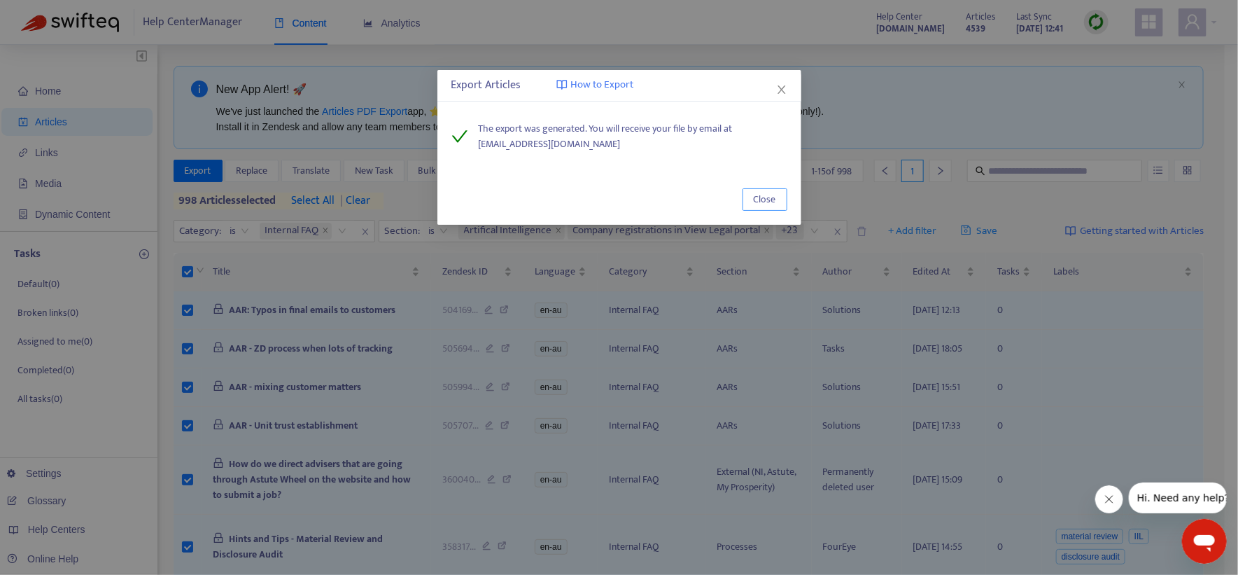
click at [754, 195] on span "Close" at bounding box center [765, 199] width 22 height 15
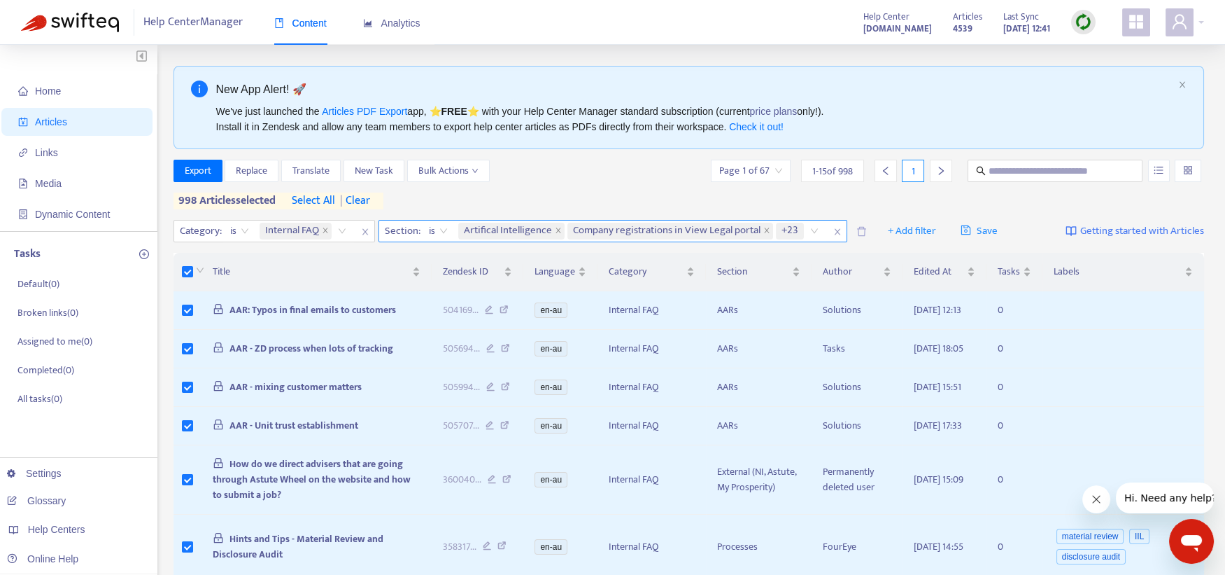
click at [836, 232] on icon "close" at bounding box center [837, 231] width 8 height 8
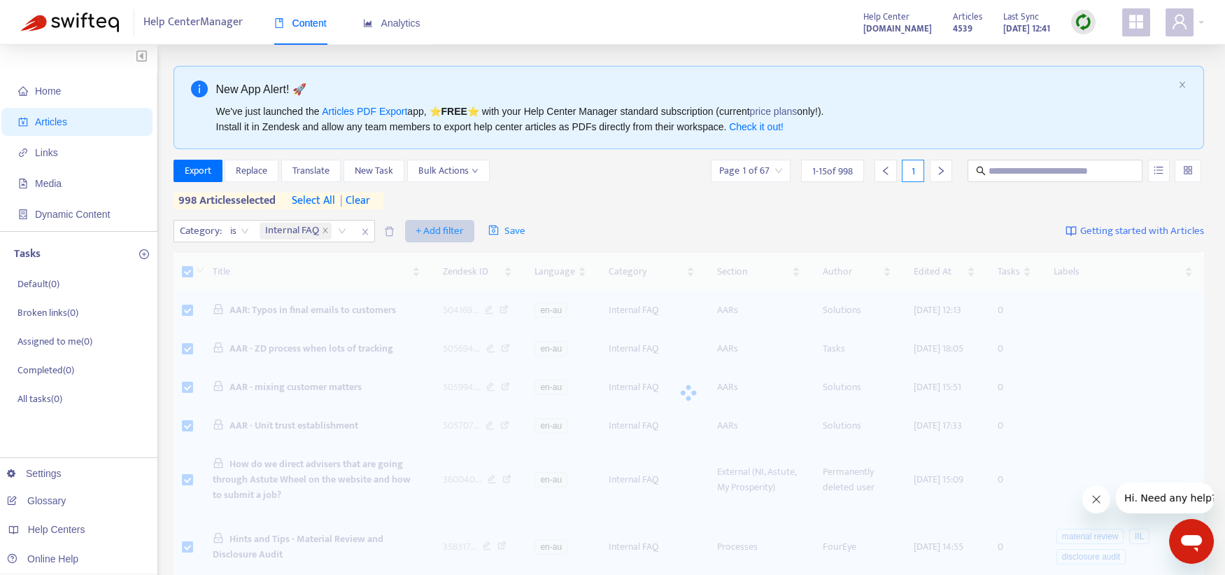
click at [453, 227] on span "+ Add filter" at bounding box center [440, 231] width 48 height 17
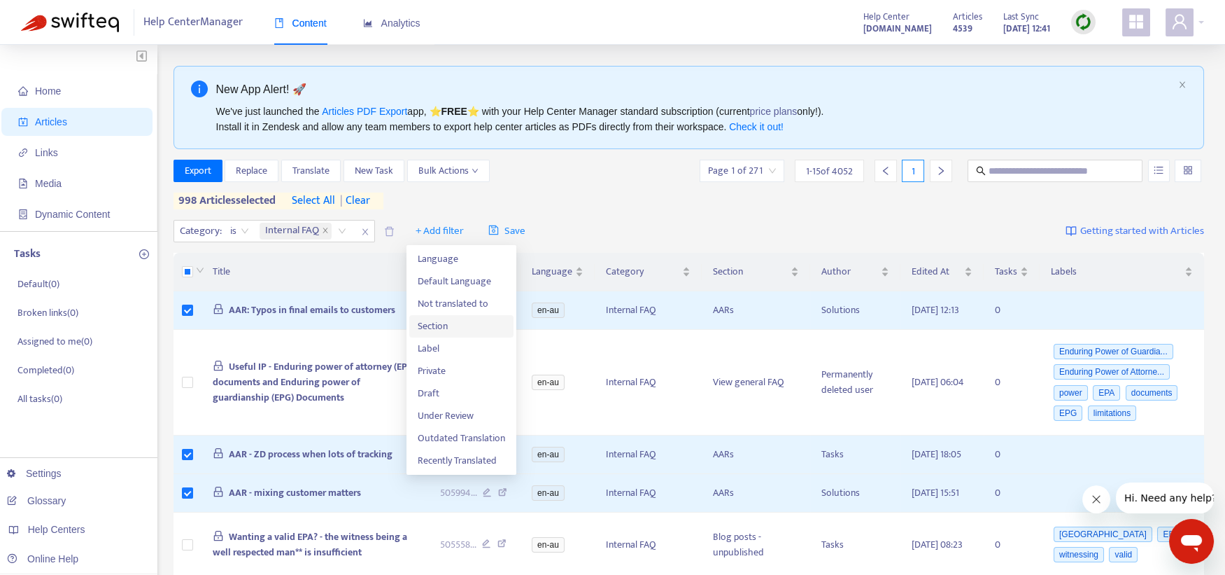
click at [451, 319] on span "Section" at bounding box center [461, 325] width 87 height 15
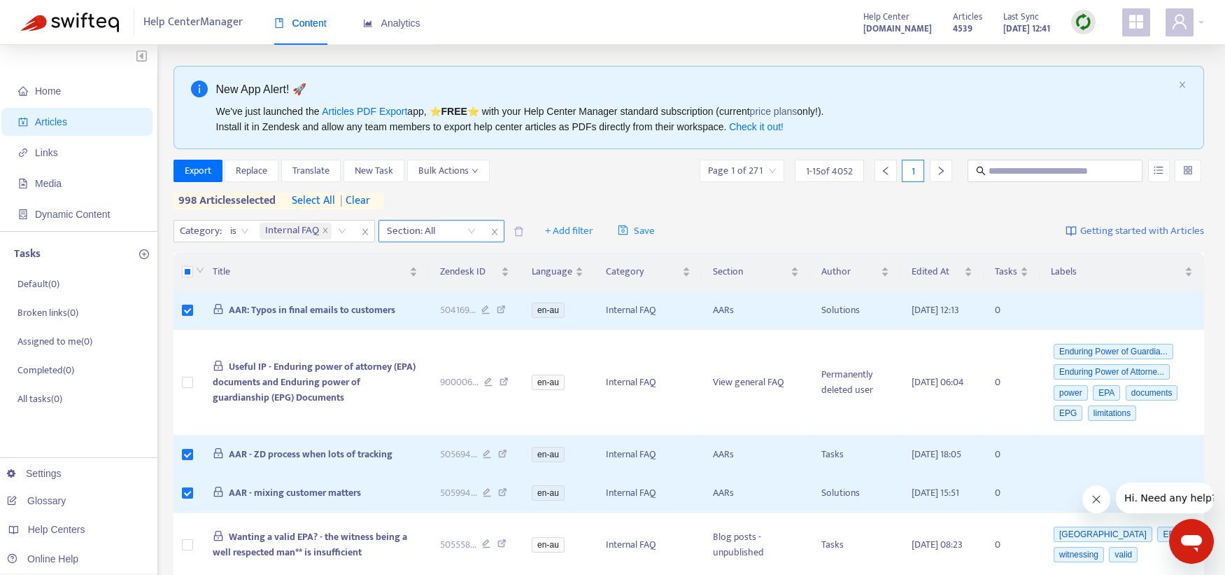
click at [444, 232] on div at bounding box center [424, 231] width 85 height 17
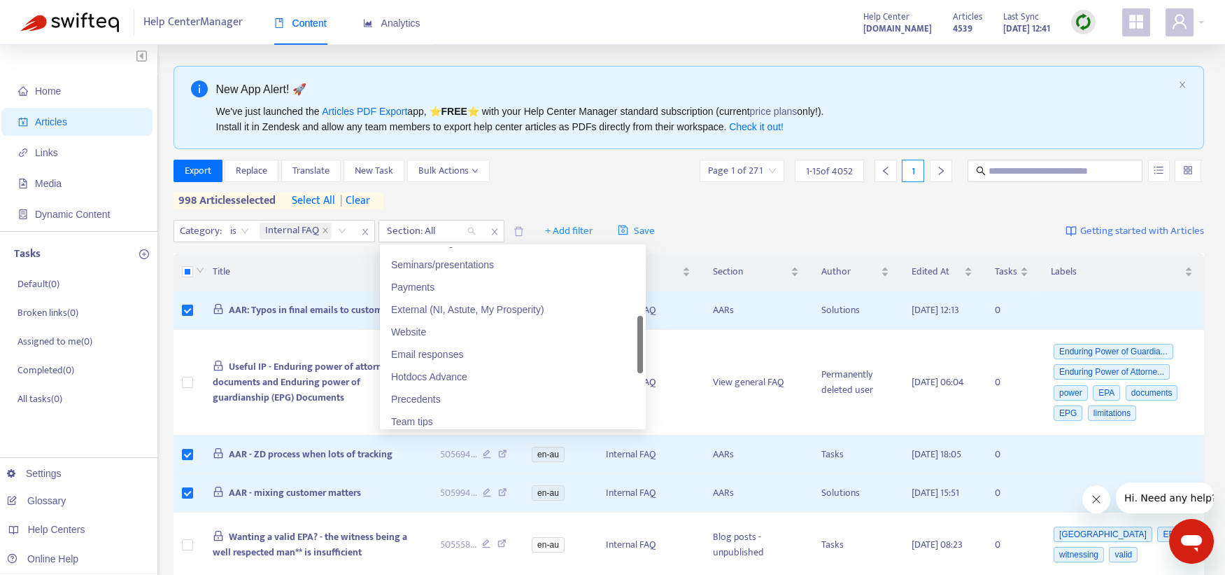
scroll to position [349, 0]
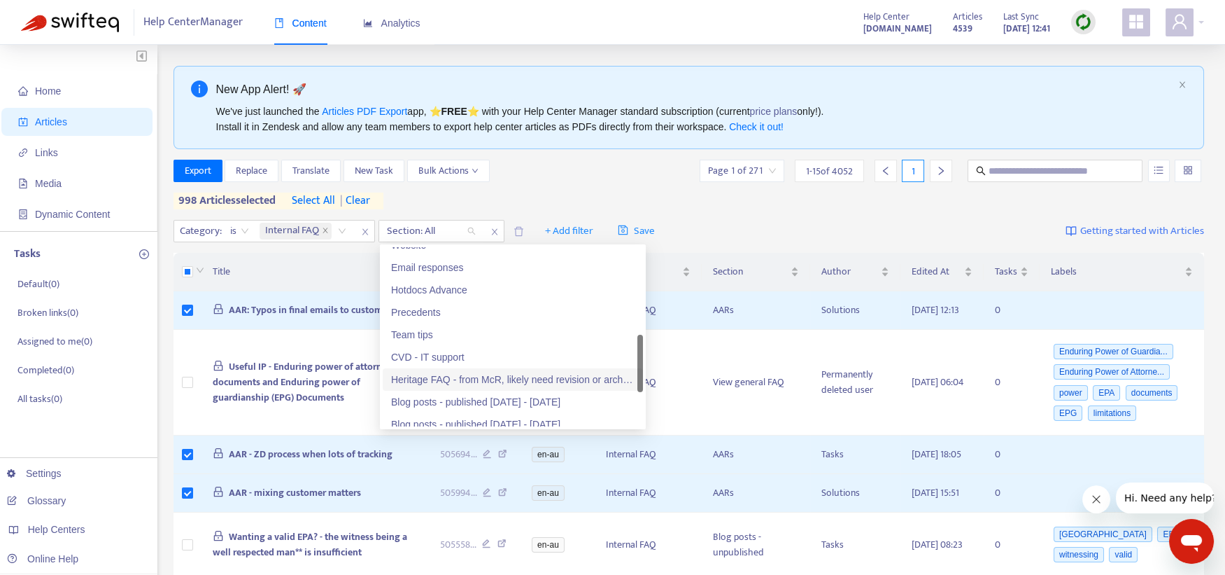
click at [493, 372] on div "Heritage FAQ - from McR, likely need revision or archiving" at bounding box center [513, 379] width 244 height 15
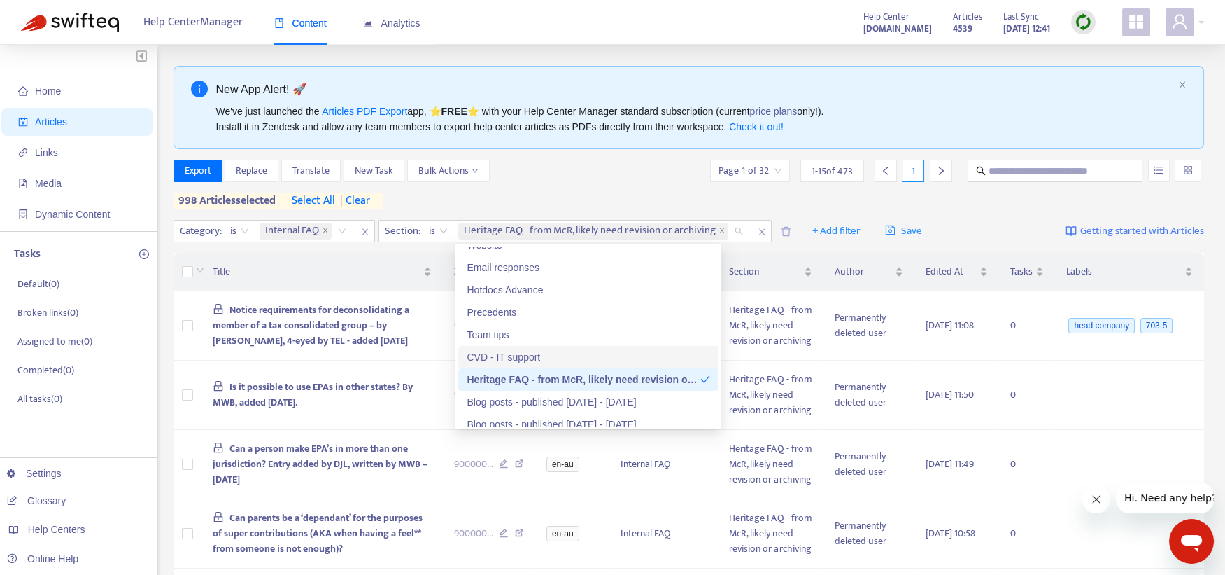
click at [328, 202] on span "select all" at bounding box center [313, 200] width 43 height 17
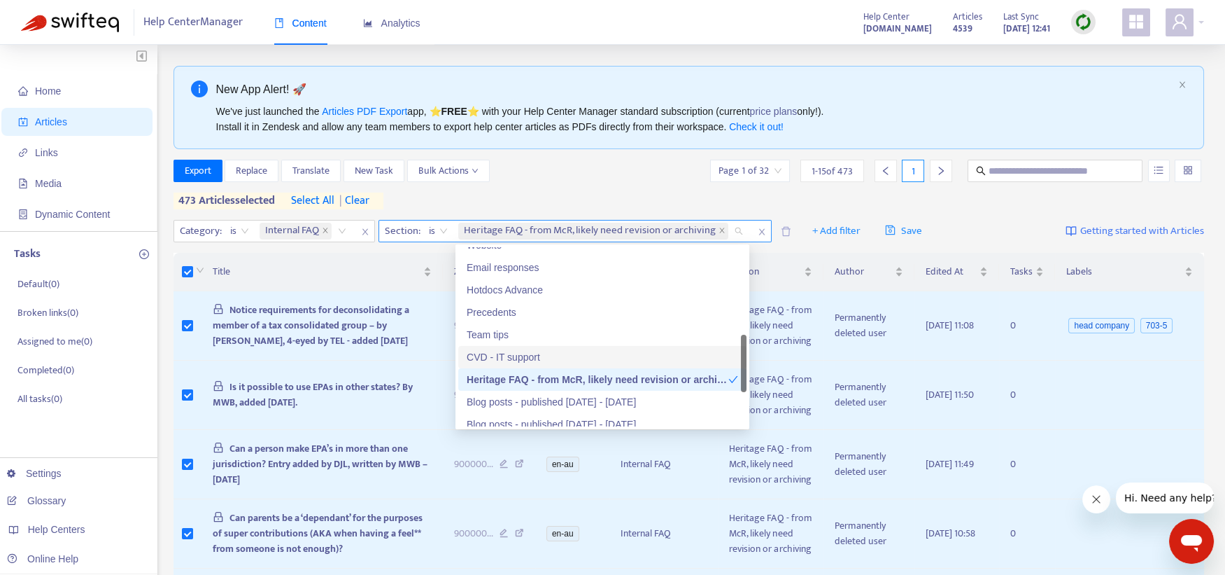
click at [744, 233] on div "Heritage FAQ - from McR, likely need revision or archiving" at bounding box center [603, 230] width 295 height 21
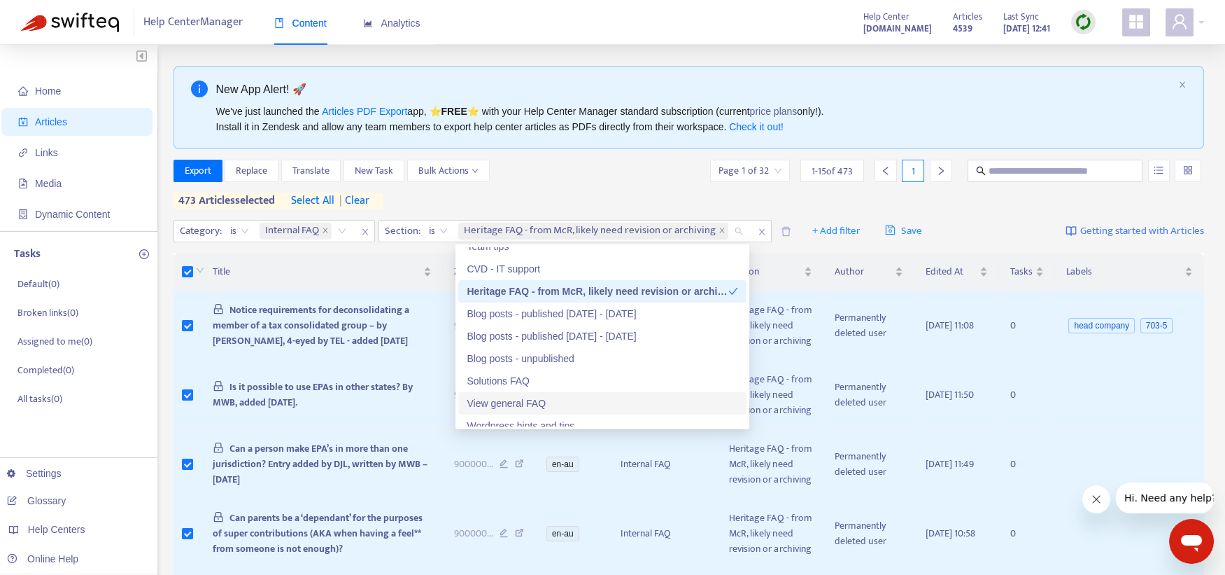
click at [582, 402] on div "View general FAQ" at bounding box center [603, 402] width 272 height 15
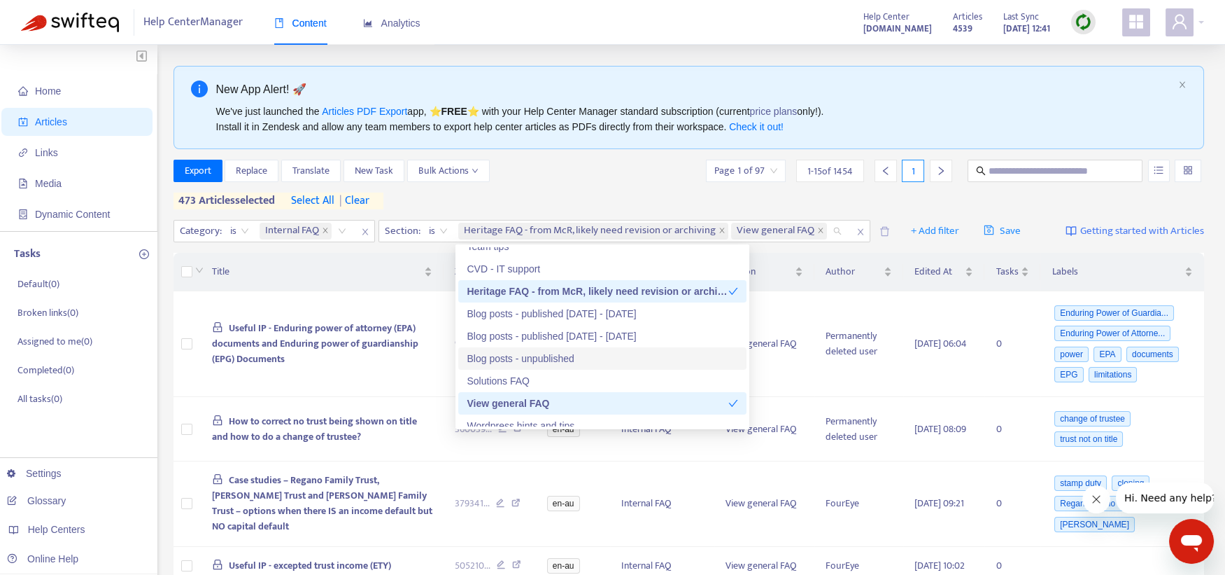
click at [309, 194] on span "select all" at bounding box center [312, 200] width 43 height 17
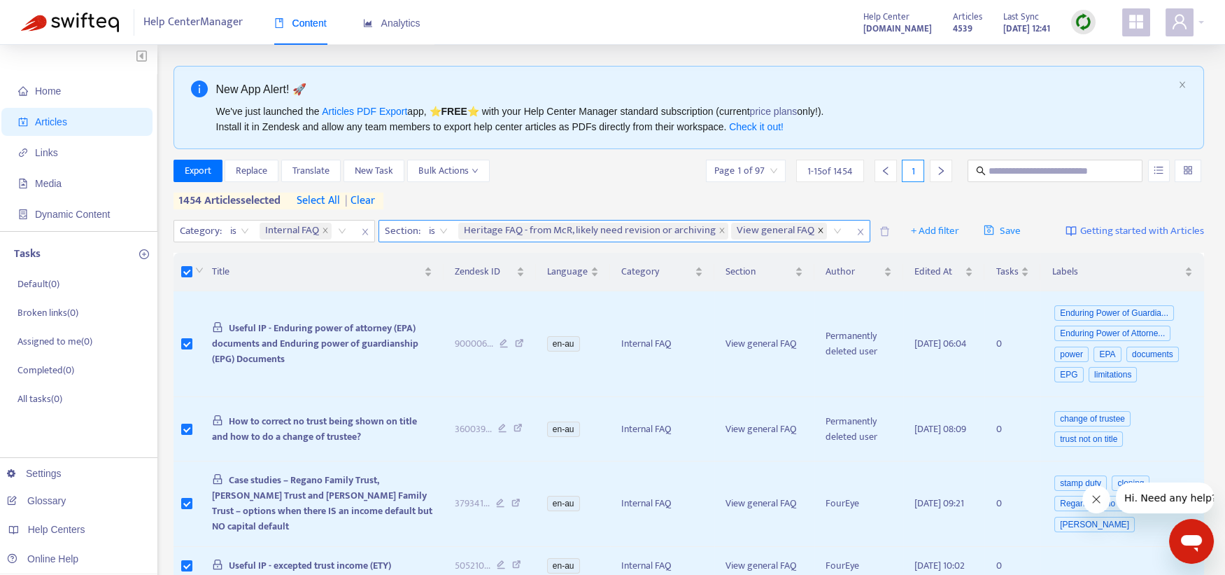
click at [819, 227] on icon "close" at bounding box center [820, 230] width 7 height 7
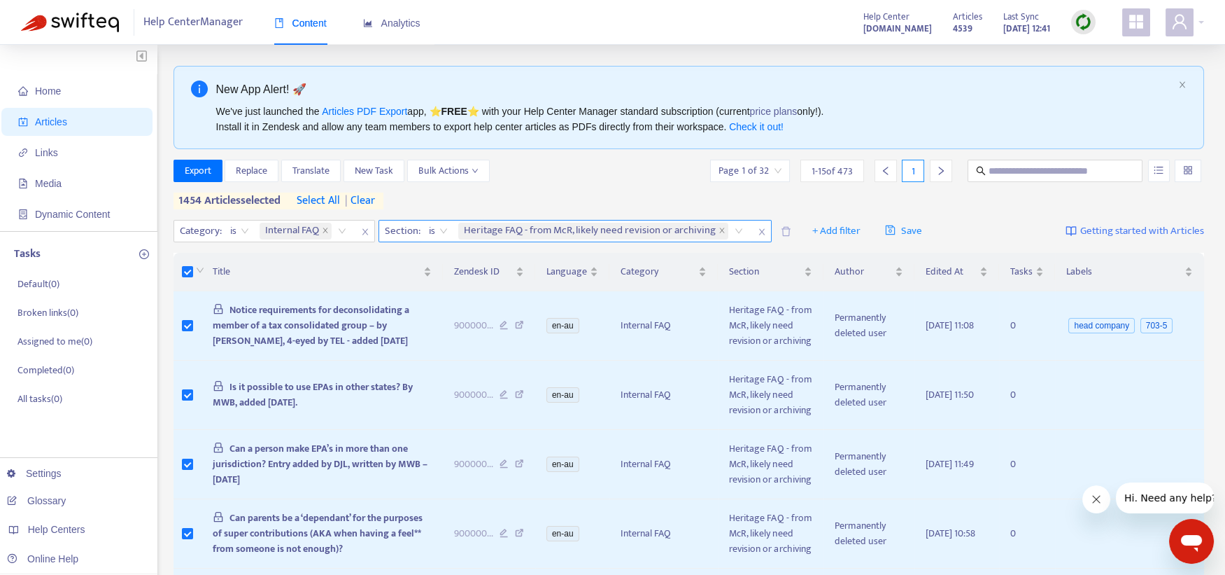
click at [732, 232] on input "search" at bounding box center [732, 231] width 3 height 17
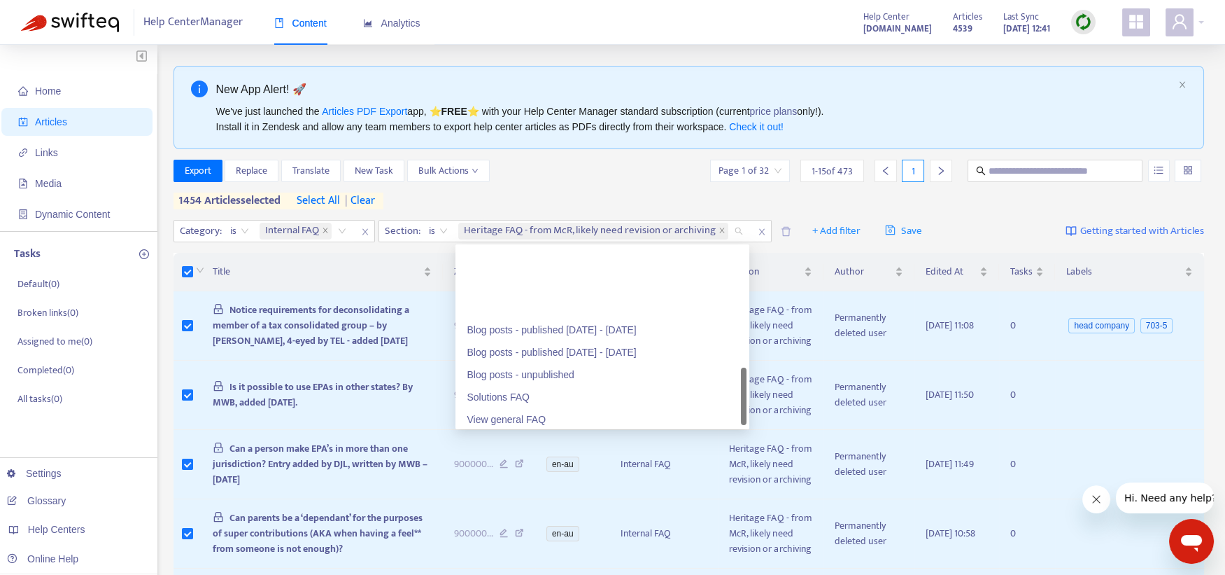
scroll to position [509, 0]
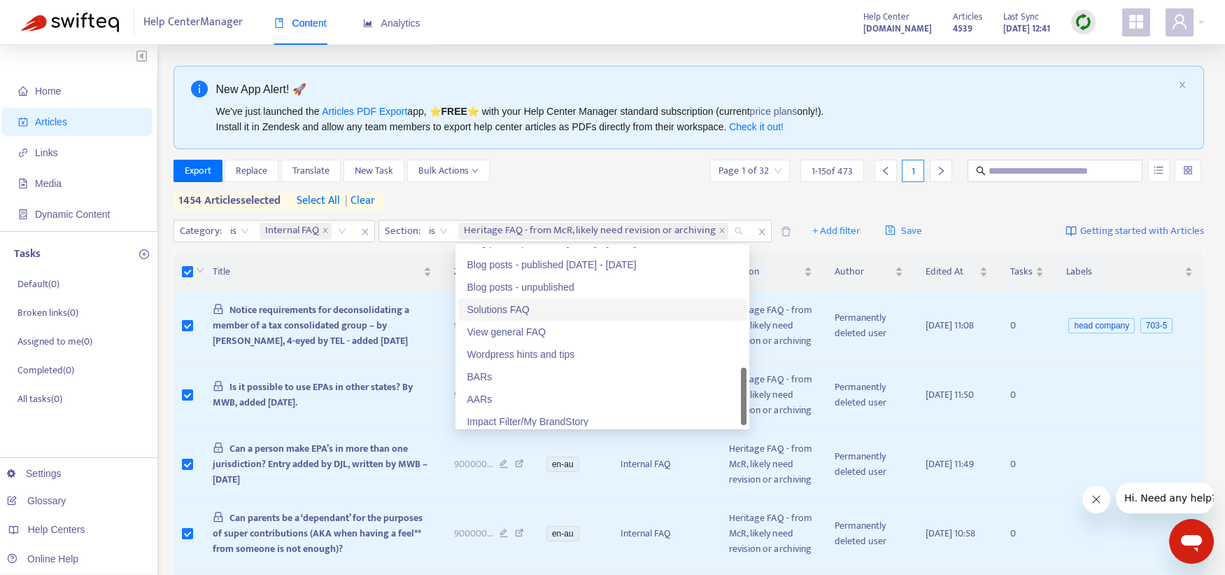
click at [540, 307] on div "Solutions FAQ" at bounding box center [603, 309] width 272 height 15
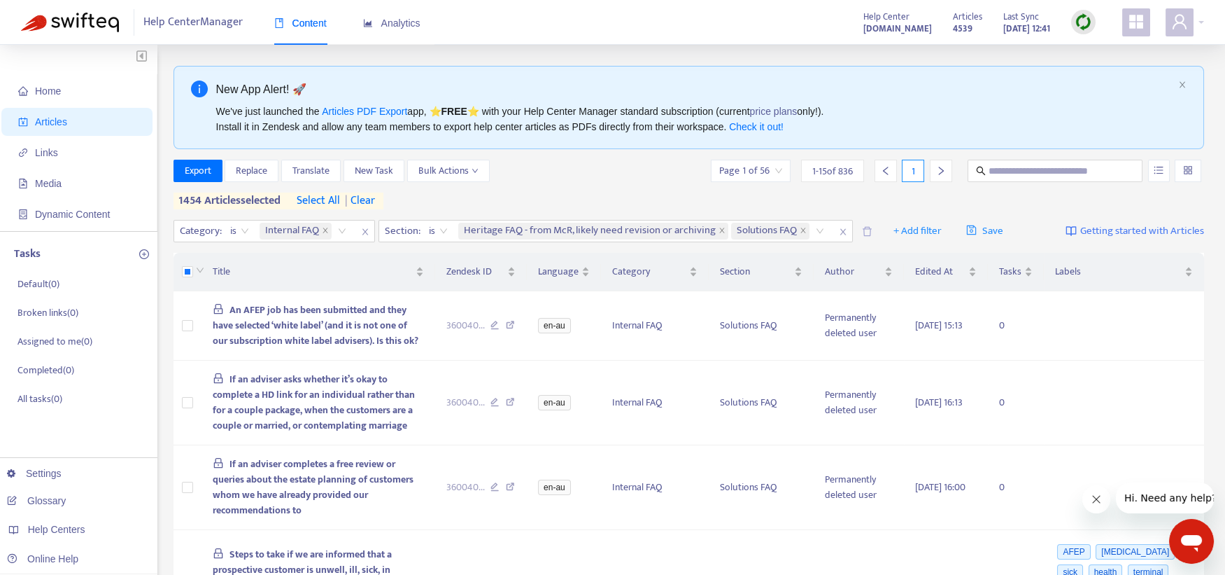
click at [312, 197] on span "select all" at bounding box center [318, 200] width 43 height 17
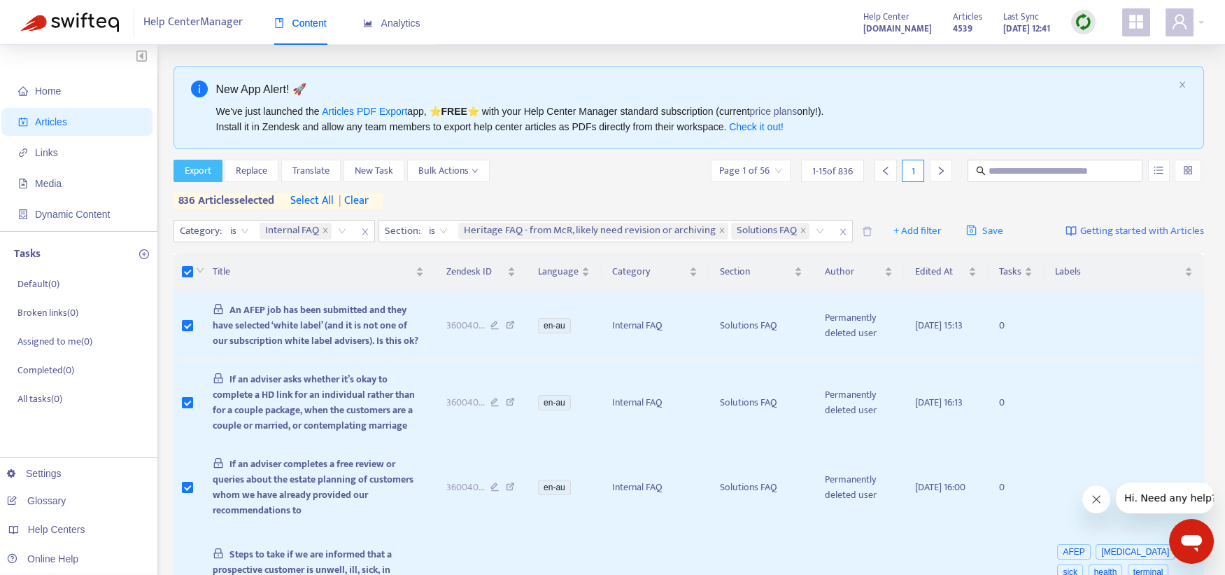
click at [215, 169] on button "Export" at bounding box center [198, 171] width 49 height 22
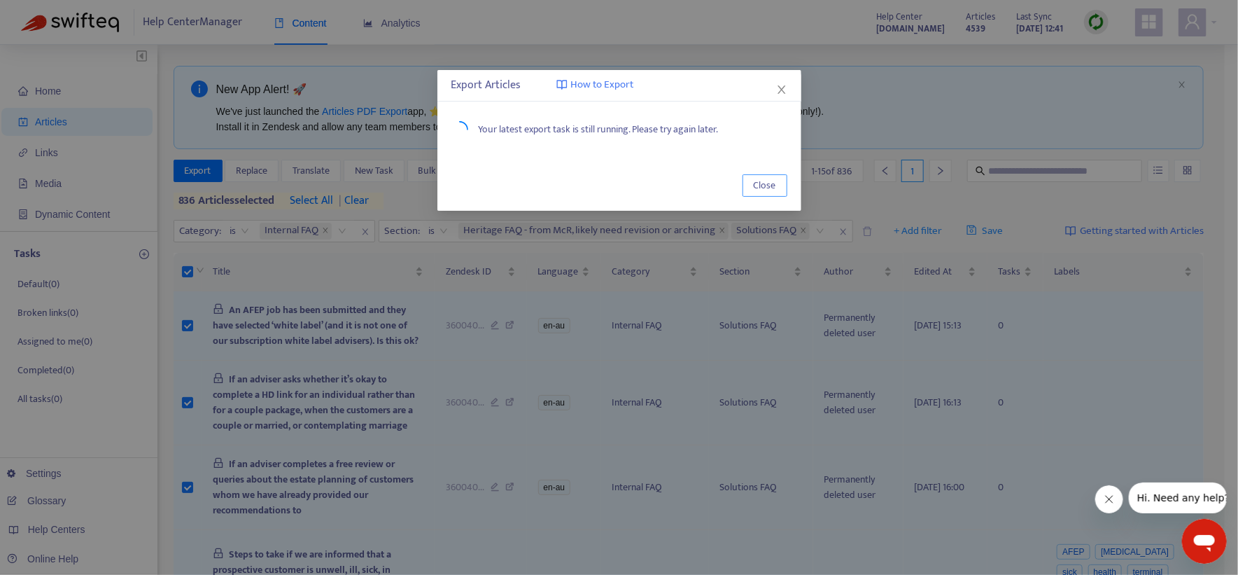
click at [756, 174] on button "Close" at bounding box center [765, 185] width 45 height 22
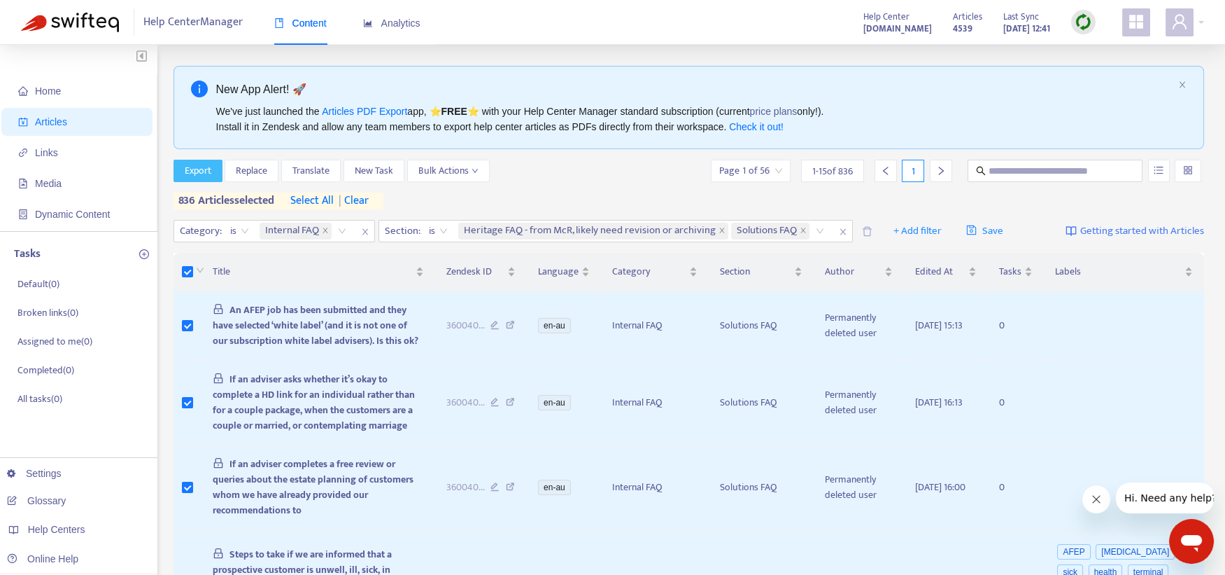
click at [178, 167] on button "Export" at bounding box center [198, 171] width 49 height 22
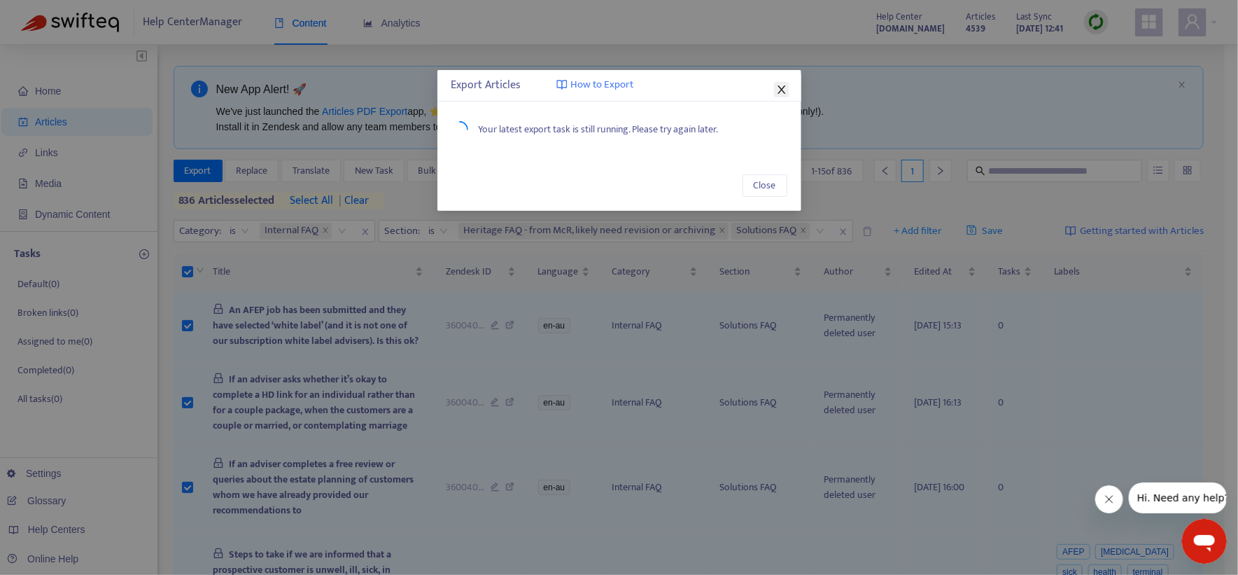
click at [783, 90] on icon "close" at bounding box center [781, 89] width 11 height 11
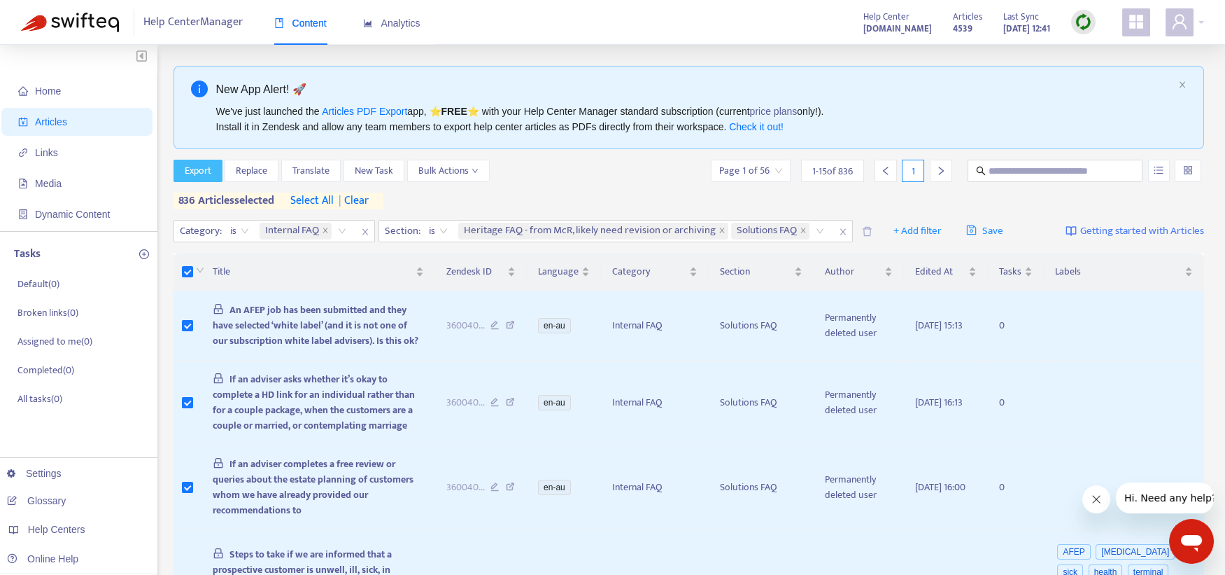
click at [208, 167] on span "Export" at bounding box center [198, 170] width 27 height 15
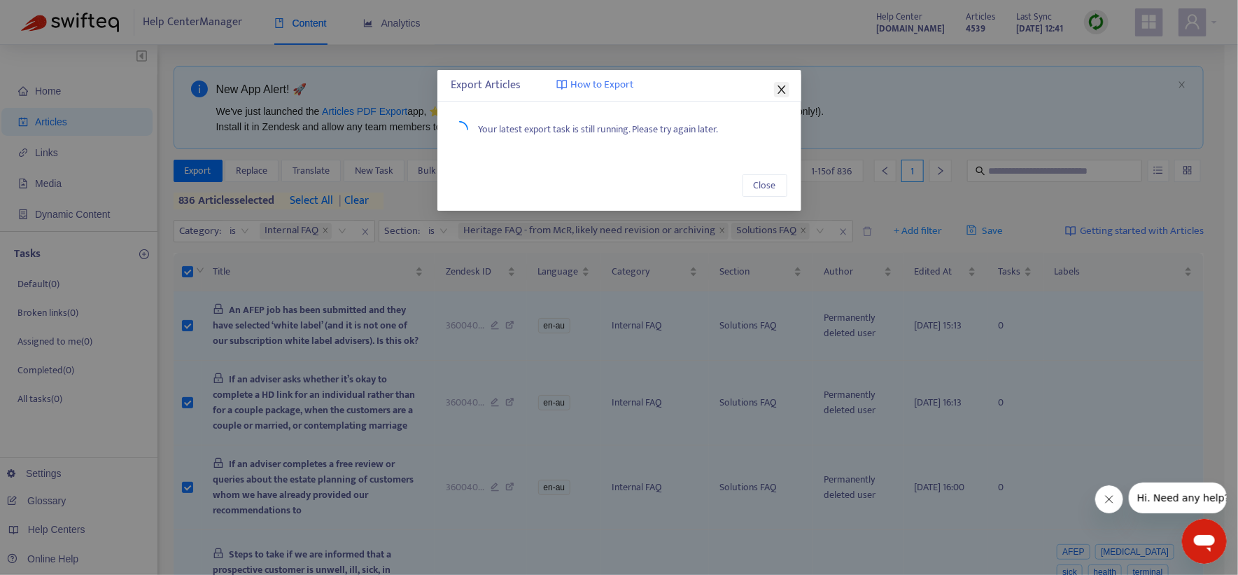
click at [780, 86] on icon "close" at bounding box center [781, 89] width 11 height 11
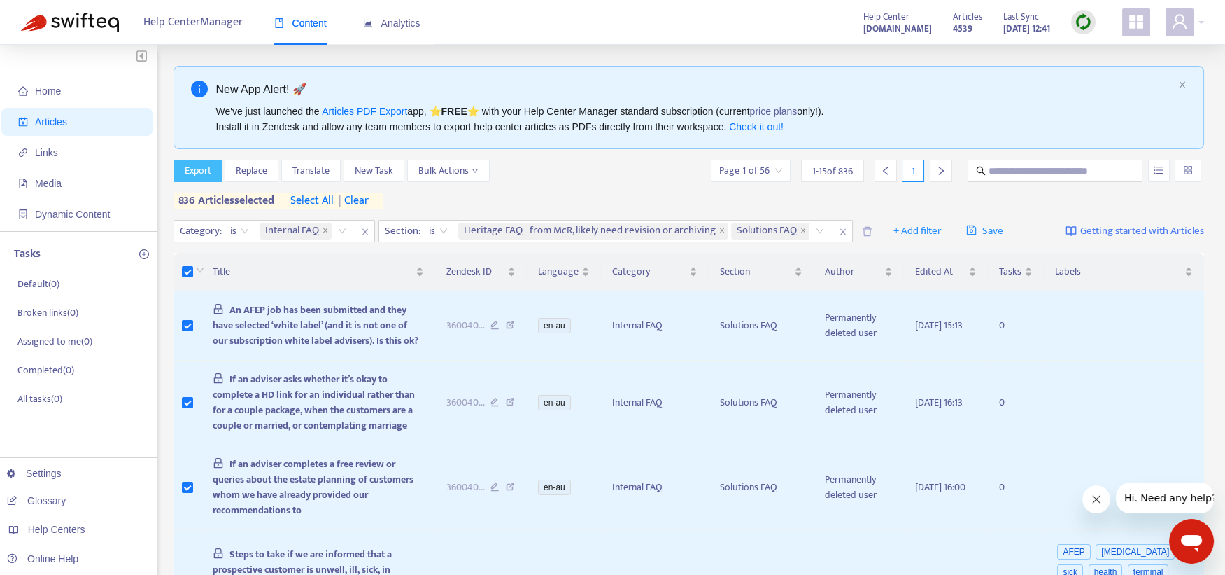
click at [193, 171] on span "Export" at bounding box center [198, 170] width 27 height 15
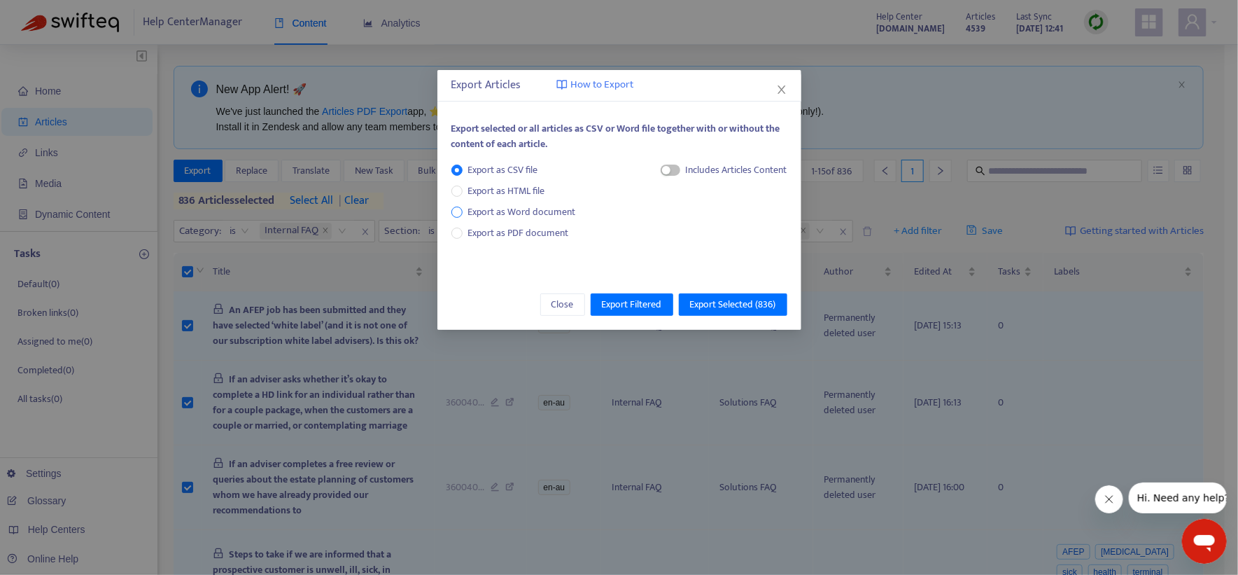
click at [516, 206] on span "Export as Word document" at bounding box center [522, 211] width 119 height 15
click at [707, 301] on span "Export Selected ( 836 )" at bounding box center [733, 304] width 86 height 15
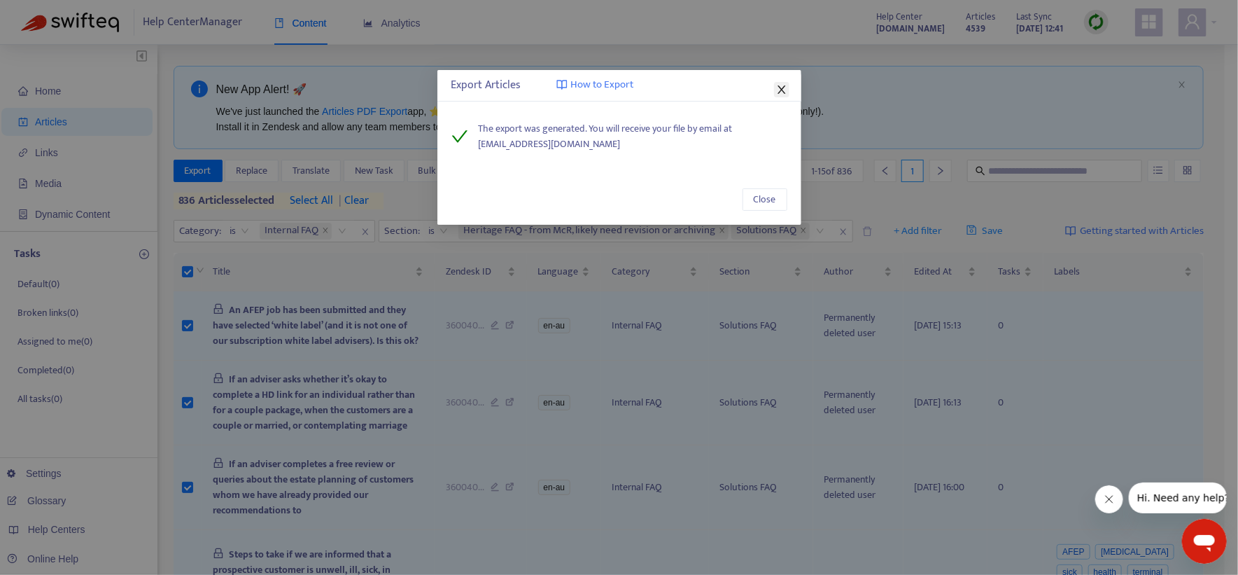
click at [784, 86] on icon "close" at bounding box center [782, 89] width 8 height 8
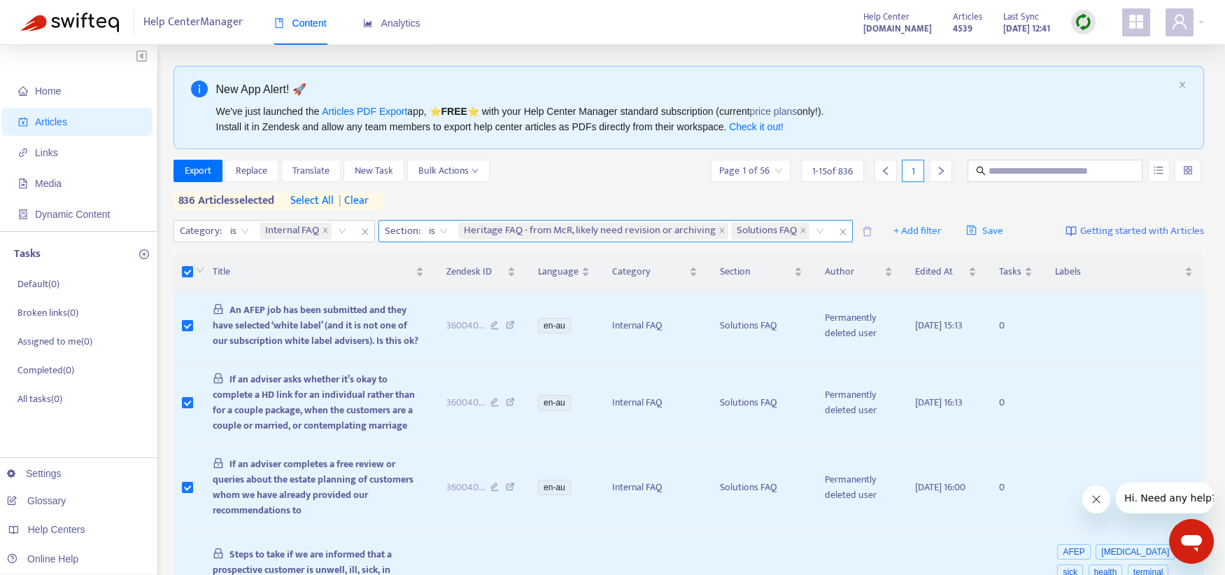
click at [829, 231] on div "Heritage FAQ - from McR, likely need revision or archiving Solutions FAQ" at bounding box center [644, 230] width 377 height 21
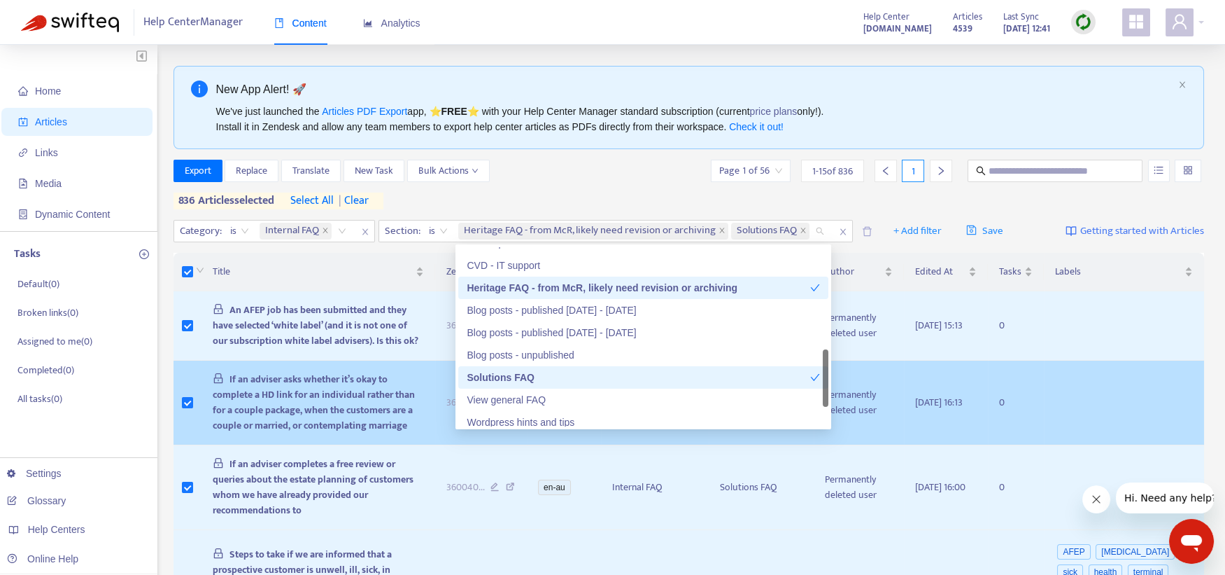
scroll to position [432, 0]
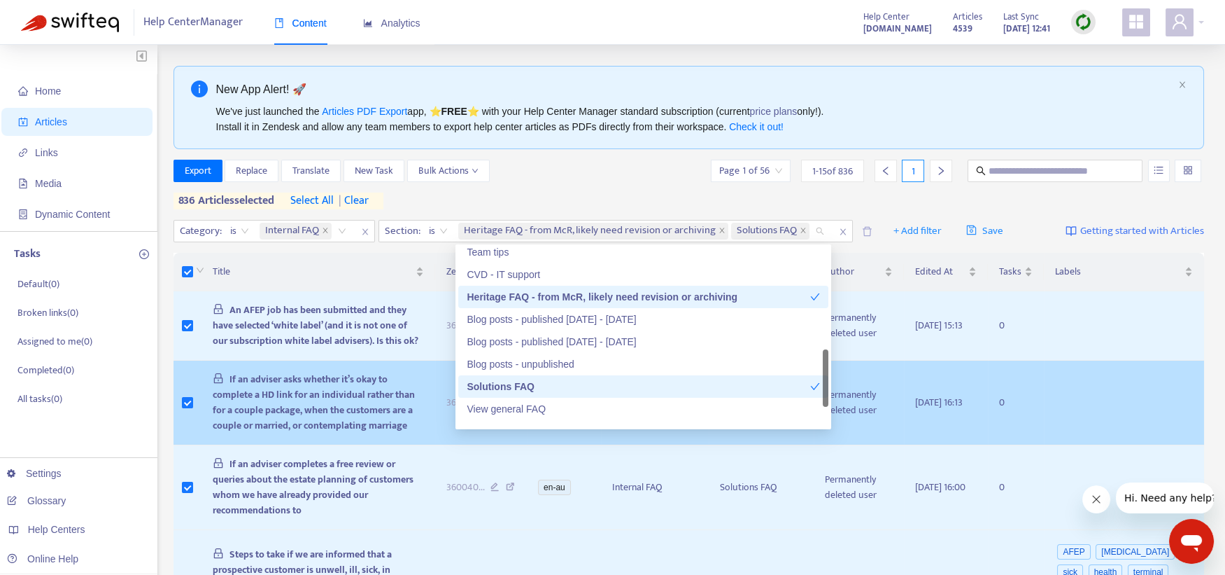
drag, startPoint x: 826, startPoint y: 381, endPoint x: 833, endPoint y: 363, distance: 19.5
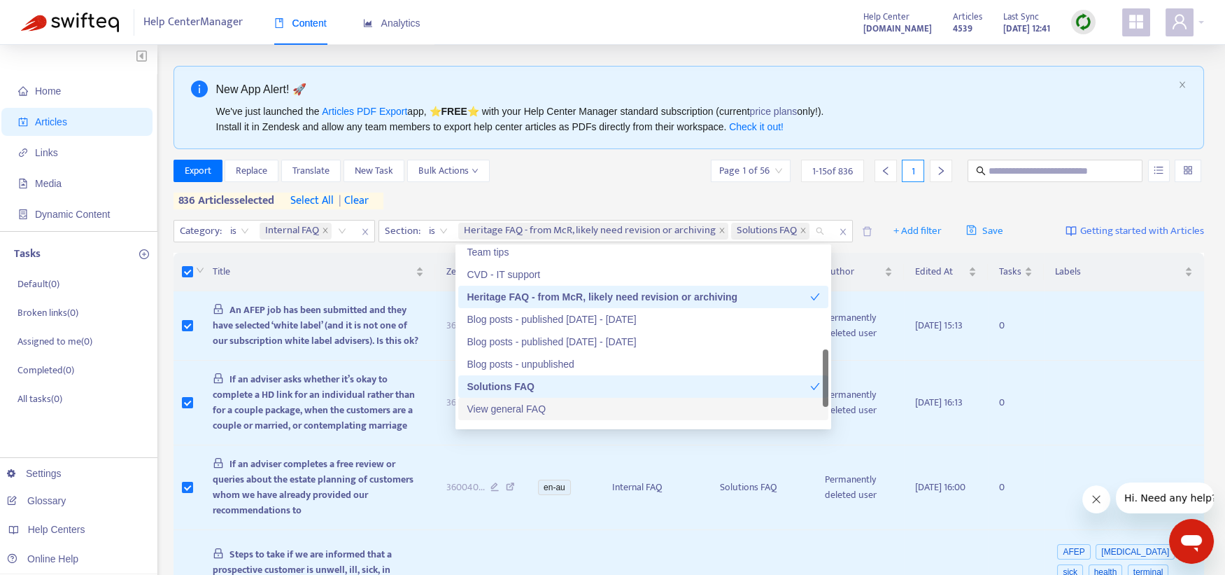
click at [493, 407] on div "View general FAQ" at bounding box center [643, 408] width 353 height 15
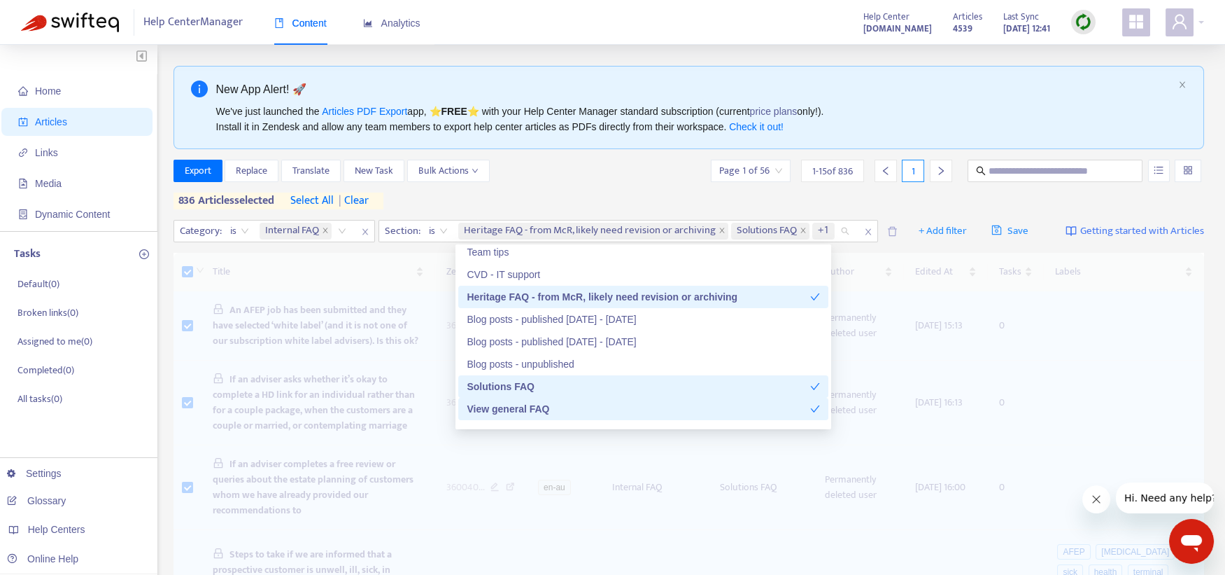
click at [495, 384] on div "Solutions FAQ" at bounding box center [639, 386] width 344 height 15
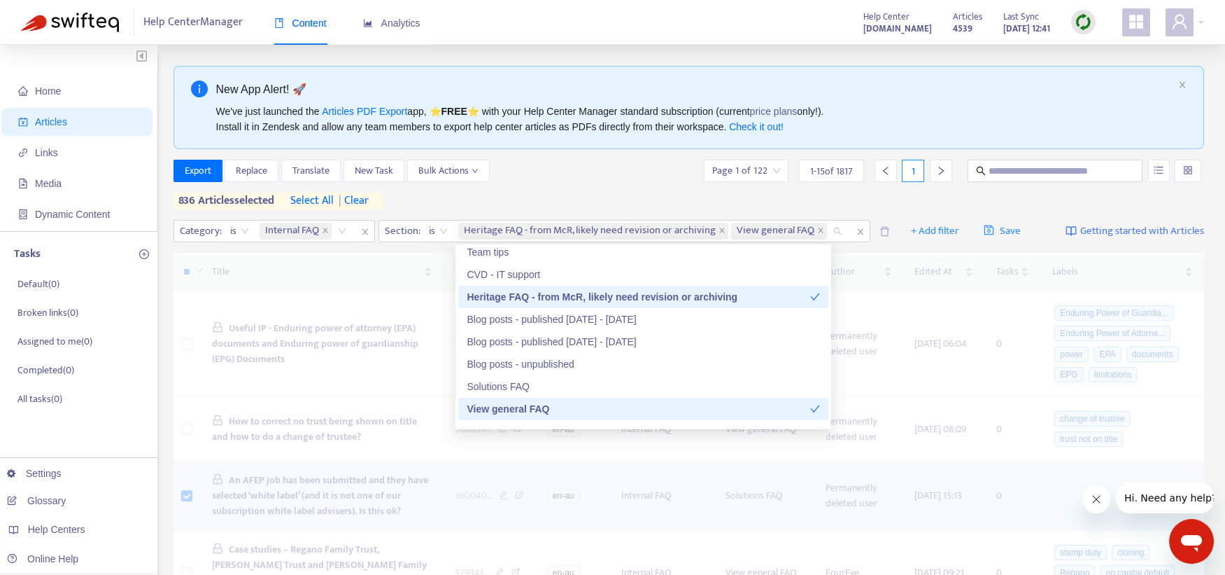
click at [510, 294] on div "Heritage FAQ - from McR, likely need revision or archiving" at bounding box center [639, 296] width 344 height 15
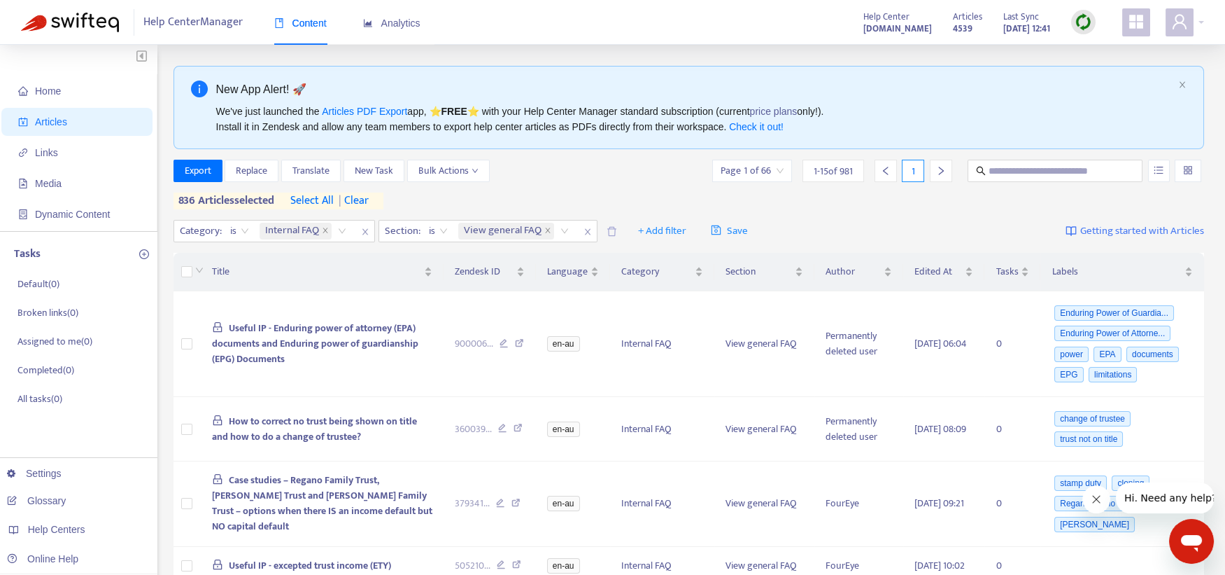
click at [369, 202] on span "| clear" at bounding box center [351, 200] width 35 height 17
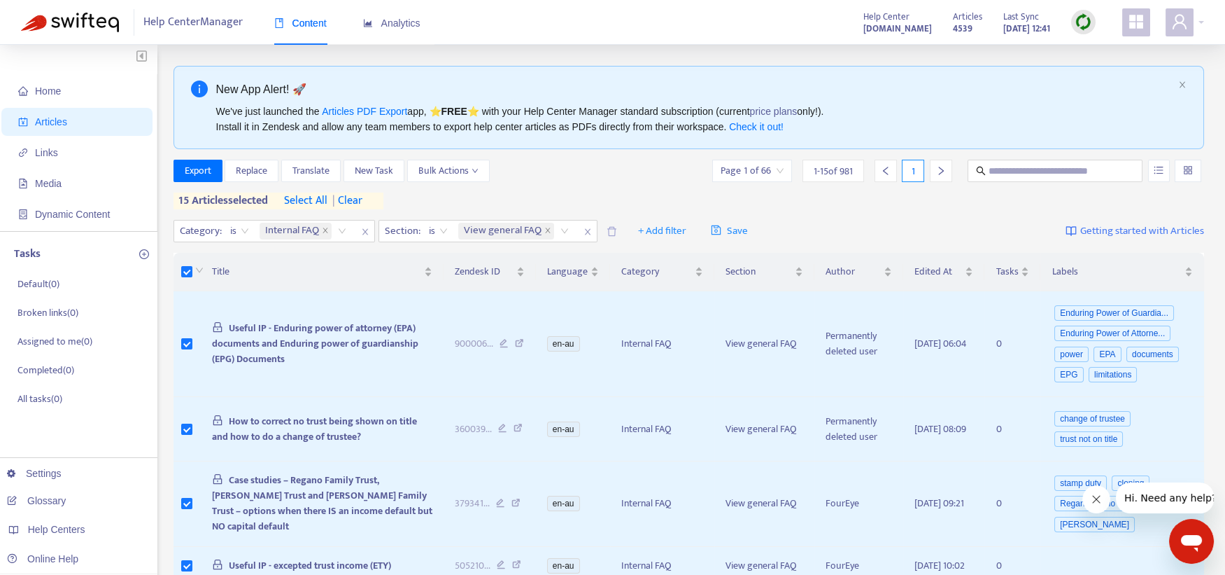
click at [320, 195] on span "select all" at bounding box center [305, 200] width 43 height 17
click at [201, 166] on span "Export" at bounding box center [198, 170] width 27 height 15
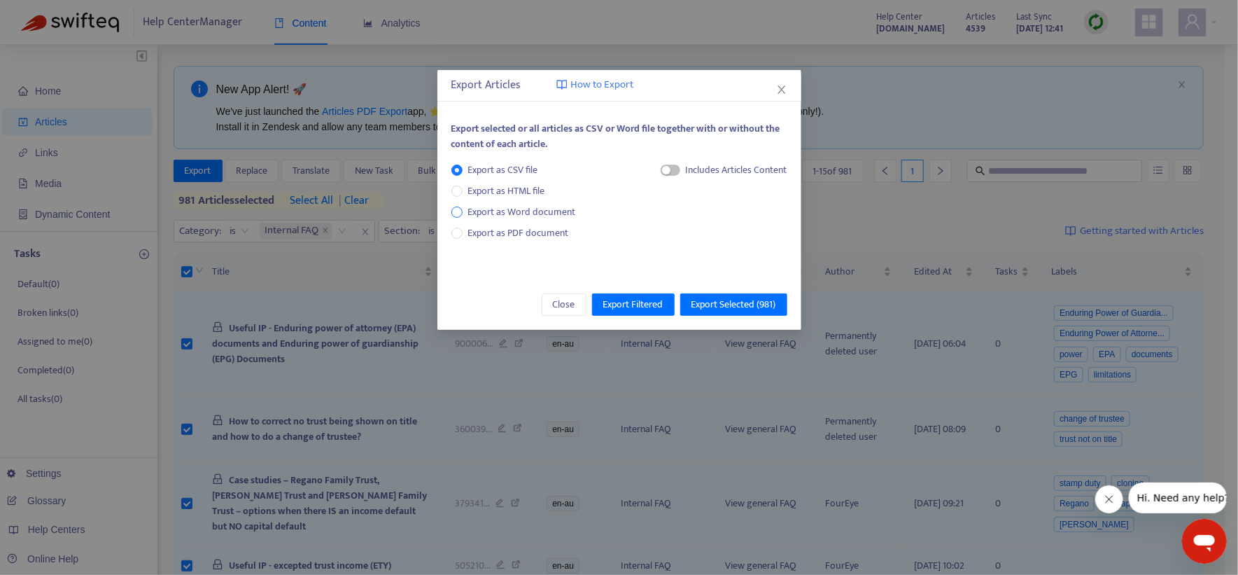
click at [517, 211] on span "Export as Word document" at bounding box center [522, 211] width 119 height 15
click at [712, 302] on span "Export Selected ( 981 )" at bounding box center [733, 304] width 85 height 15
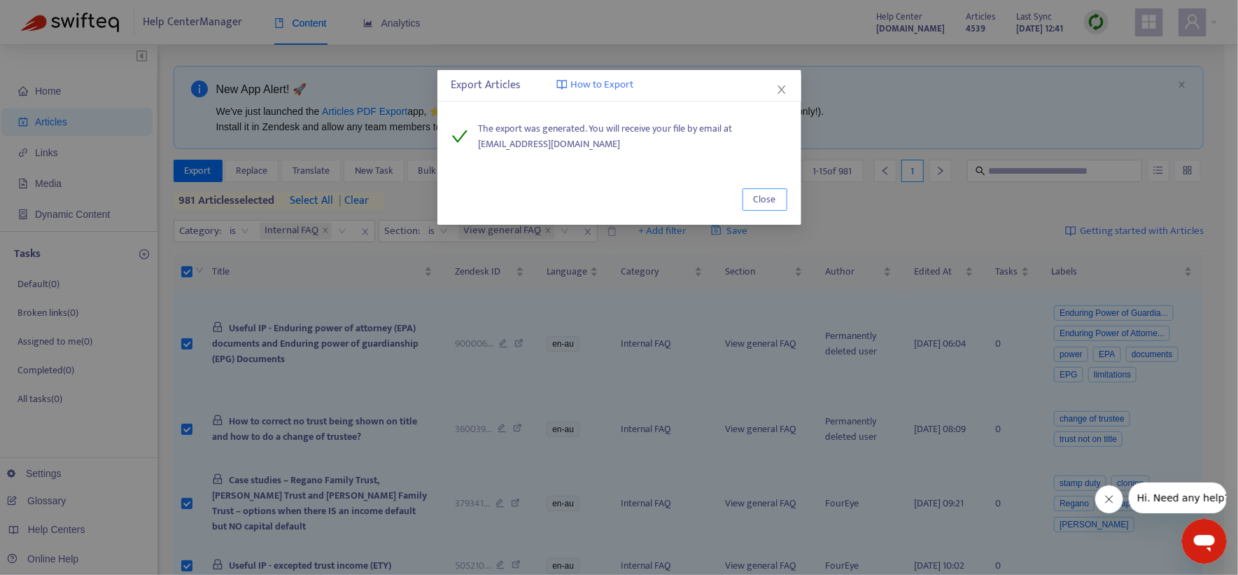
click at [770, 204] on span "Close" at bounding box center [765, 199] width 22 height 15
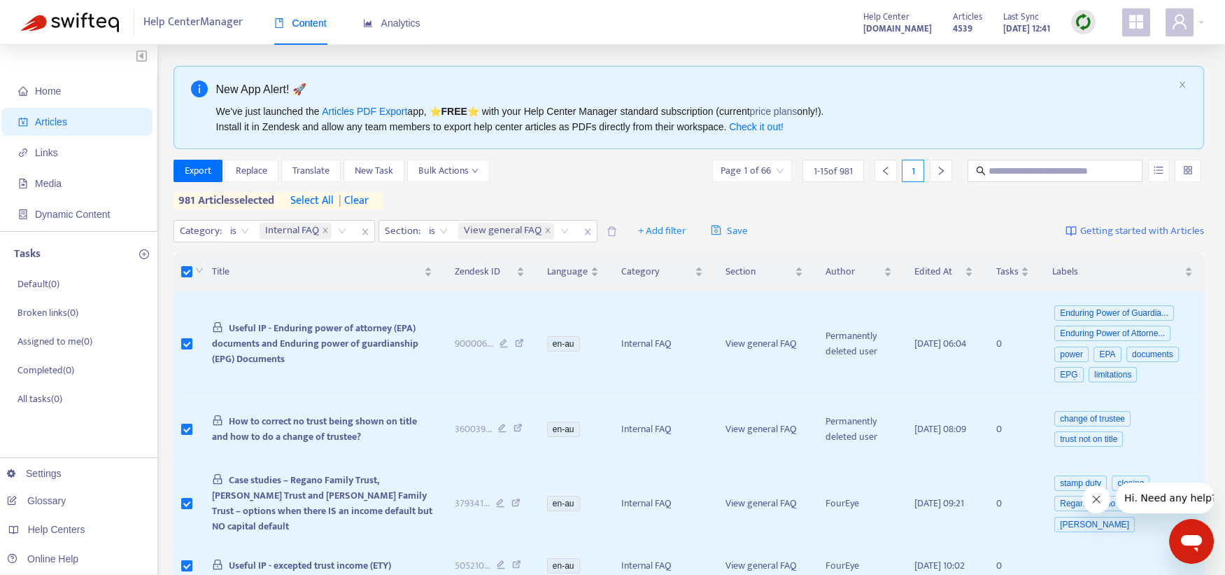
click at [547, 232] on icon "close" at bounding box center [547, 230] width 7 height 7
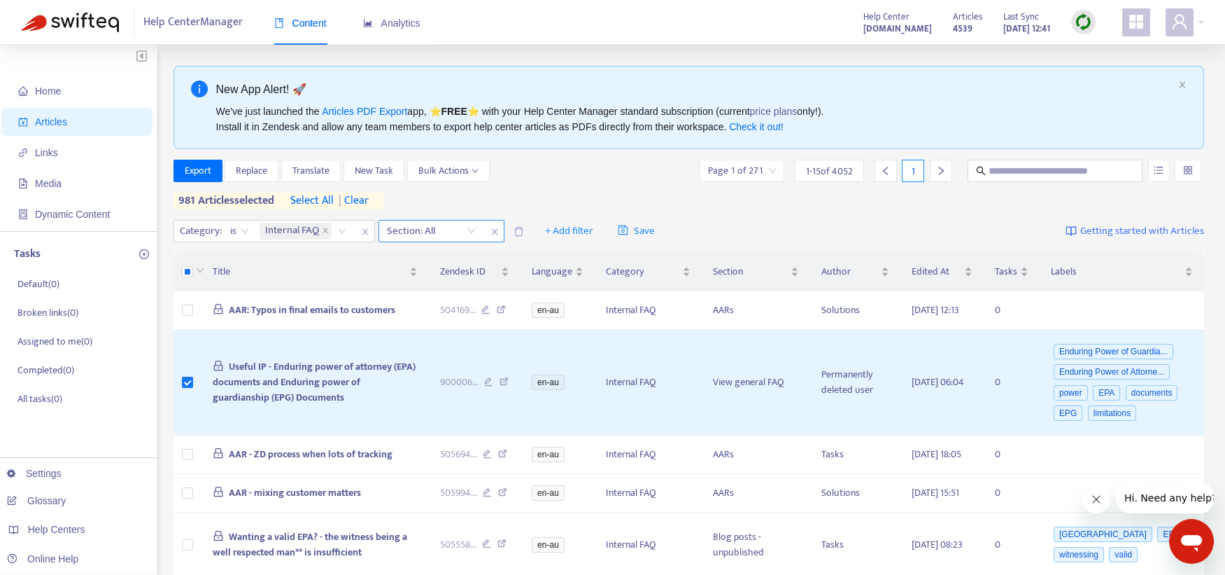
click at [477, 231] on div "Section: All" at bounding box center [431, 230] width 104 height 21
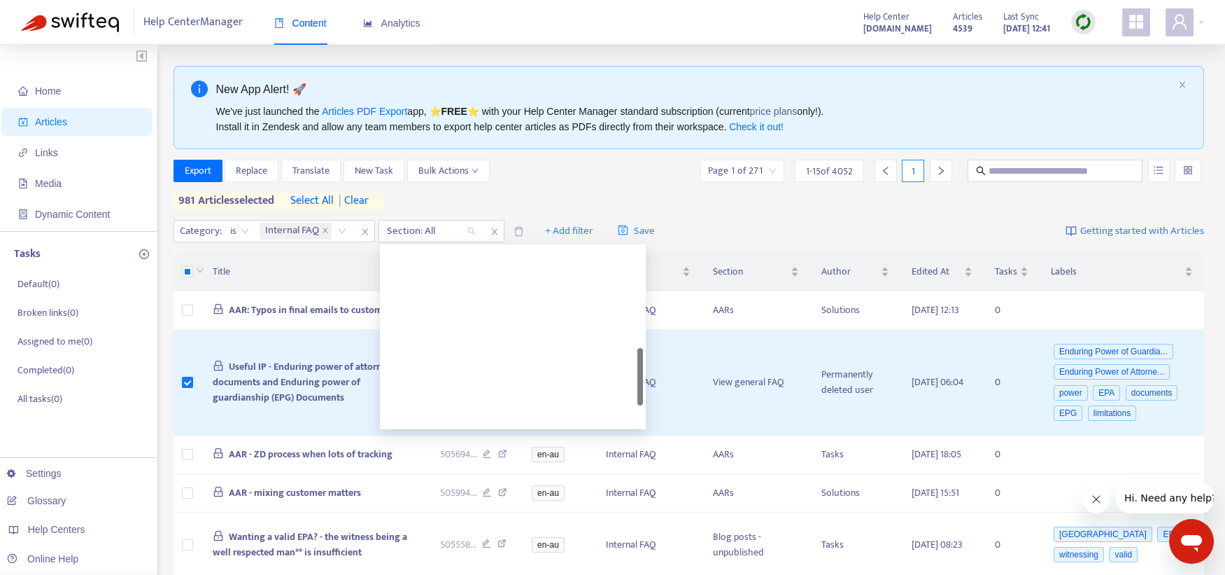
scroll to position [428, 0]
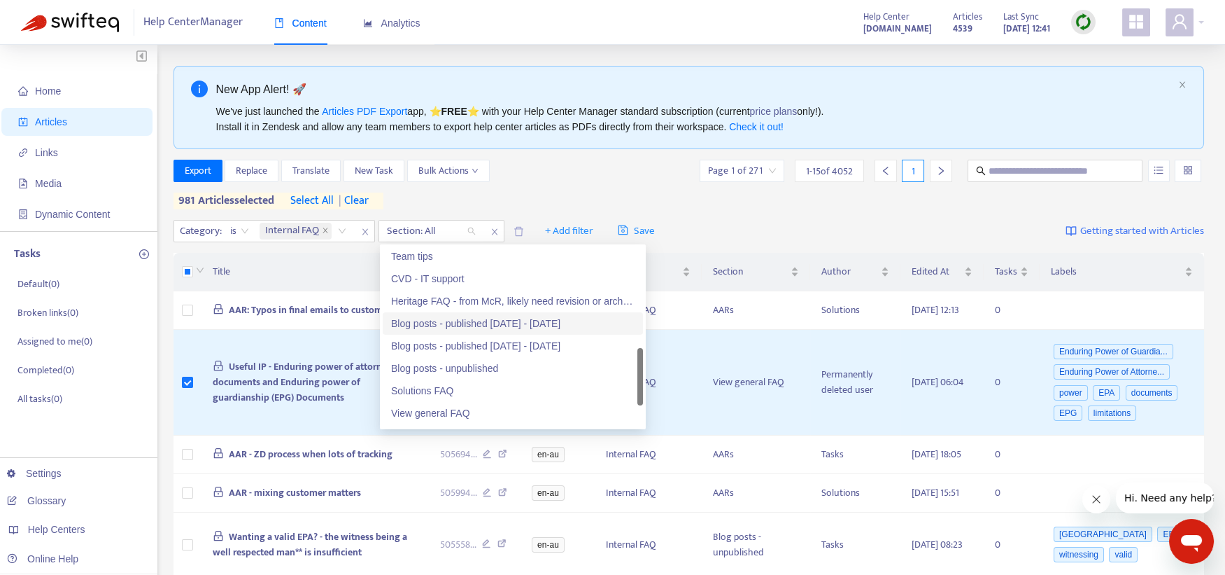
click at [467, 325] on div "Blog posts - published 2010 - 2016" at bounding box center [513, 323] width 244 height 15
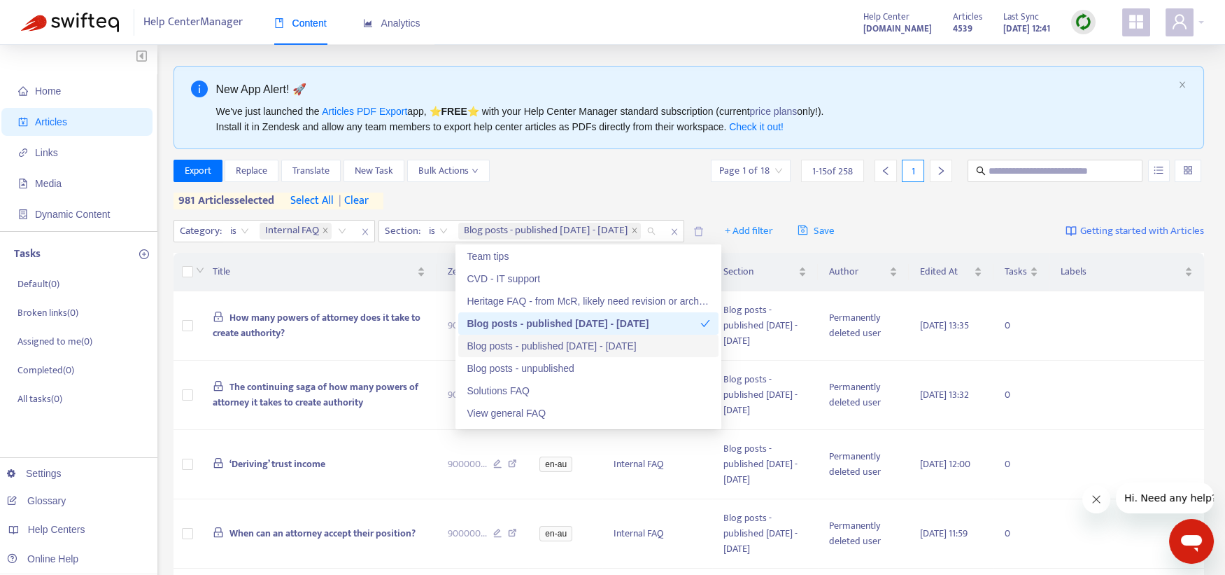
click at [477, 344] on div "Blog posts - published 2017 - 2021" at bounding box center [589, 345] width 244 height 15
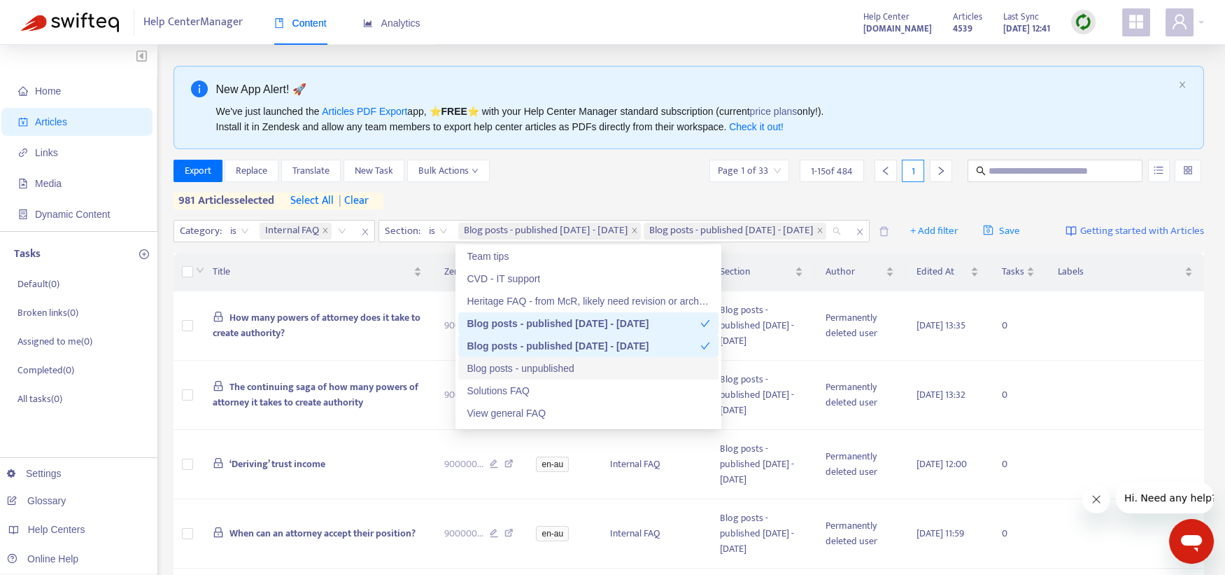
click at [481, 361] on div "Blog posts - unpublished" at bounding box center [589, 367] width 244 height 15
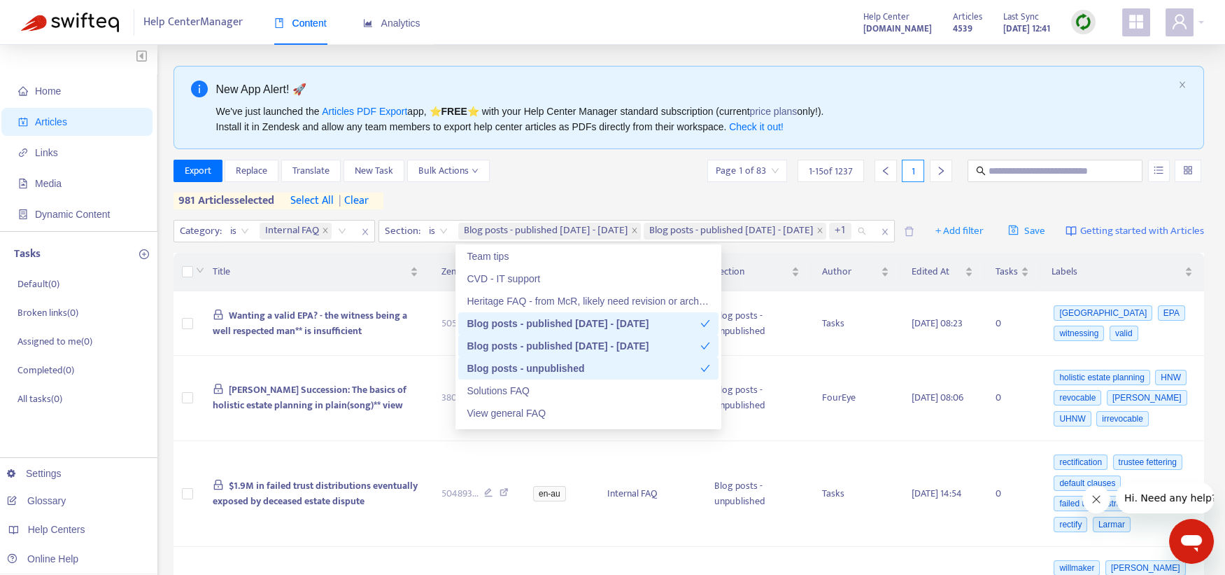
click at [324, 198] on span "select all" at bounding box center [311, 200] width 43 height 17
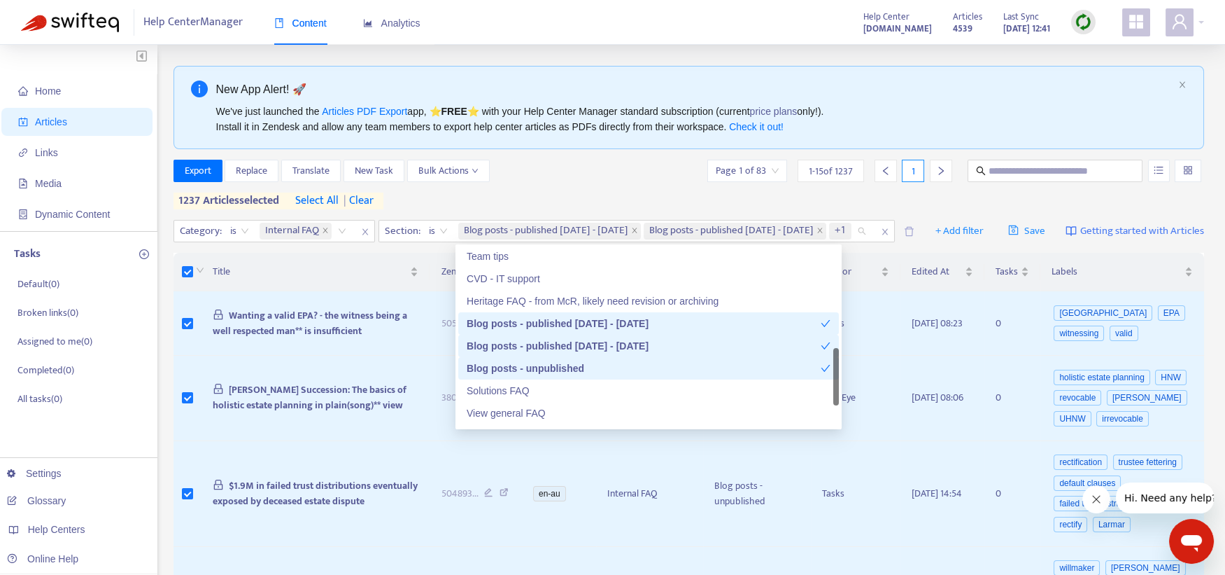
click at [829, 224] on div "+1" at bounding box center [841, 231] width 25 height 20
click at [570, 363] on div "Blog posts - unpublished" at bounding box center [644, 367] width 354 height 15
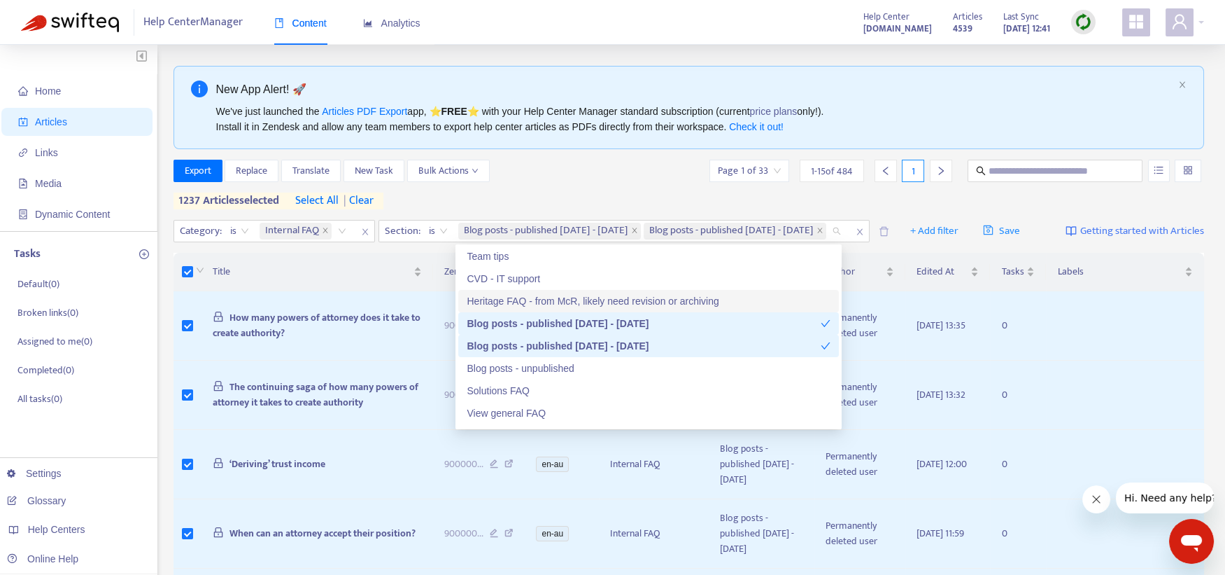
click at [339, 193] on span "select all" at bounding box center [316, 200] width 43 height 17
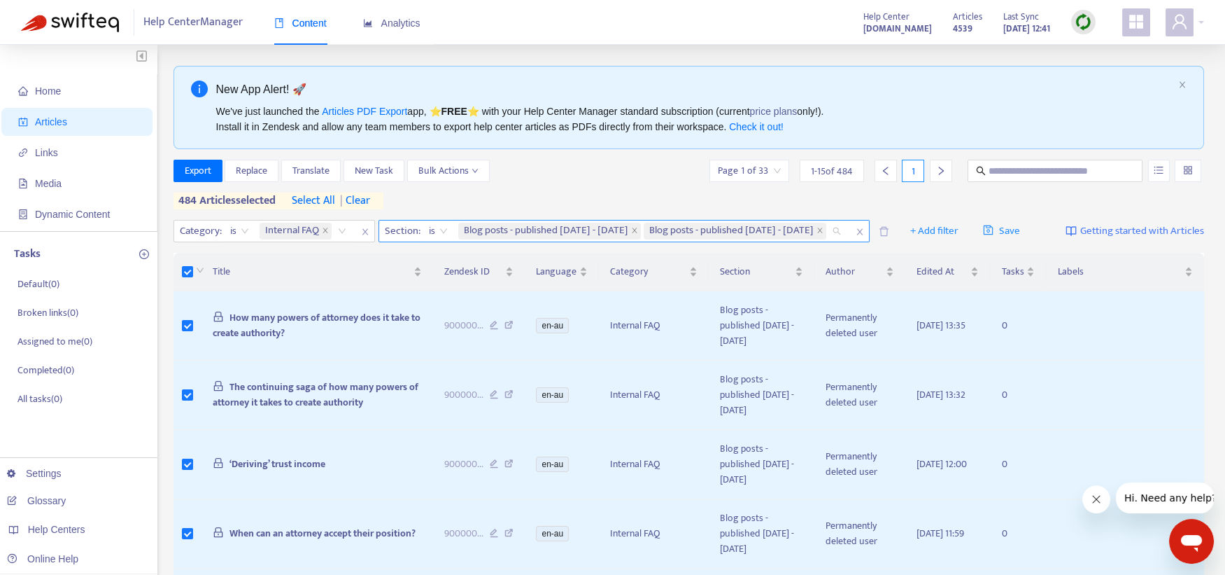
click at [829, 231] on input "search" at bounding box center [830, 231] width 3 height 17
click at [311, 197] on span "select all" at bounding box center [313, 200] width 43 height 17
click at [195, 168] on span "Export" at bounding box center [198, 170] width 27 height 15
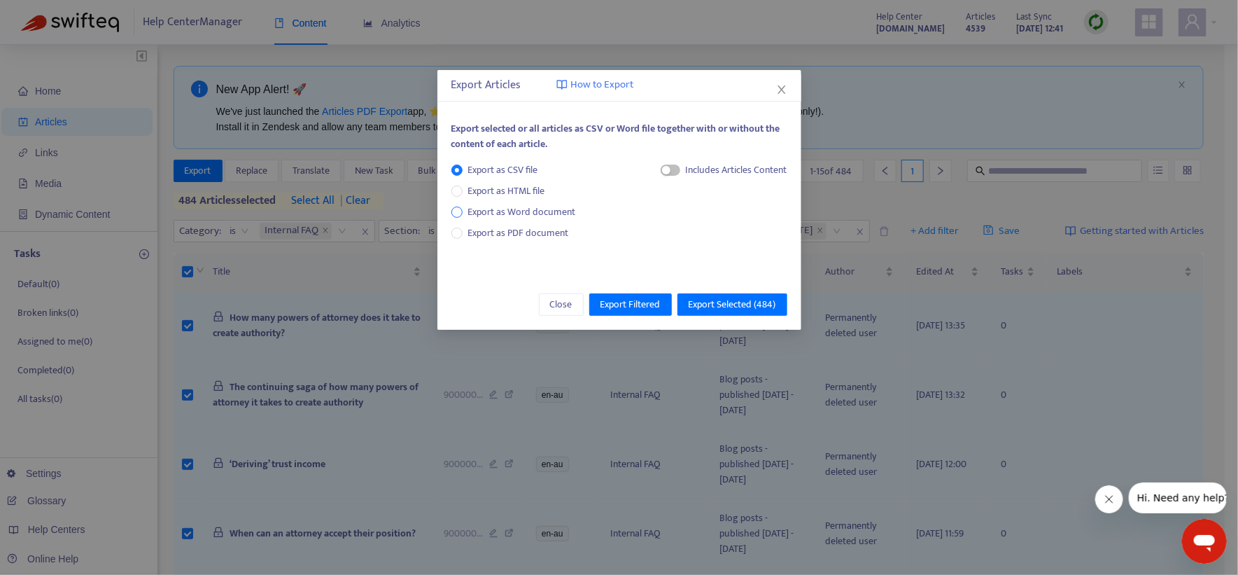
click at [530, 208] on span "Export as Word document" at bounding box center [522, 211] width 119 height 15
click at [729, 298] on span "Export Selected ( 484 )" at bounding box center [732, 304] width 87 height 15
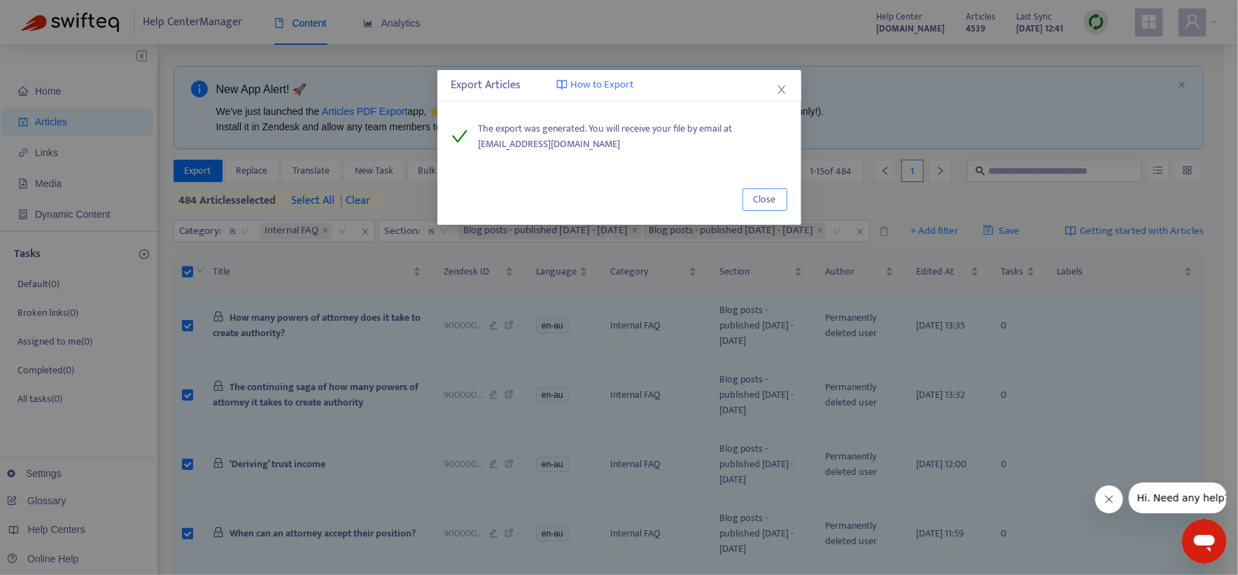
click at [768, 199] on span "Close" at bounding box center [765, 199] width 22 height 15
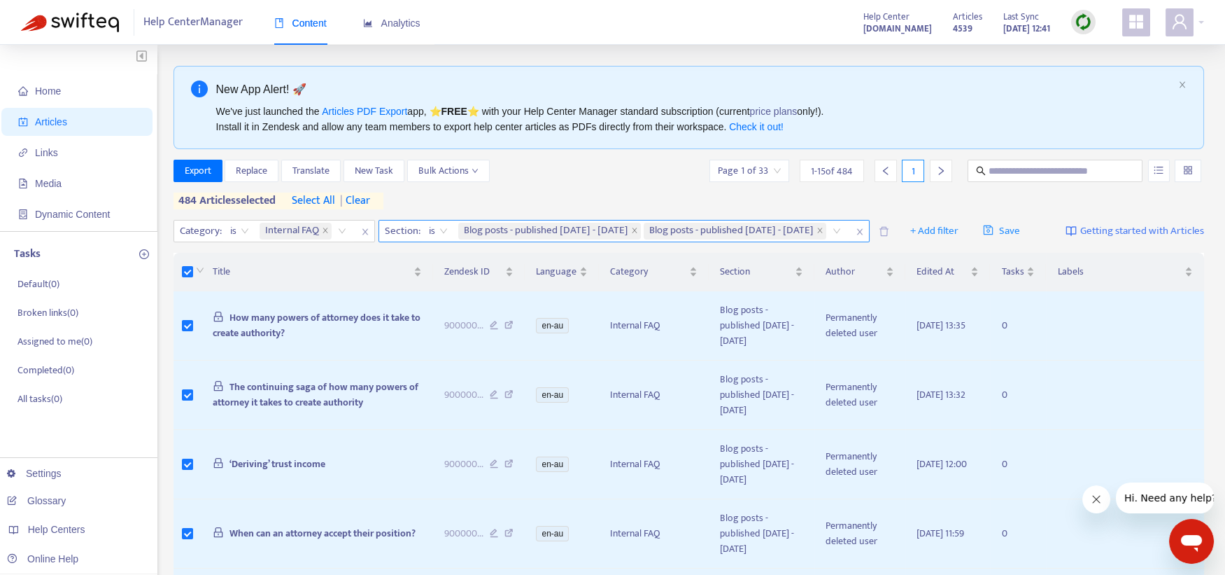
click at [829, 230] on input "search" at bounding box center [830, 231] width 3 height 17
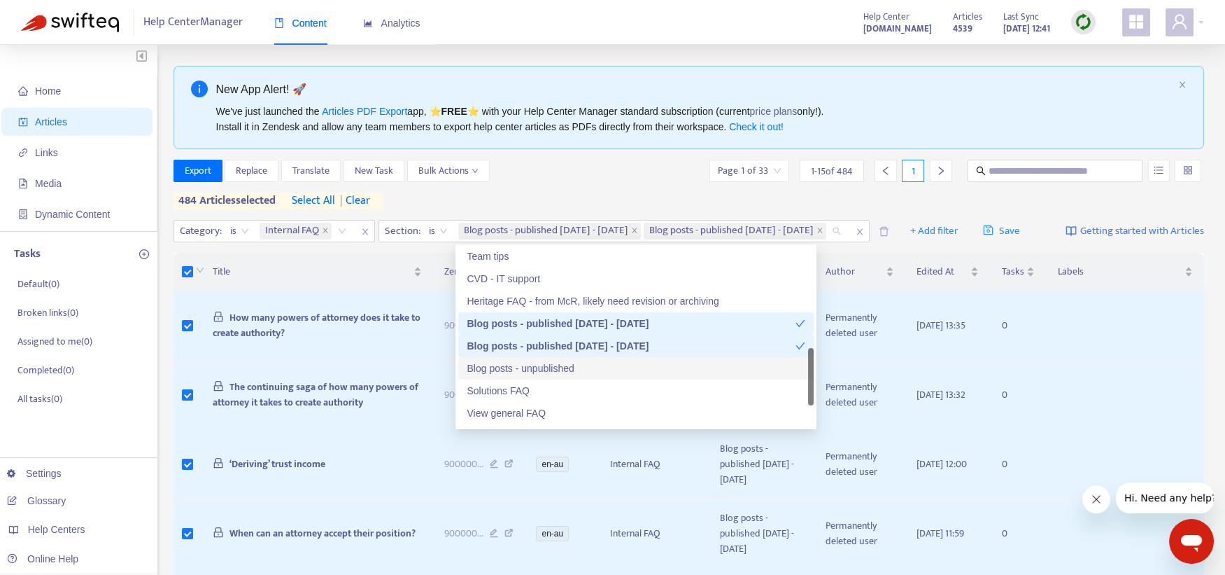
click at [556, 372] on div "Blog posts - unpublished" at bounding box center [636, 367] width 339 height 15
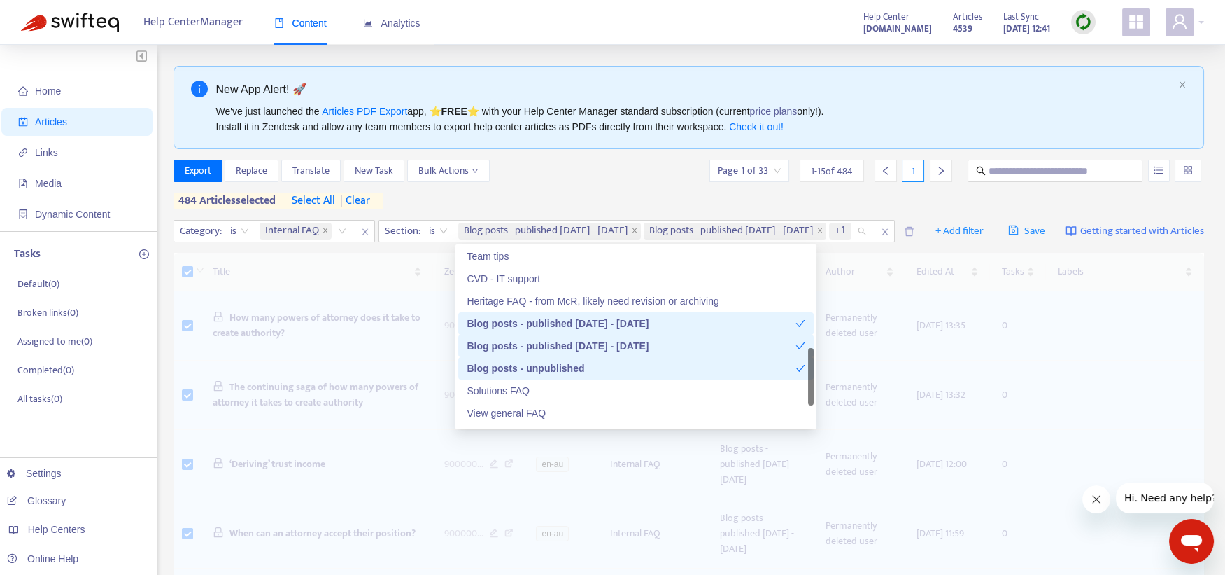
click at [561, 346] on div "Blog posts - published 2017 - 2021" at bounding box center [631, 345] width 329 height 15
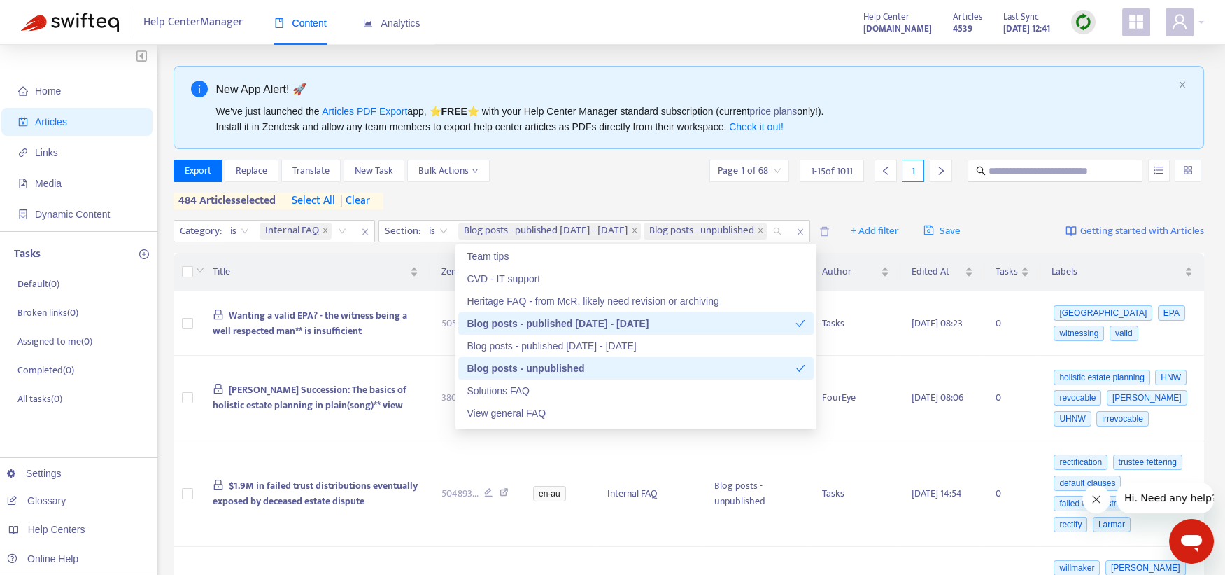
click at [565, 320] on div "Blog posts - published 2010 - 2016" at bounding box center [631, 323] width 329 height 15
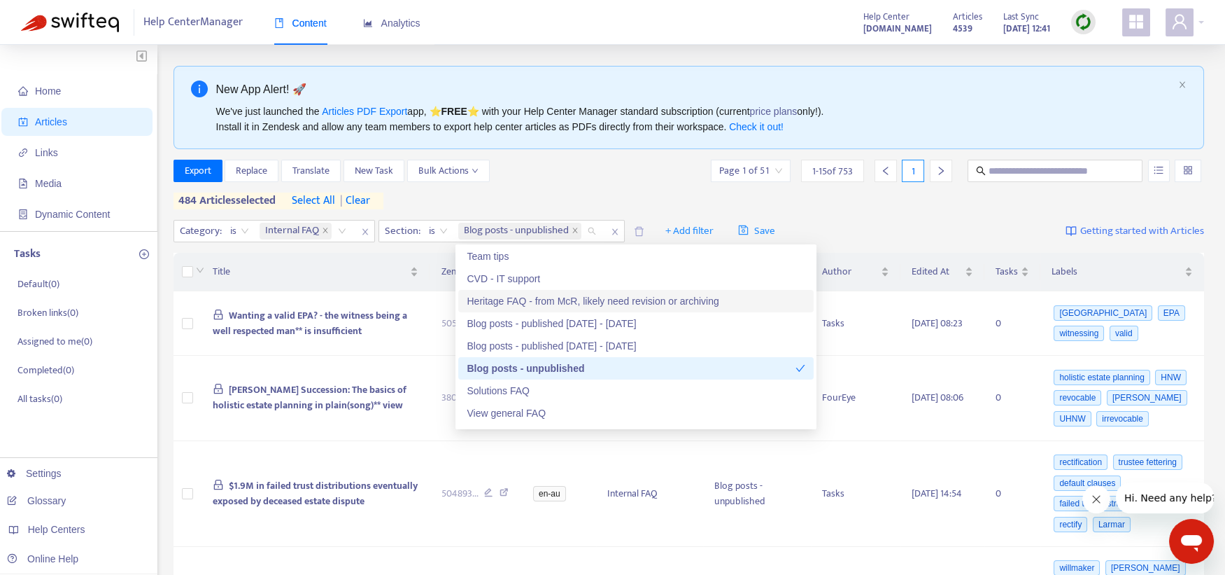
click at [316, 196] on span "select all" at bounding box center [313, 200] width 43 height 17
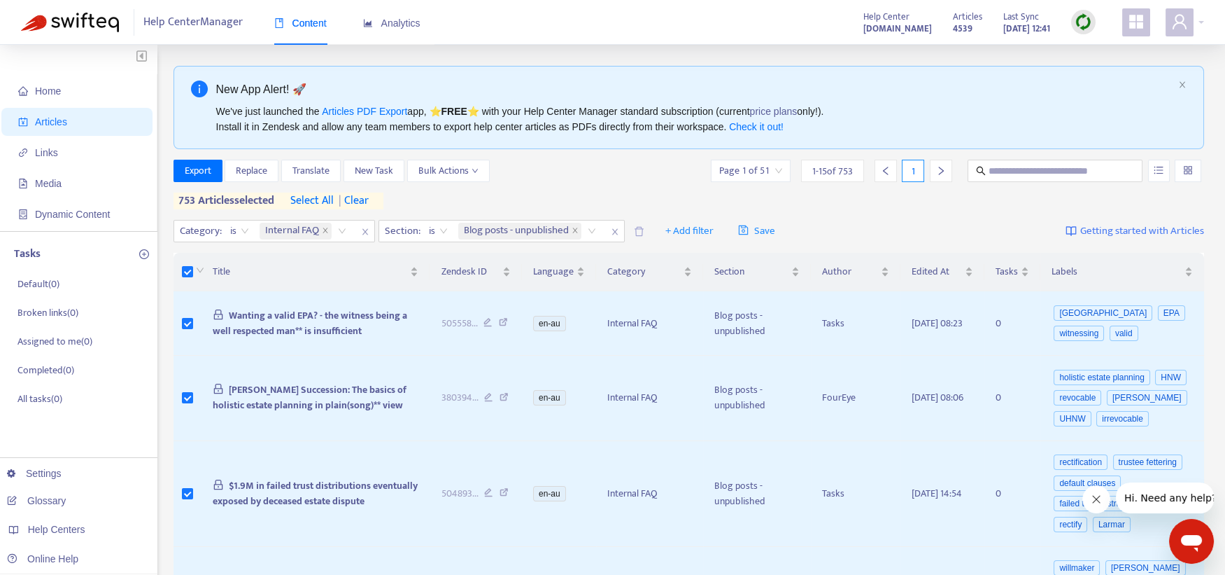
click at [730, 39] on div "Help Center Manager Content Analytics Help Center viewlegal.zendesk.com Article…" at bounding box center [612, 22] width 1225 height 45
click at [197, 169] on span "Export" at bounding box center [198, 170] width 27 height 15
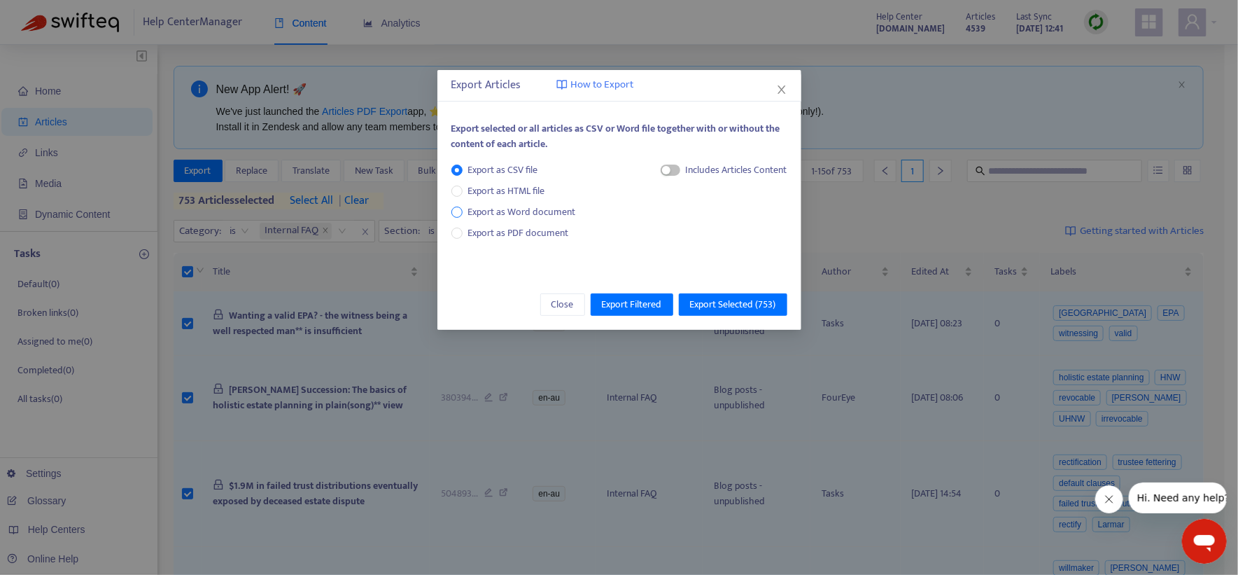
click at [536, 204] on span "Export as Word document" at bounding box center [522, 211] width 119 height 15
click at [714, 308] on span "Export Selected ( 753 )" at bounding box center [733, 304] width 86 height 15
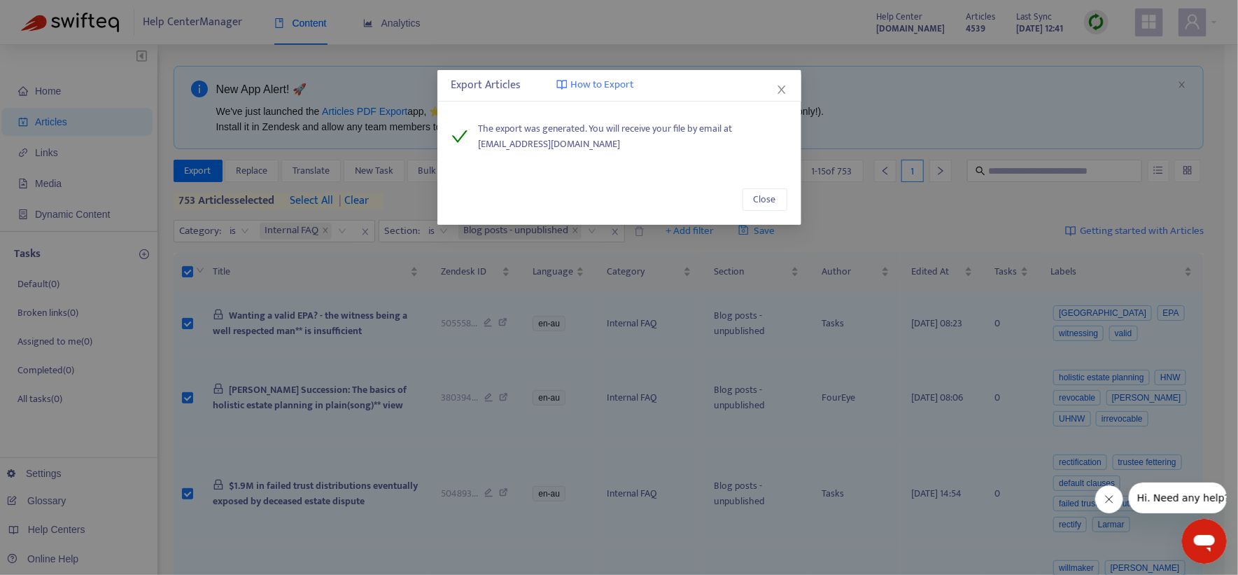
click at [731, 192] on div "Close" at bounding box center [619, 199] width 364 height 50
click at [749, 195] on button "Close" at bounding box center [765, 199] width 45 height 22
